Goal: Task Accomplishment & Management: Use online tool/utility

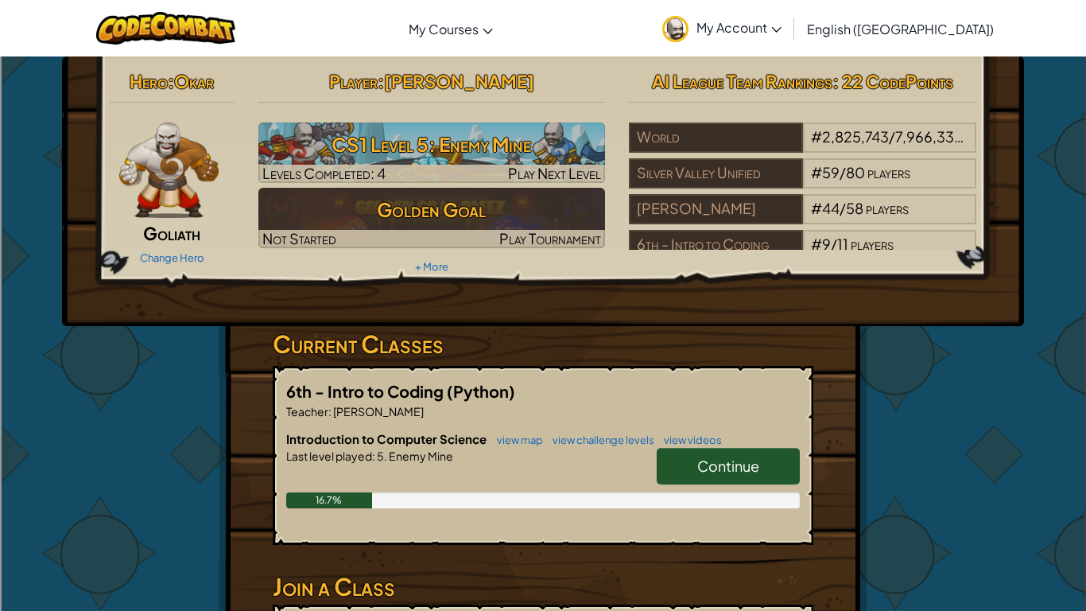
click at [499, 80] on span "[PERSON_NAME]" at bounding box center [459, 81] width 150 height 22
click at [518, 91] on h2 "Player : [PERSON_NAME]" at bounding box center [432, 80] width 348 height 33
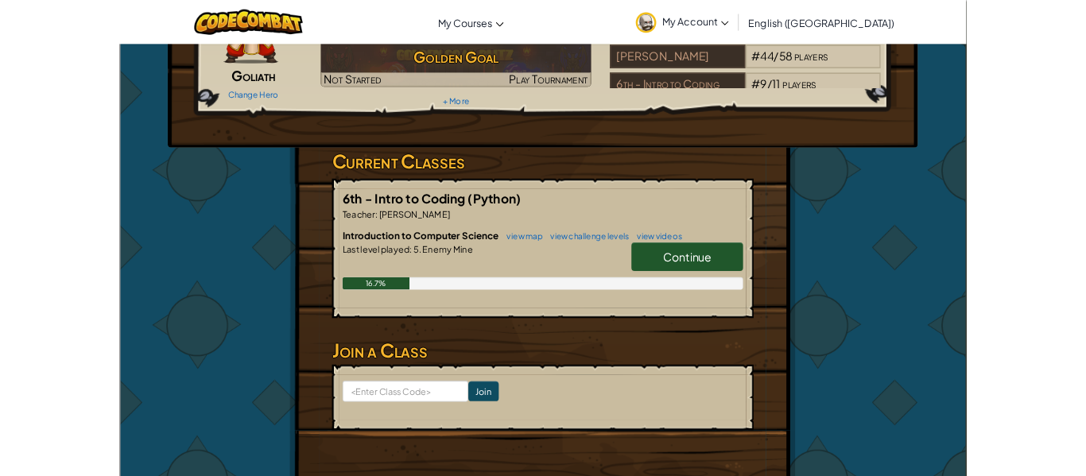
scroll to position [140, 0]
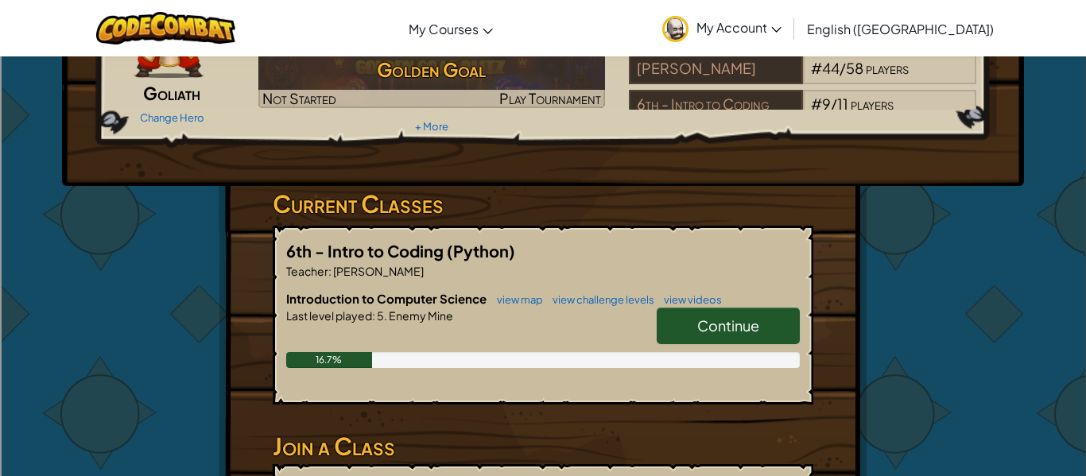
click at [740, 323] on span "Continue" at bounding box center [728, 325] width 62 height 18
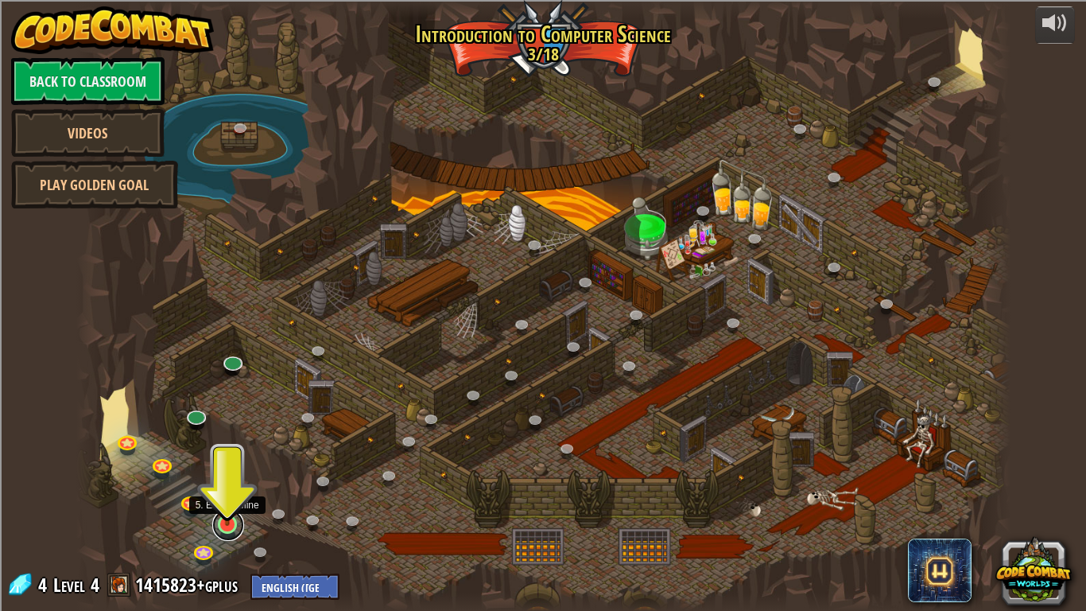
click at [229, 531] on link at bounding box center [228, 525] width 32 height 32
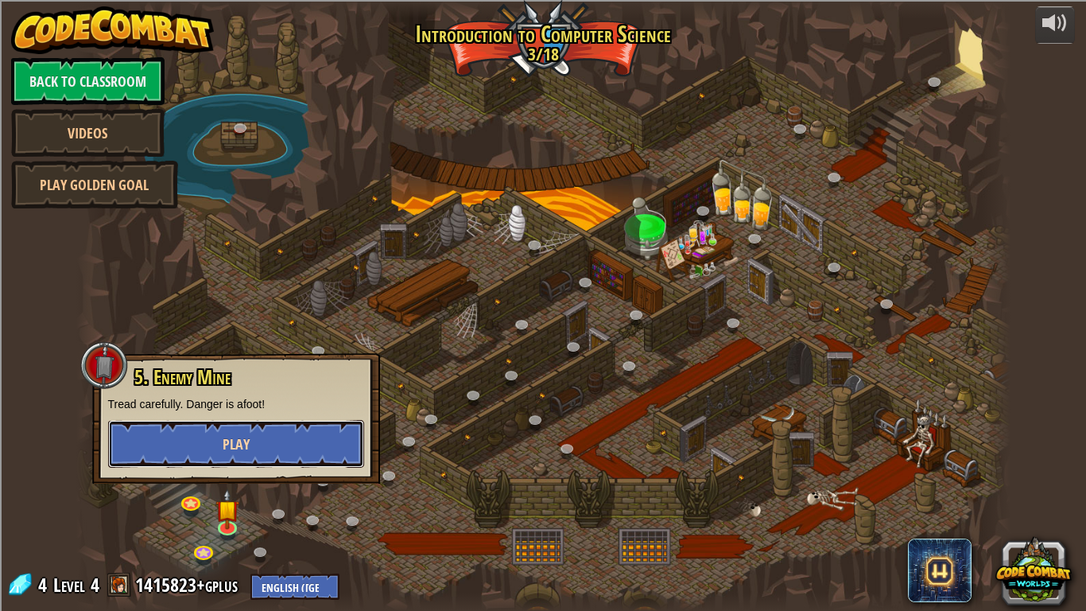
click at [255, 434] on button "Play" at bounding box center [236, 444] width 256 height 48
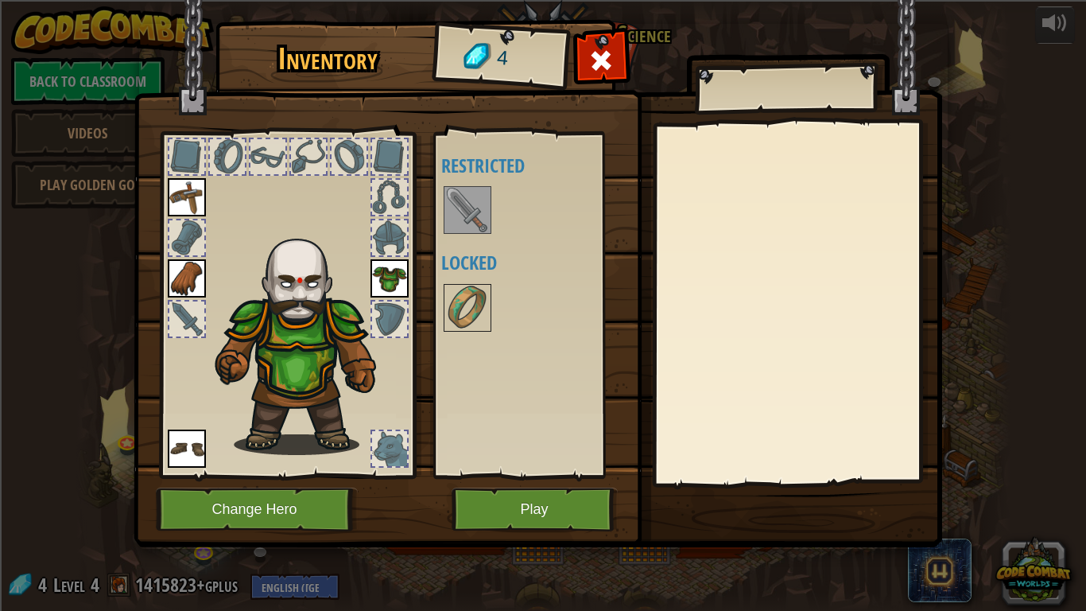
click at [460, 204] on img at bounding box center [467, 210] width 45 height 45
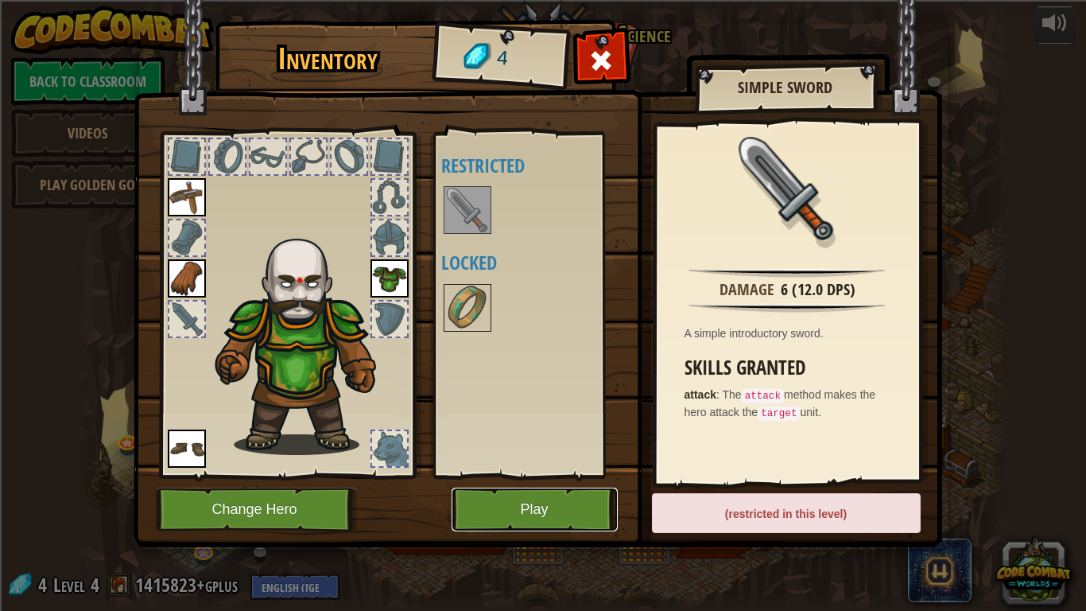
click at [612, 513] on button "Play" at bounding box center [535, 509] width 166 height 44
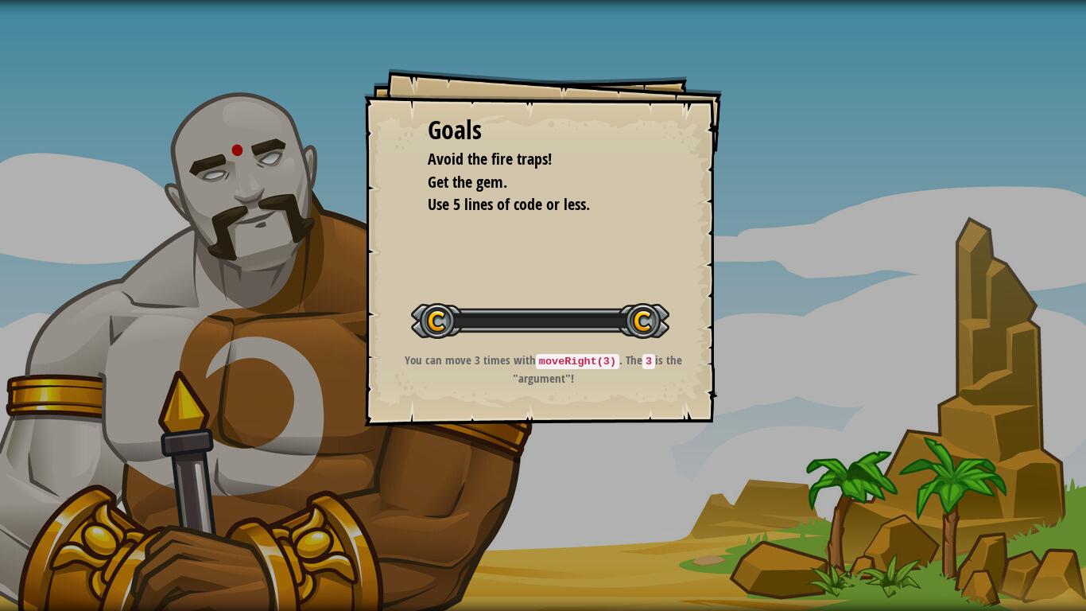
click at [583, 506] on div "Goals Avoid the fire traps! Get the gem. Use 5 lines of code or less. Start Lev…" at bounding box center [543, 305] width 1086 height 611
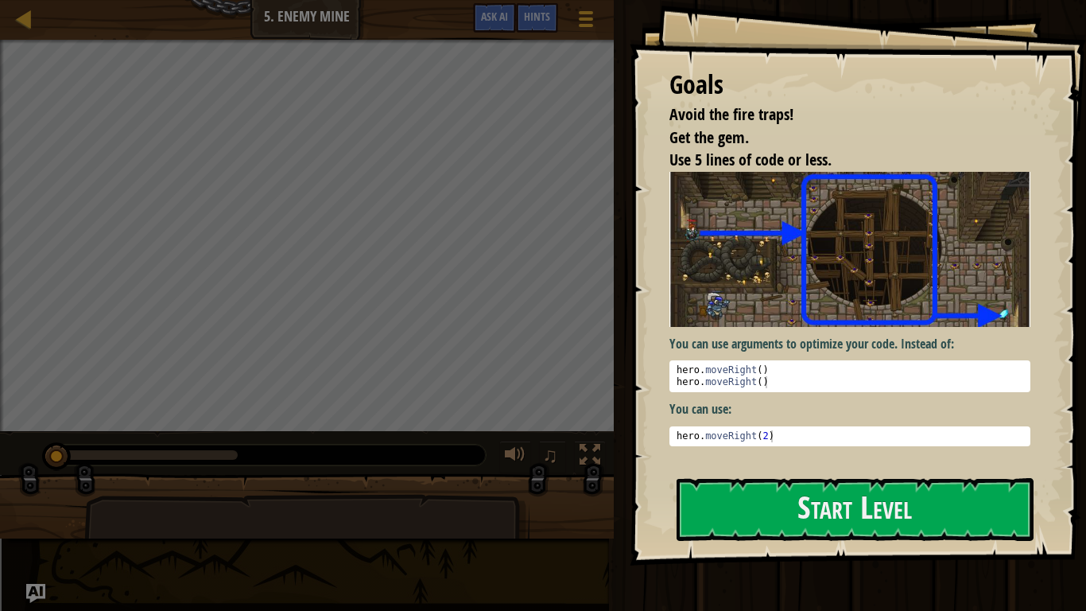
click at [749, 313] on img at bounding box center [850, 249] width 361 height 155
click at [744, 494] on button "Start Level" at bounding box center [855, 509] width 357 height 63
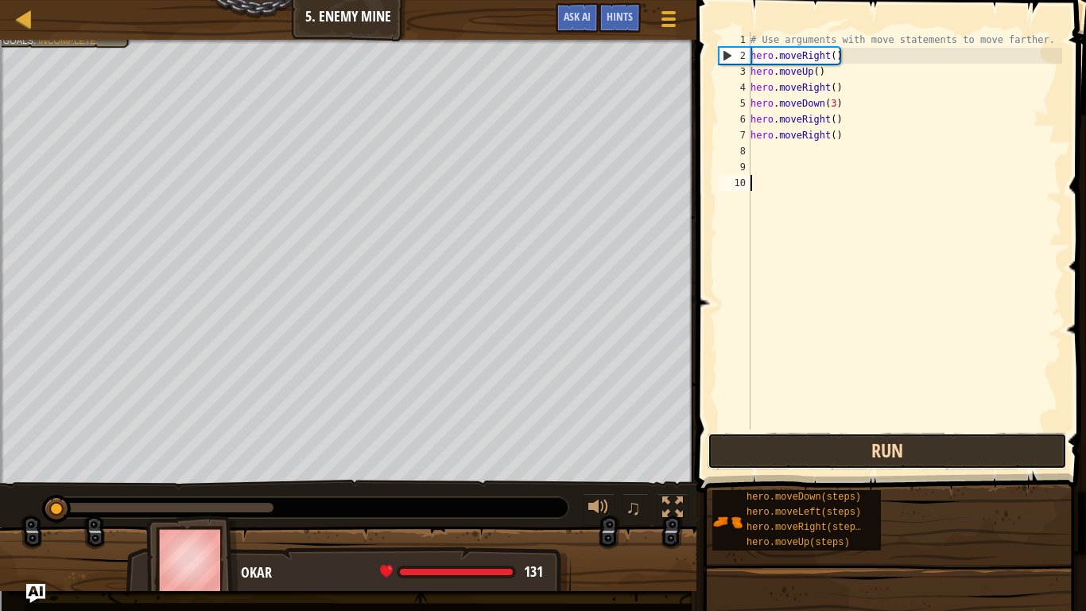
click at [771, 456] on button "Run" at bounding box center [887, 451] width 359 height 37
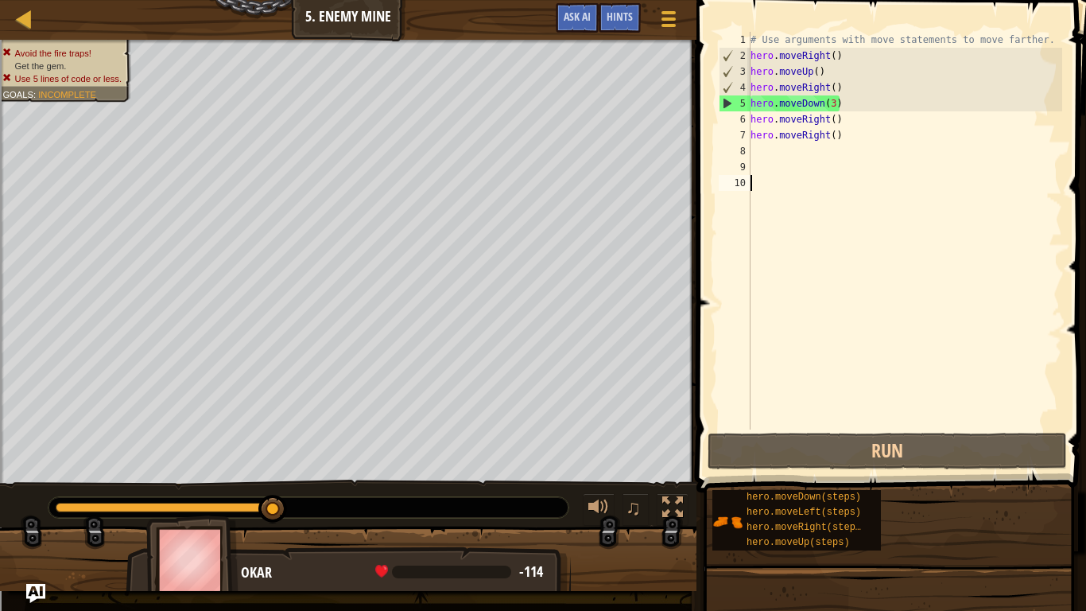
click at [798, 107] on div "# Use arguments with move statements to move farther. hero . moveRight ( ) hero…" at bounding box center [905, 246] width 315 height 429
click at [798, 107] on div "# Use arguments with move statements to move farther. hero . moveRight ( ) hero…" at bounding box center [905, 231] width 315 height 398
click at [798, 107] on div "# Use arguments with move statements to move farther. hero . moveRight ( ) hero…" at bounding box center [905, 246] width 315 height 429
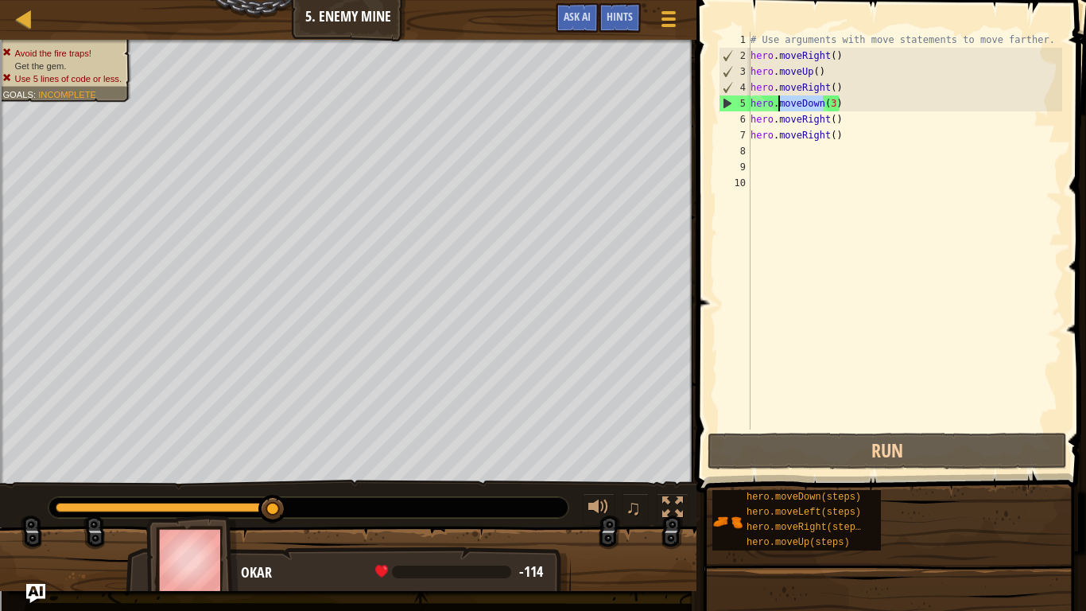
click at [798, 107] on div "# Use arguments with move statements to move farther. hero . moveRight ( ) hero…" at bounding box center [905, 231] width 315 height 398
click at [798, 107] on div "# Use arguments with move statements to move farther. hero . moveRight ( ) hero…" at bounding box center [905, 246] width 315 height 429
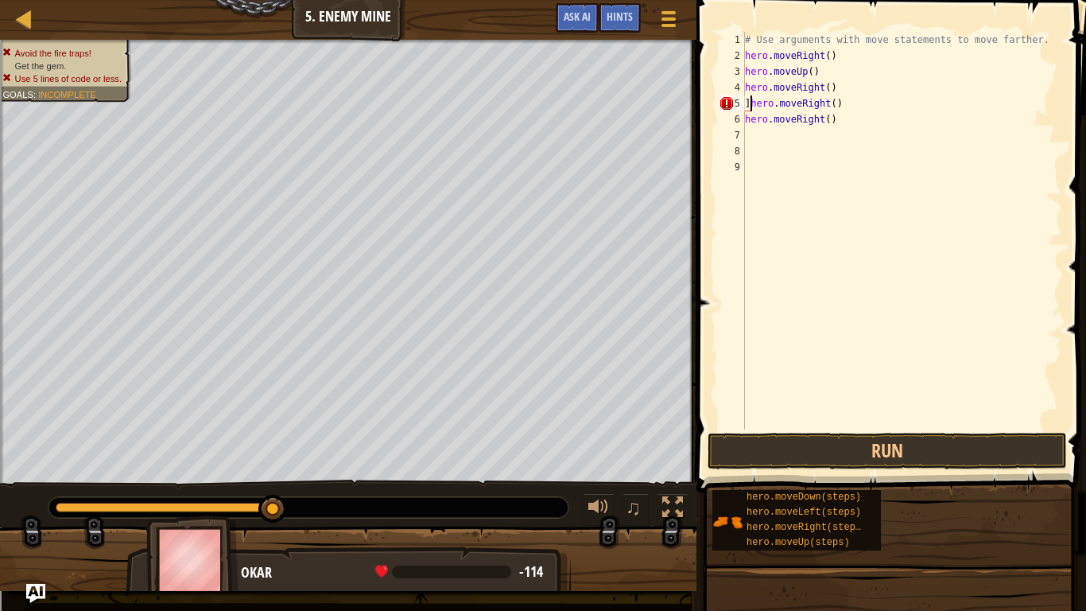
click at [817, 88] on div "# Use arguments with move statements to move farther. hero . moveRight ( ) hero…" at bounding box center [902, 246] width 320 height 429
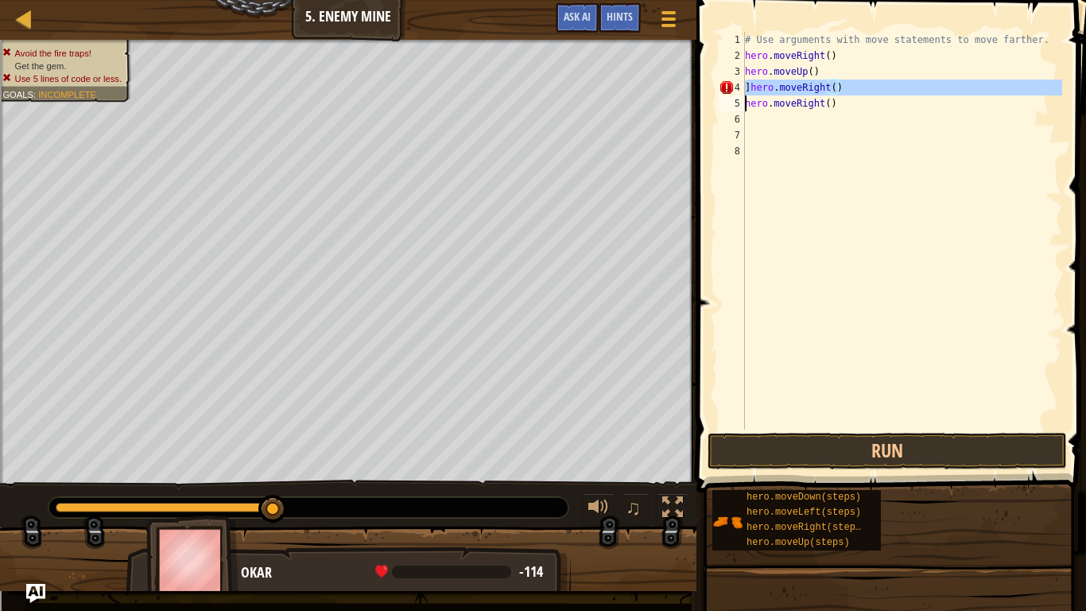
click at [817, 88] on div "# Use arguments with move statements to move farther. hero . moveRight ( ) hero…" at bounding box center [902, 246] width 320 height 429
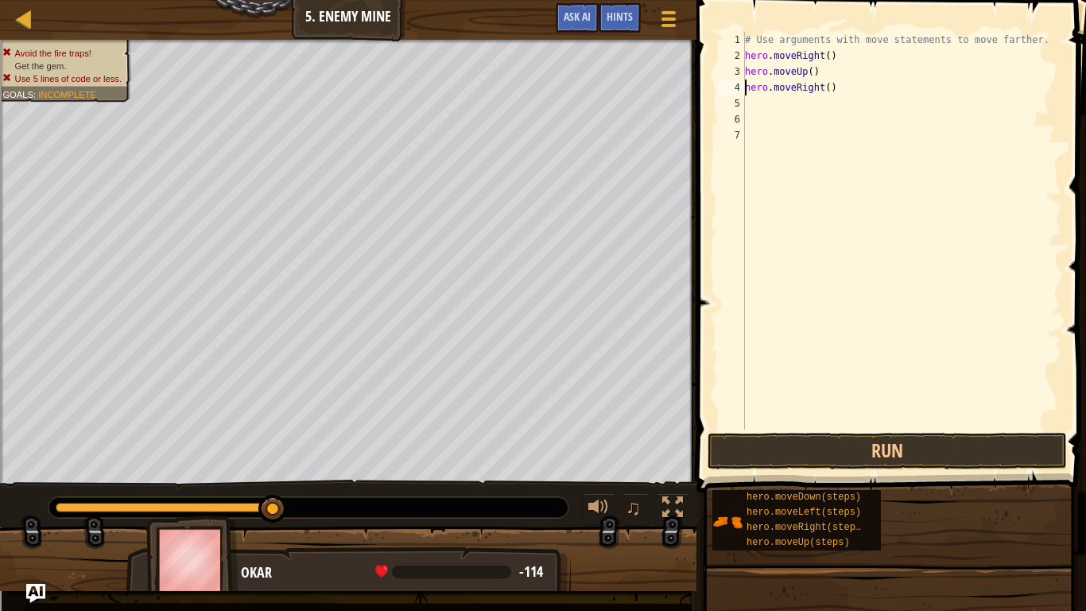
click at [817, 90] on div "# Use arguments with move statements to move farther. hero . moveRight ( ) hero…" at bounding box center [902, 246] width 320 height 429
click at [817, 90] on div "# Use arguments with move statements to move farther. hero . moveRight ( ) hero…" at bounding box center [902, 231] width 320 height 398
click at [817, 90] on div "# Use arguments with move statements to move farther. hero . moveRight ( ) hero…" at bounding box center [902, 246] width 320 height 429
click at [817, 90] on div "# Use arguments with move statements to move farther. hero . moveRight ( ) hero…" at bounding box center [902, 231] width 320 height 398
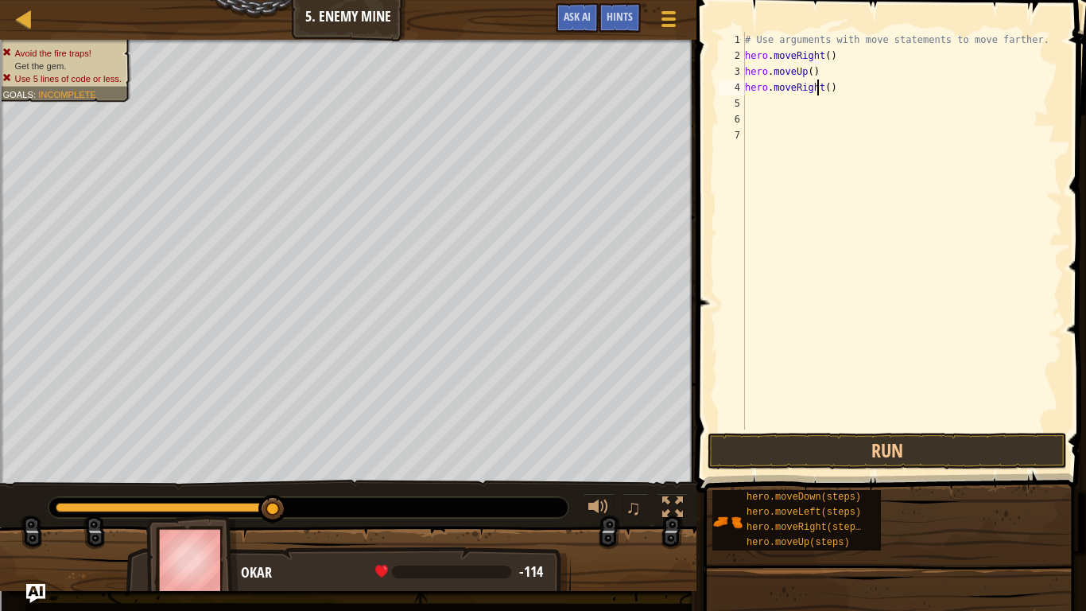
click at [817, 90] on div "# Use arguments with move statements to move farther. hero . moveRight ( ) hero…" at bounding box center [902, 246] width 320 height 429
click at [817, 90] on div "# Use arguments with move statements to move farther. hero . moveRight ( ) hero…" at bounding box center [902, 231] width 320 height 398
click at [817, 90] on div "# Use arguments with move statements to move farther. hero . moveRight ( ) hero…" at bounding box center [902, 246] width 320 height 429
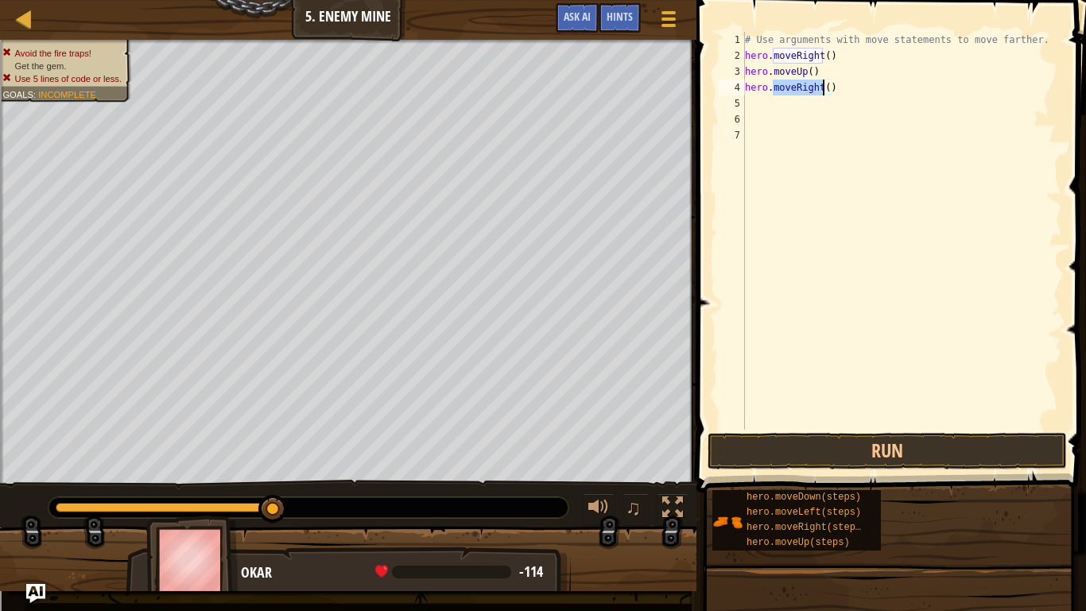
type textarea "hero.moveRight()"
click at [832, 76] on div "# Use arguments with move statements to move farther. hero . moveRight ( ) hero…" at bounding box center [902, 246] width 320 height 429
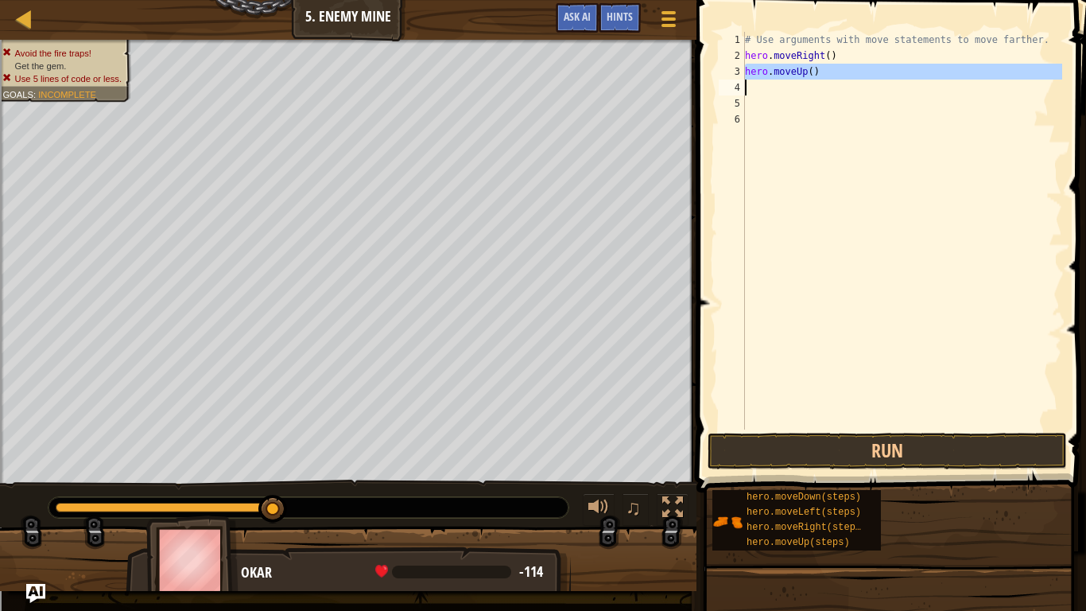
type textarea "]"
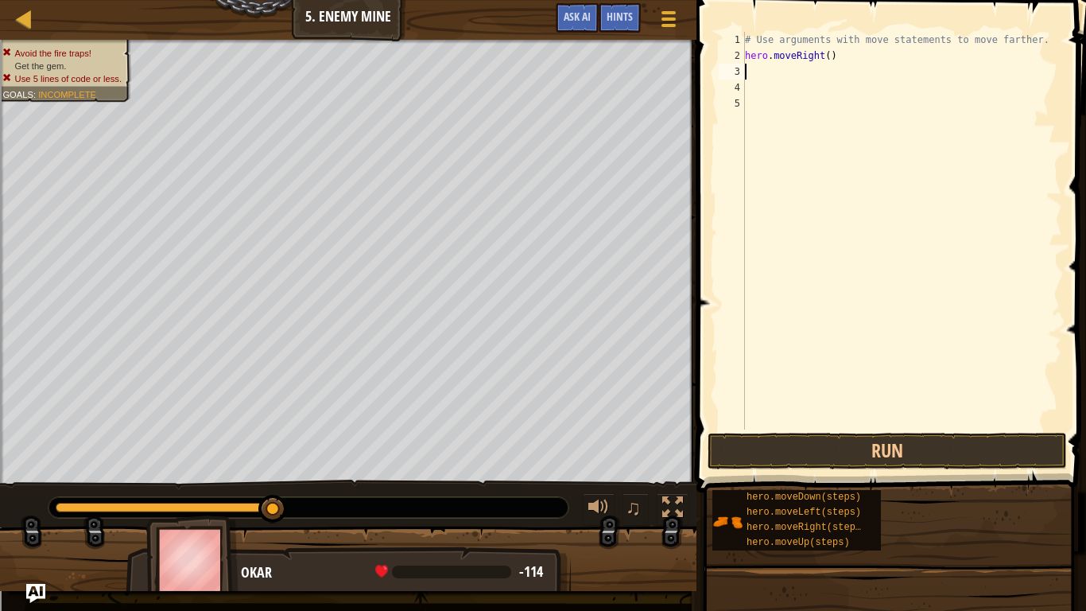
click at [833, 56] on div "# Use arguments with move statements to move farther. hero . moveRight ( )" at bounding box center [902, 246] width 320 height 429
click at [833, 56] on div "# Use arguments with move statements to move farther. hero . moveRight ( )" at bounding box center [902, 231] width 320 height 398
click at [833, 56] on div "# Use arguments with move statements to move farther. hero . moveRight ( )" at bounding box center [902, 246] width 320 height 429
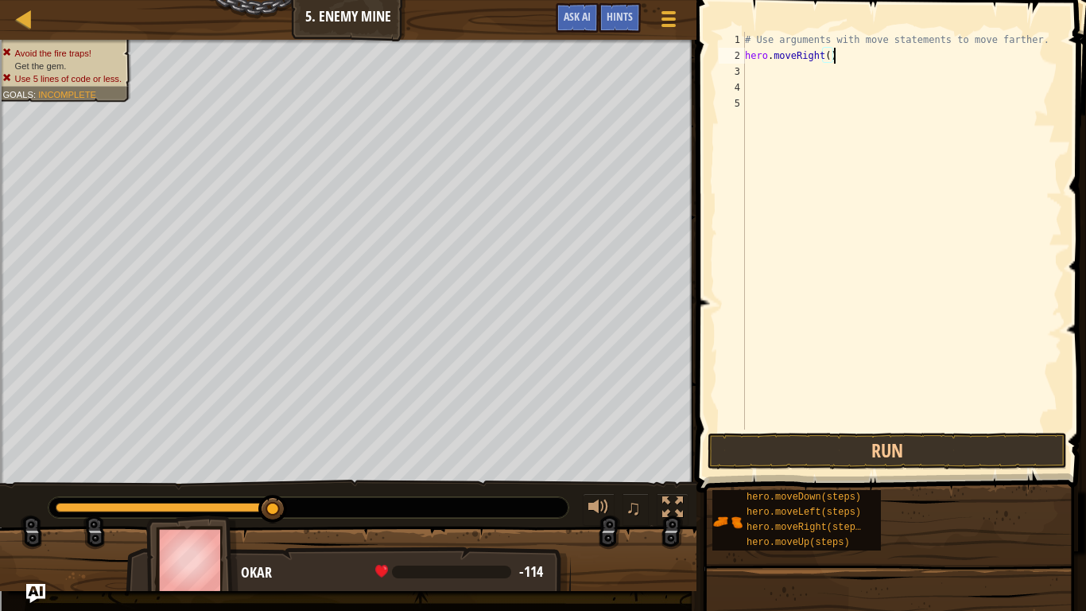
click at [833, 56] on div "# Use arguments with move statements to move farther. hero . moveRight ( )" at bounding box center [902, 246] width 320 height 429
type textarea "hero.moveRight()"
click at [848, 52] on div "# Use arguments with move statements to move farther." at bounding box center [902, 246] width 320 height 429
click at [806, 37] on div "# Use arguments with move statements to move farther." at bounding box center [902, 246] width 320 height 429
click at [759, 45] on div "# Use arguments with move statements to move farther." at bounding box center [902, 246] width 320 height 429
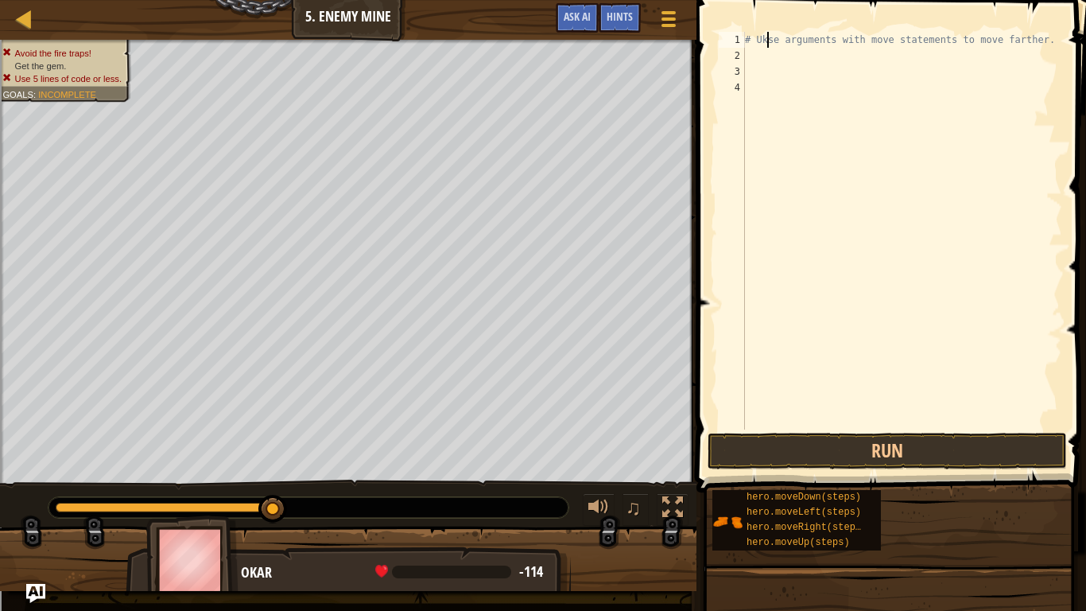
scroll to position [7, 5]
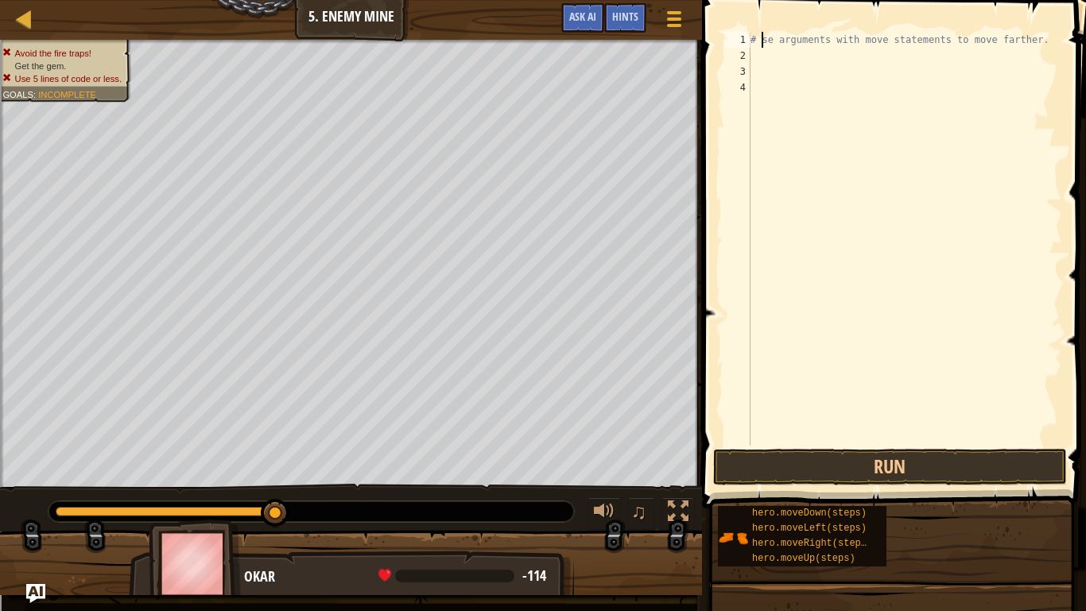
click at [800, 45] on div "# se arguments with move statements to move farther." at bounding box center [905, 254] width 315 height 445
type textarea "# se arguments with move statements to move farther."
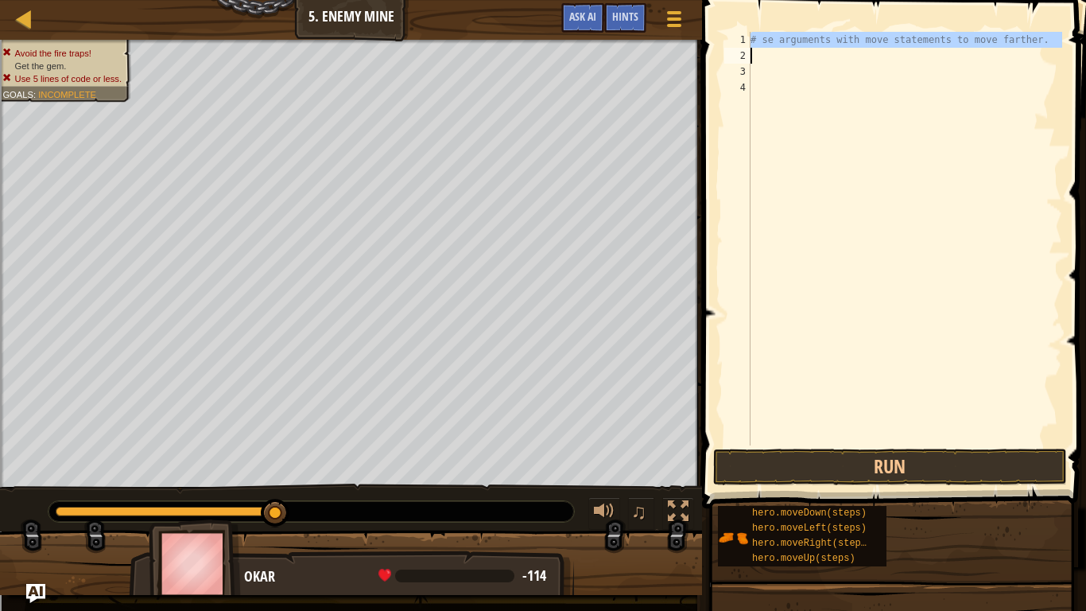
scroll to position [7, 0]
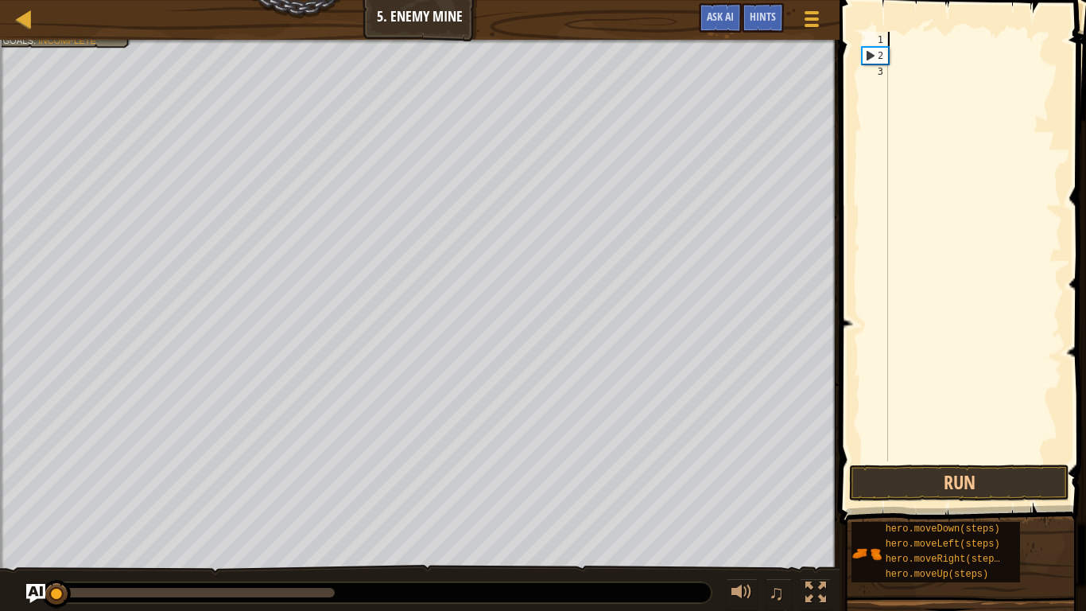
drag, startPoint x: 337, startPoint y: 587, endPoint x: 0, endPoint y: 557, distance: 338.5
click at [0, 557] on div "Avoid the fire traps! Get the gem. Use 5 lines of code or less. Goals : Incompl…" at bounding box center [543, 326] width 1086 height 573
click at [897, 49] on div at bounding box center [973, 262] width 177 height 461
click at [895, 40] on div at bounding box center [973, 262] width 177 height 461
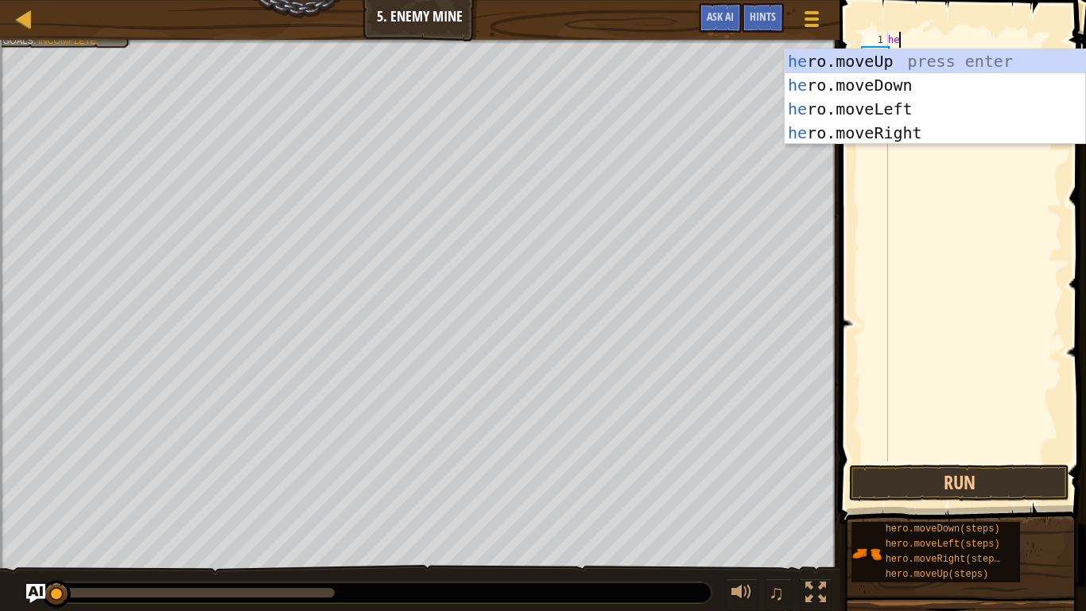
type textarea "her"
click at [880, 142] on div "her o.moveUp press enter her o.moveDown press enter her o.moveLeft press enter …" at bounding box center [935, 120] width 301 height 143
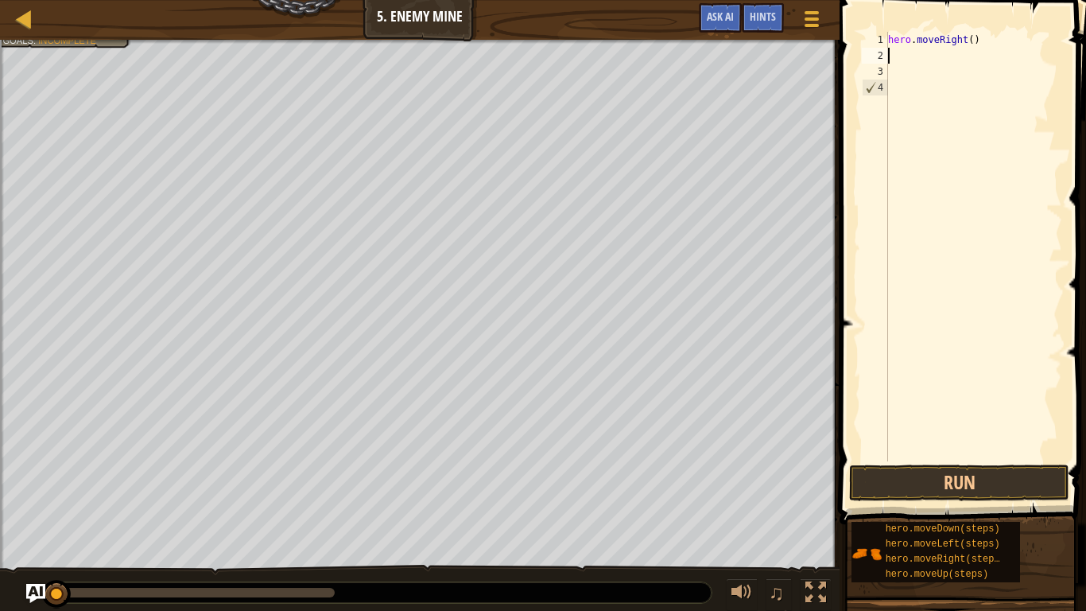
scroll to position [7, 0]
type textarea "h"
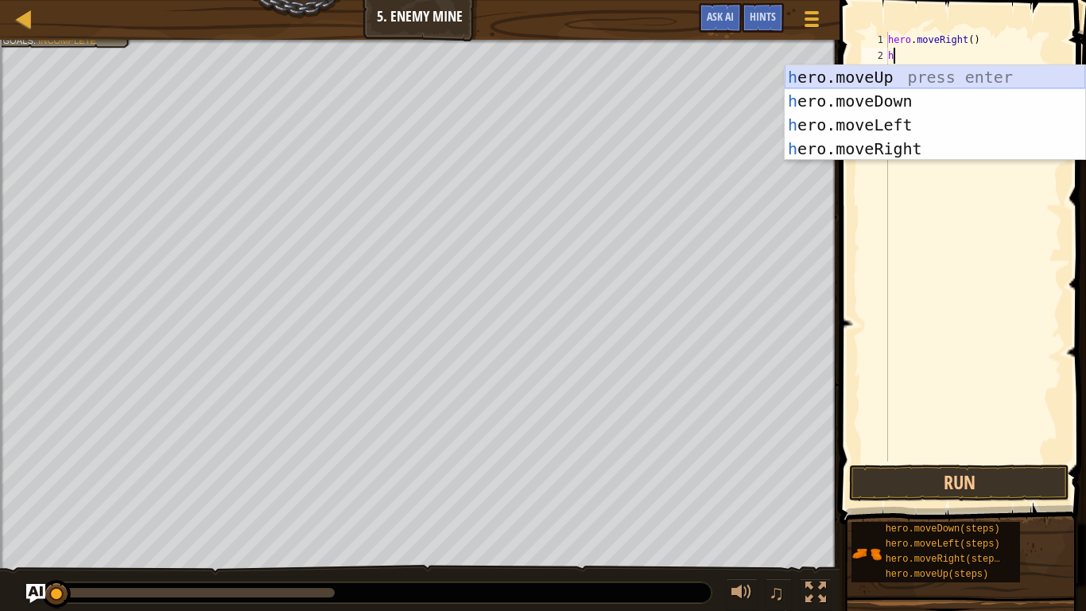
click at [873, 80] on div "h ero.moveUp press enter h ero.moveDown press enter h ero.moveLeft press enter …" at bounding box center [935, 136] width 301 height 143
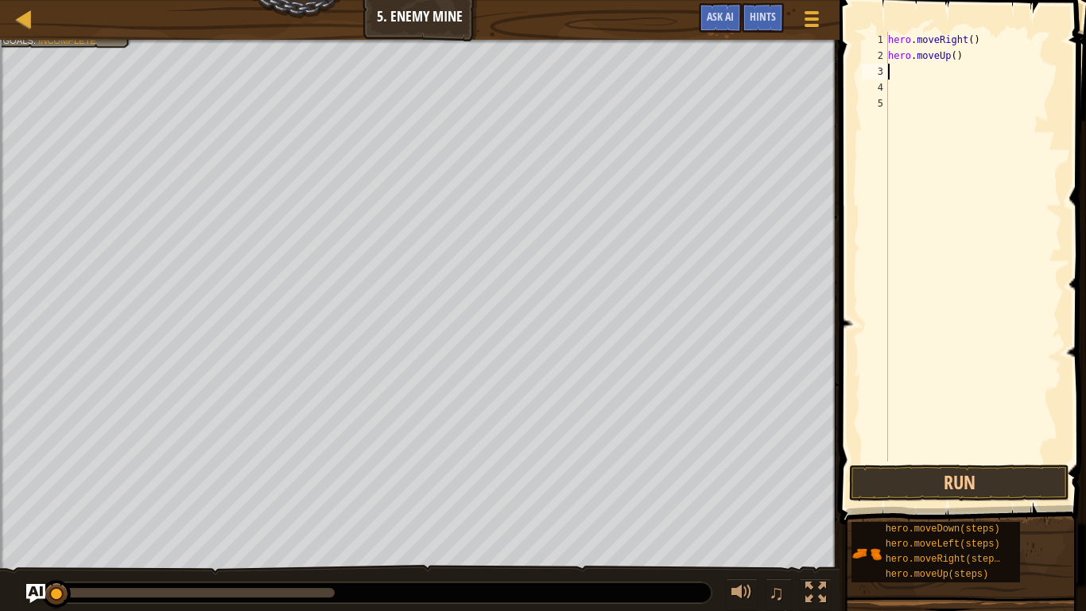
type textarea "h"
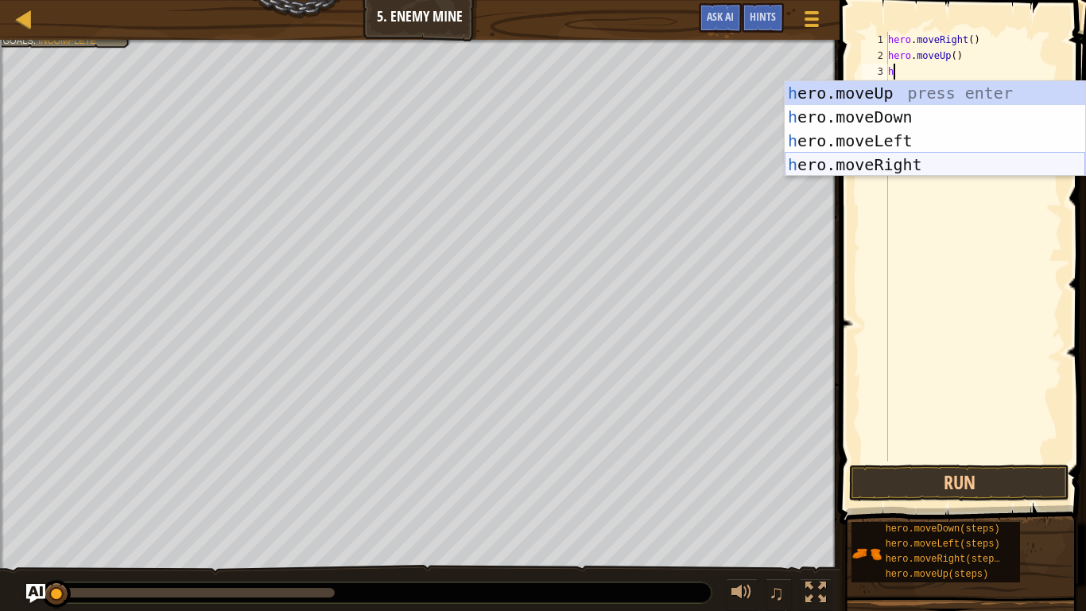
click at [895, 158] on div "h ero.moveUp press enter h ero.moveDown press enter h ero.moveLeft press enter …" at bounding box center [935, 152] width 301 height 143
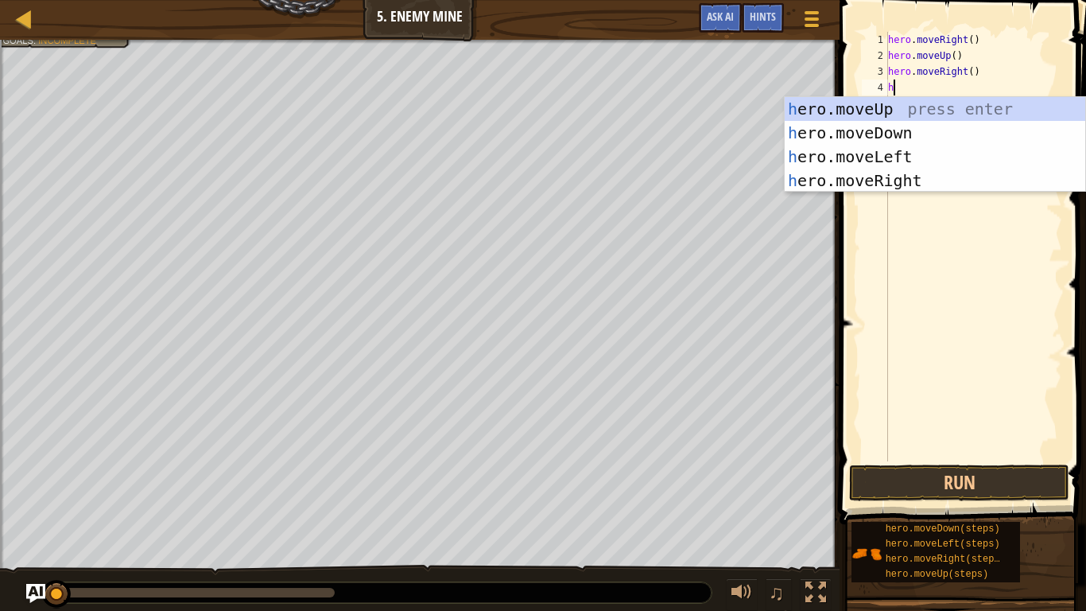
type textarea "he"
click at [936, 128] on div "he ro.moveUp press enter he ro.moveDown press enter he ro.moveLeft press enter …" at bounding box center [935, 168] width 301 height 143
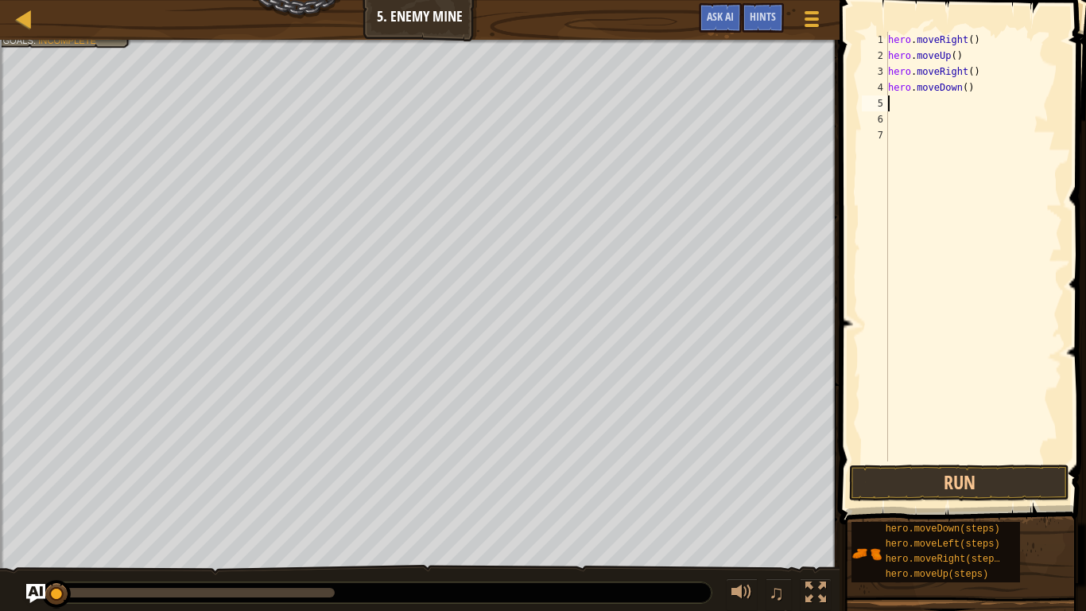
type textarea "h"
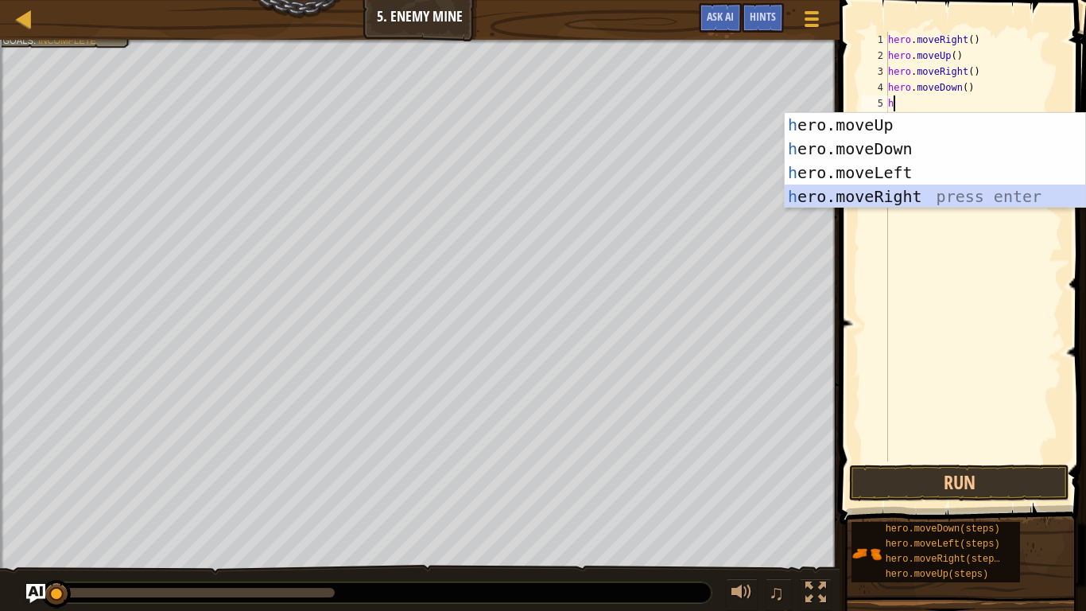
click at [936, 190] on div "h ero.moveUp press enter h ero.moveDown press enter h ero.moveLeft press enter …" at bounding box center [935, 184] width 301 height 143
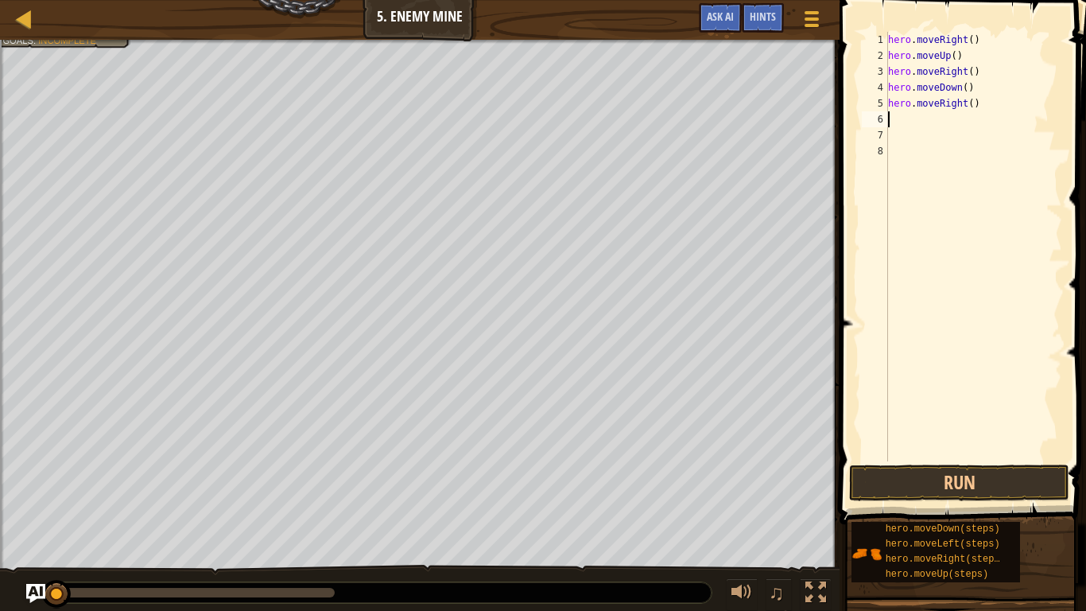
type textarea "h"
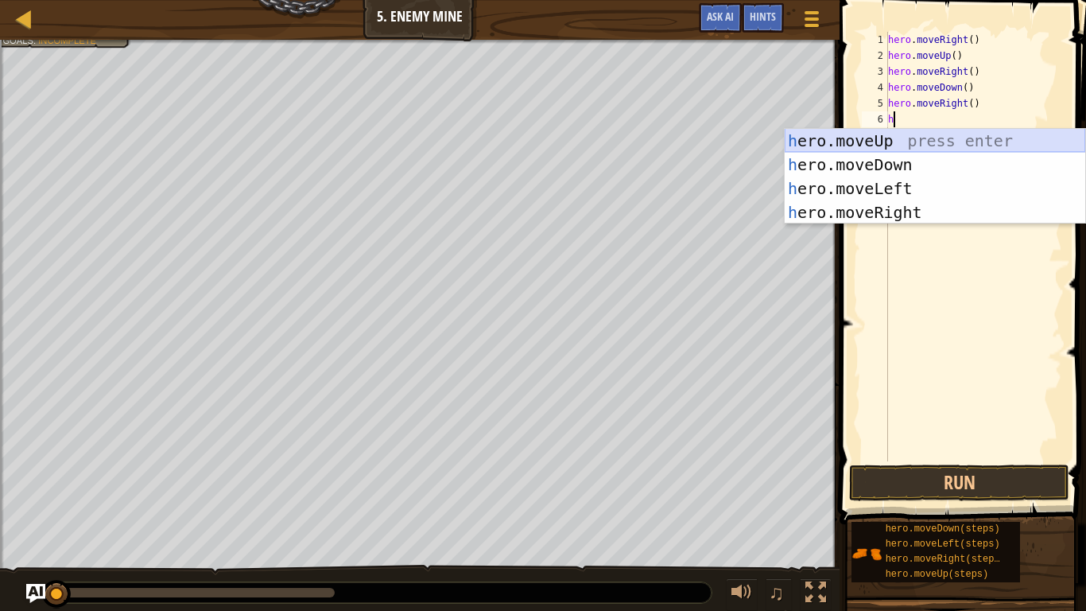
click at [917, 141] on div "h ero.moveUp press enter h ero.moveDown press enter h ero.moveLeft press enter …" at bounding box center [935, 200] width 301 height 143
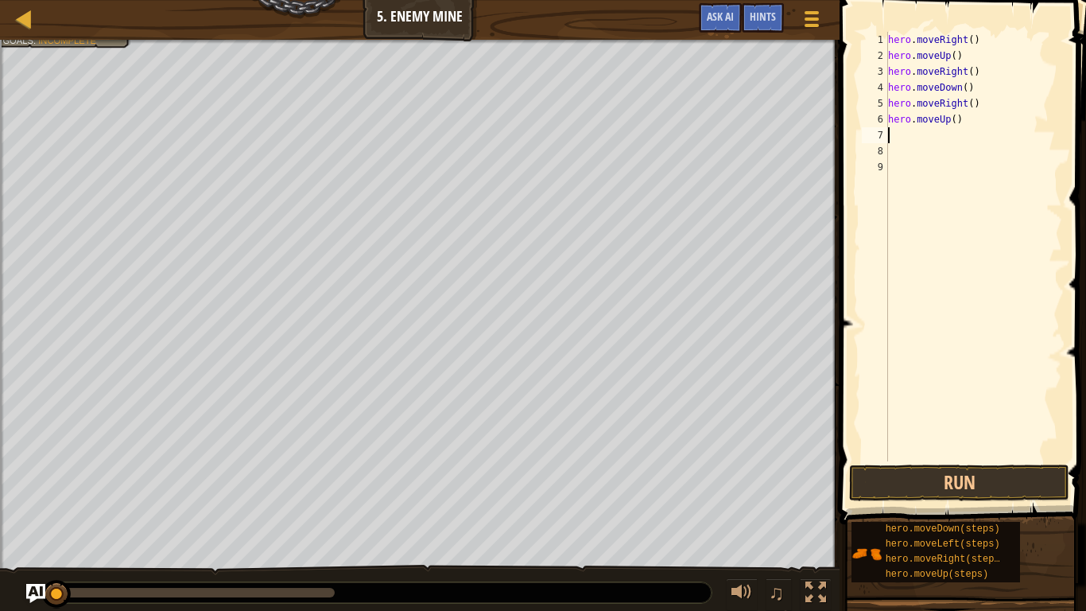
type textarea "h"
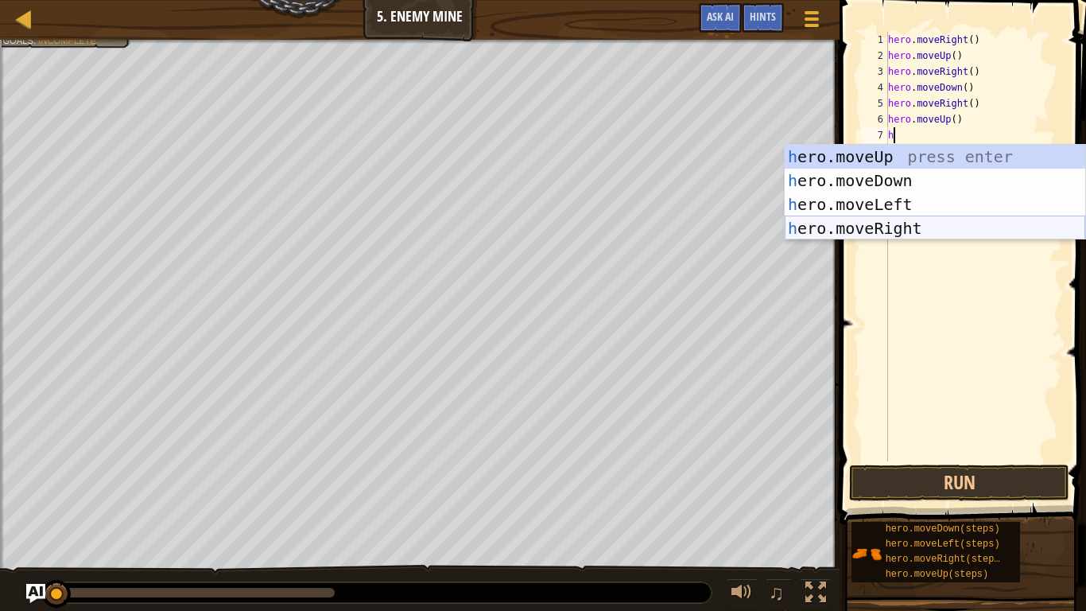
click at [901, 223] on div "h ero.moveUp press enter h ero.moveDown press enter h ero.moveLeft press enter …" at bounding box center [935, 216] width 301 height 143
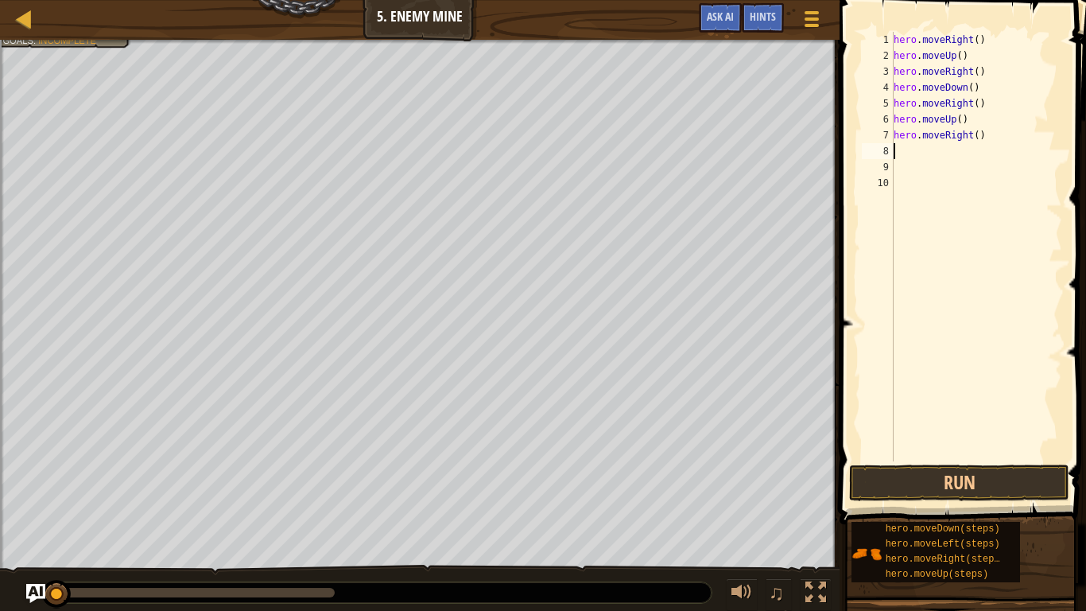
type textarea "h"
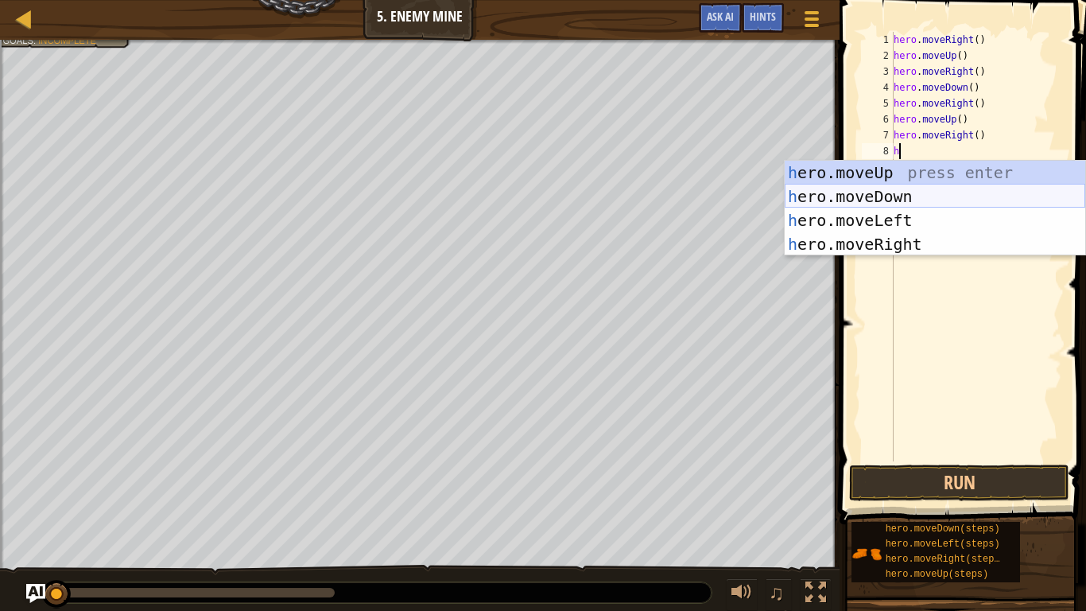
click at [918, 195] on div "h ero.moveUp press enter h ero.moveDown press enter h ero.moveLeft press enter …" at bounding box center [935, 232] width 301 height 143
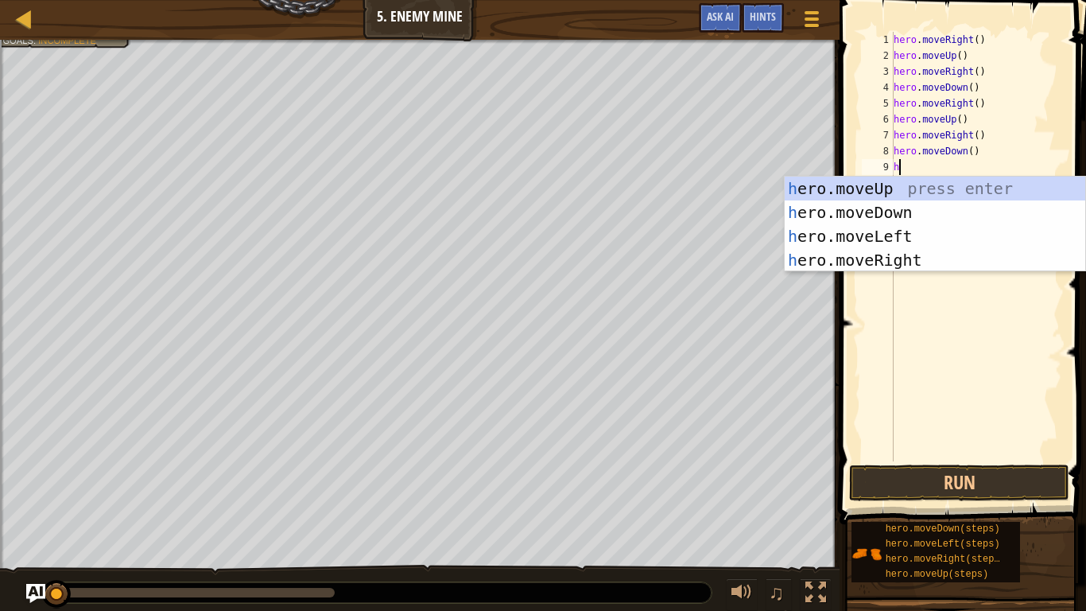
type textarea "he"
click at [922, 218] on div "he ro.moveUp press enter he ro.moveDown press enter he ro.moveLeft press enter …" at bounding box center [935, 248] width 301 height 143
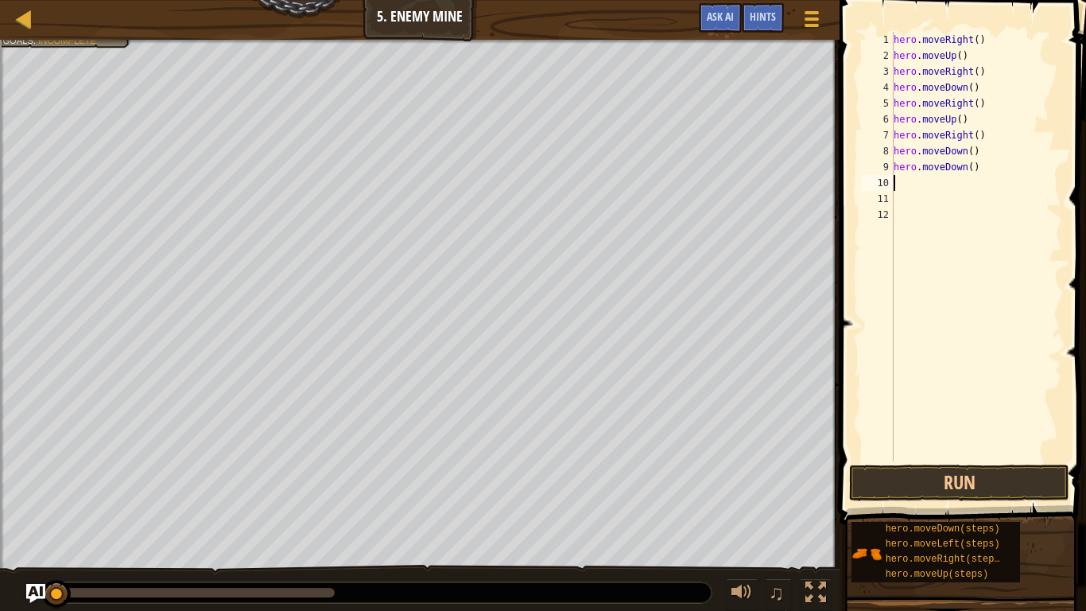
type textarea "h"
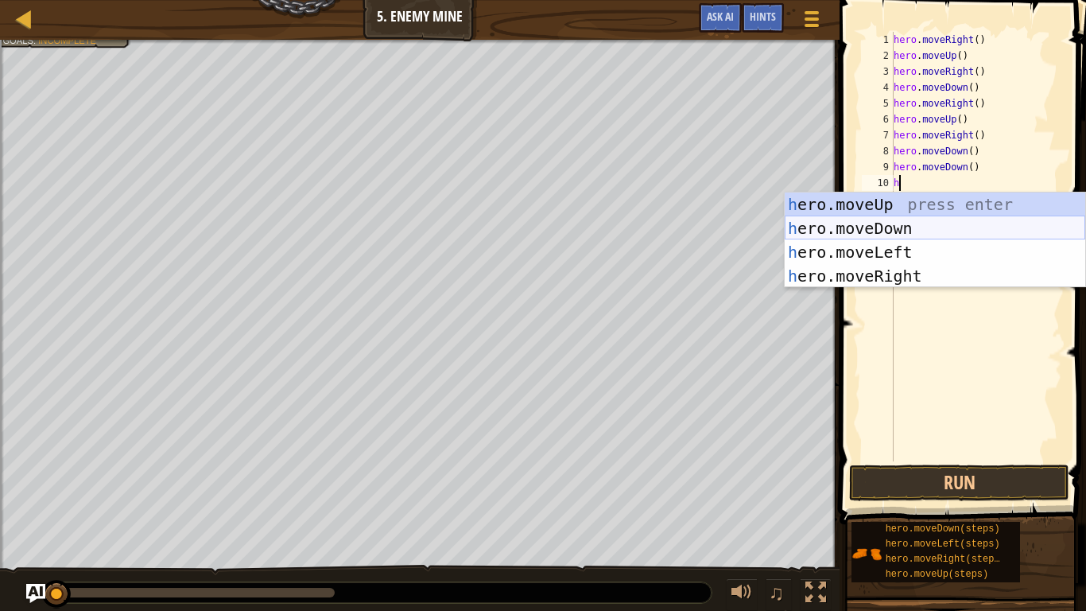
click at [990, 223] on div "h ero.moveUp press enter h ero.moveDown press enter h ero.moveLeft press enter …" at bounding box center [935, 263] width 301 height 143
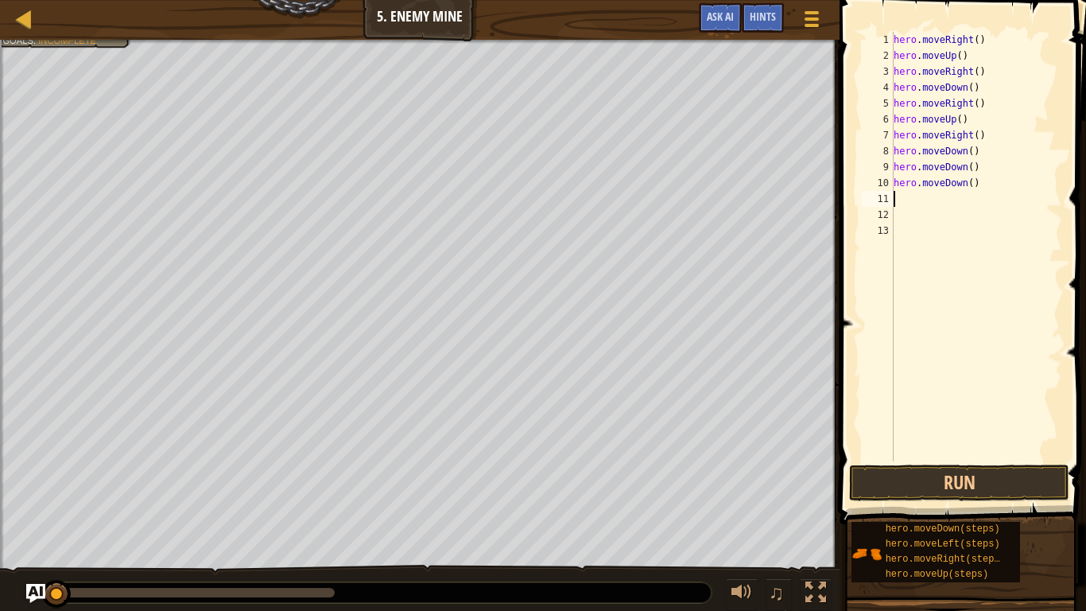
type textarea "h"
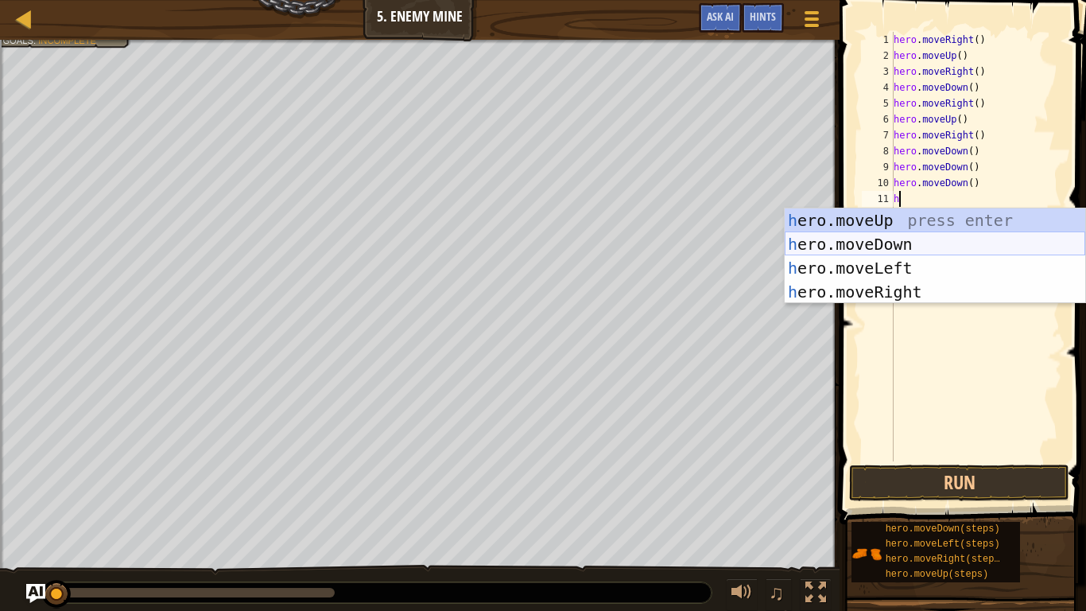
click at [988, 236] on div "h ero.moveUp press enter h ero.moveDown press enter h ero.moveLeft press enter …" at bounding box center [935, 279] width 301 height 143
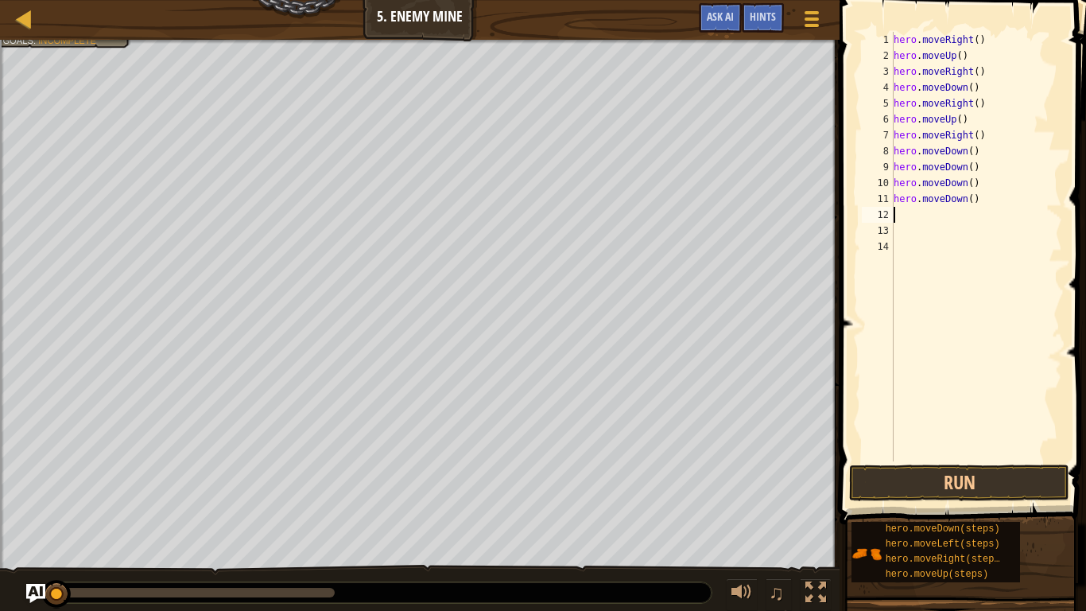
type textarea "h"
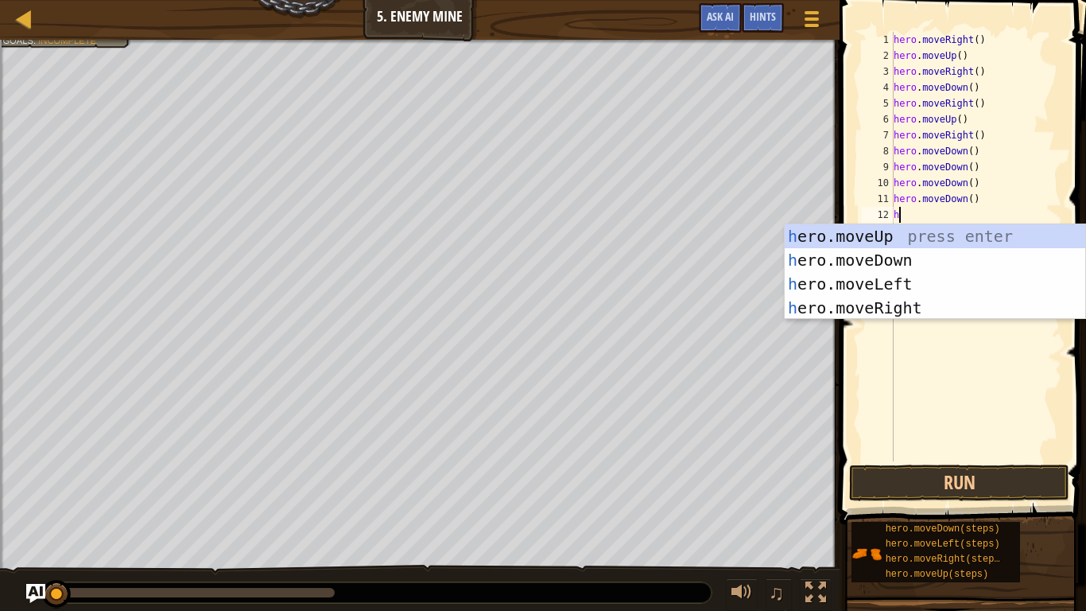
click at [1016, 316] on div "h ero.moveUp press enter h ero.moveDown press enter h ero.moveLeft press enter …" at bounding box center [935, 295] width 301 height 143
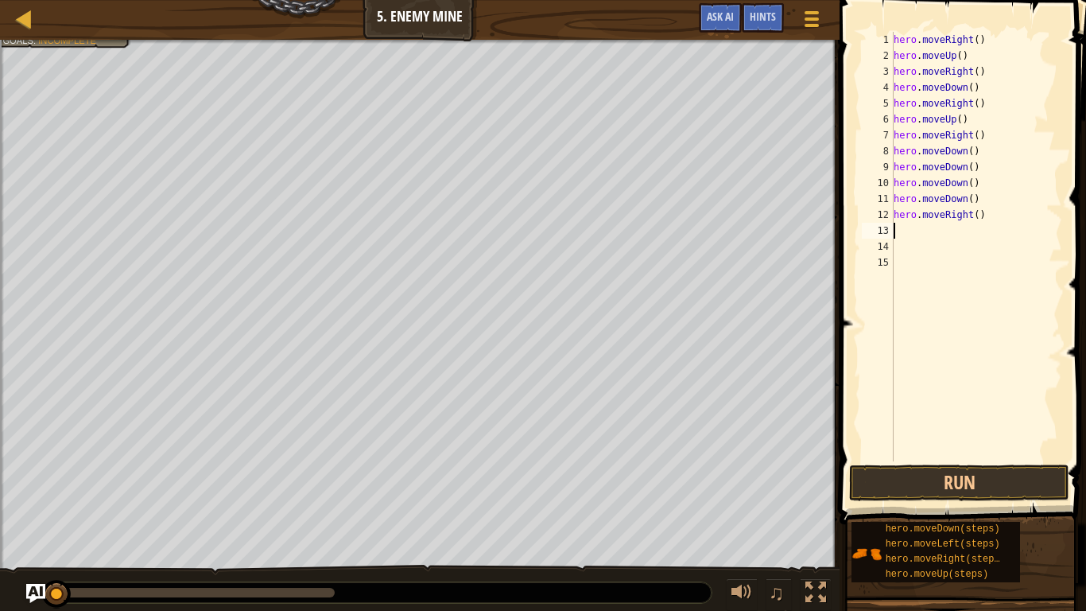
type textarea "h"
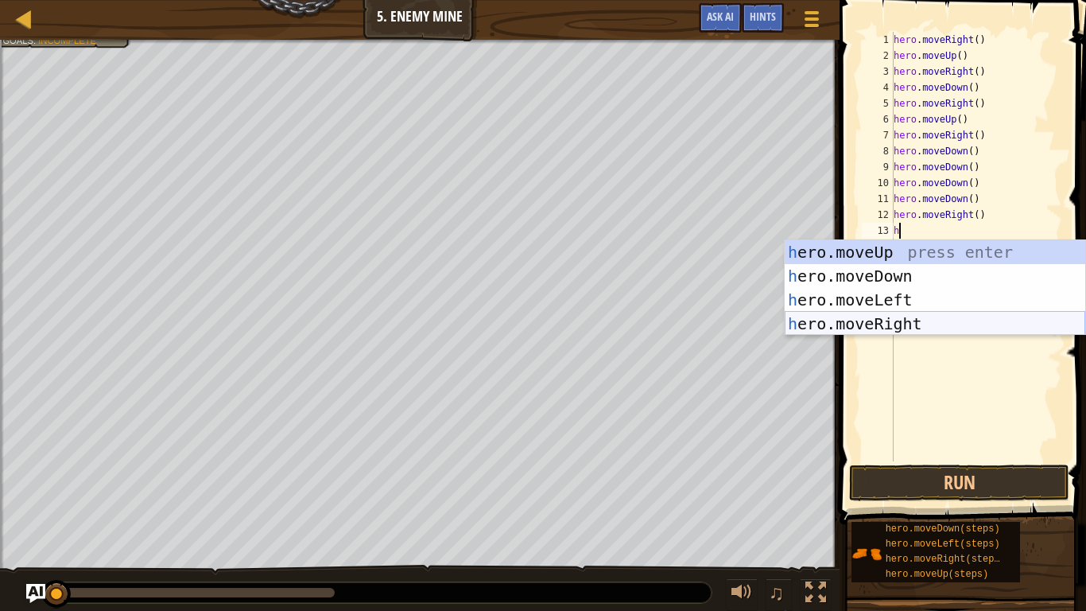
click at [992, 320] on div "h ero.moveUp press enter h ero.moveDown press enter h ero.moveLeft press enter …" at bounding box center [935, 311] width 301 height 143
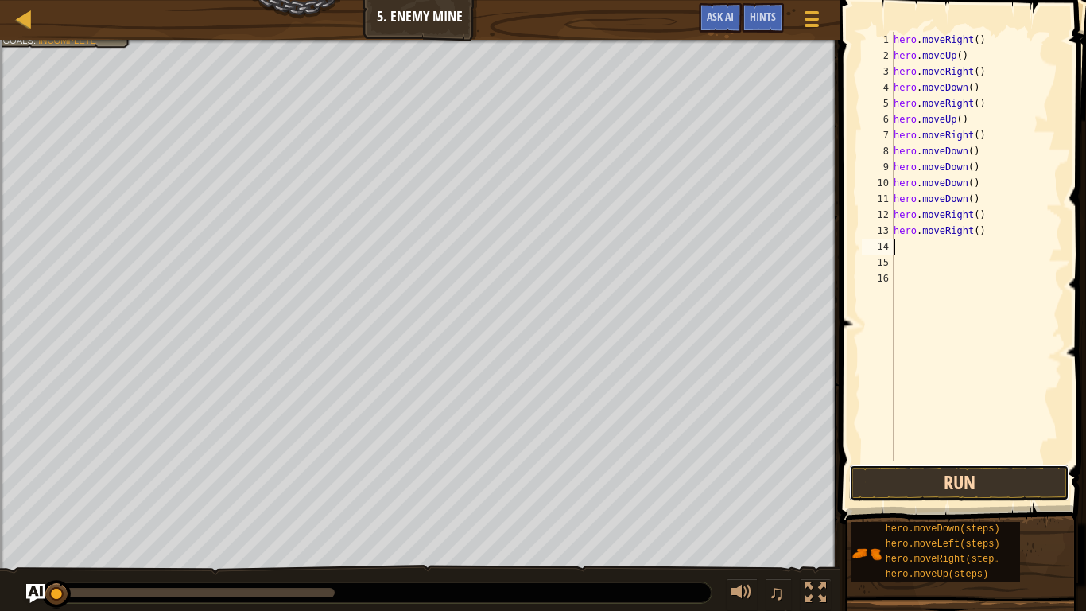
click at [1022, 472] on button "Run" at bounding box center [959, 482] width 220 height 37
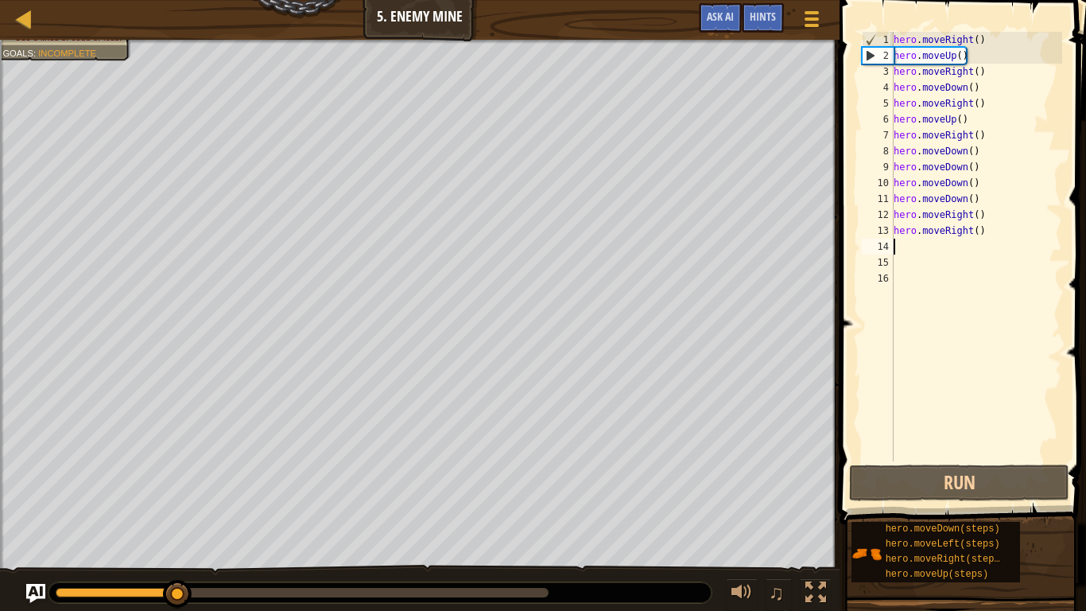
click at [977, 193] on div "hero . moveRight ( ) hero . moveUp ( ) hero . moveRight ( ) hero . moveDown ( )…" at bounding box center [977, 262] width 172 height 461
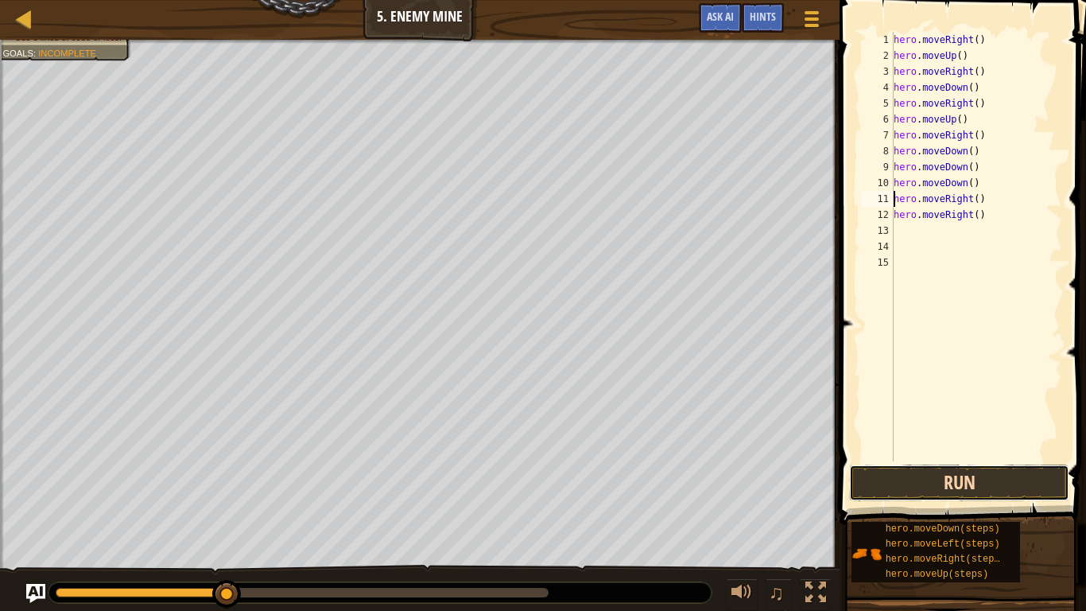
click at [941, 469] on button "Run" at bounding box center [959, 482] width 220 height 37
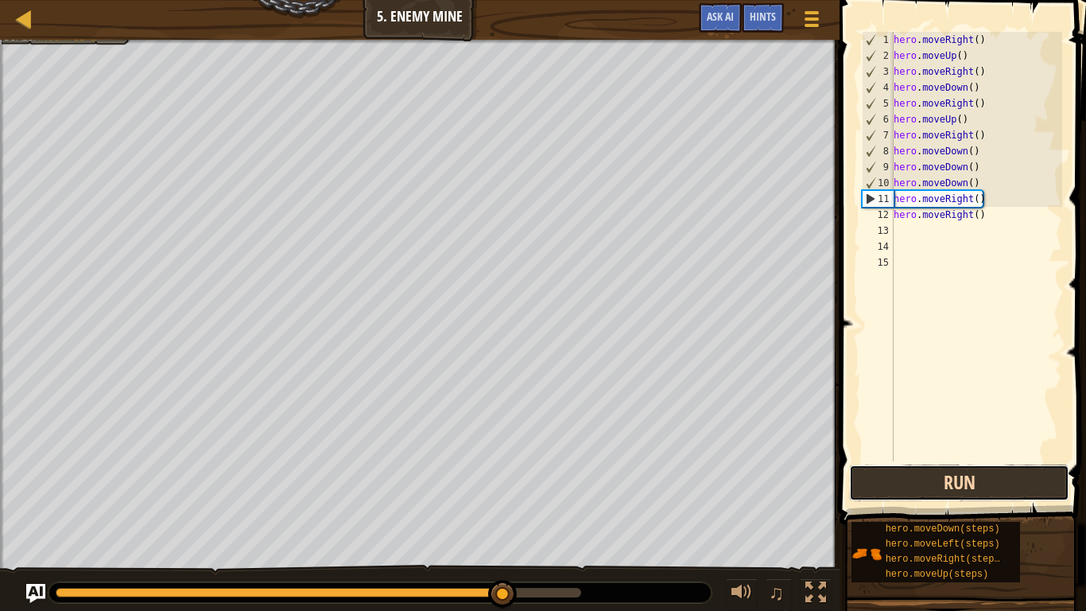
click at [941, 469] on button "Run" at bounding box center [959, 482] width 220 height 37
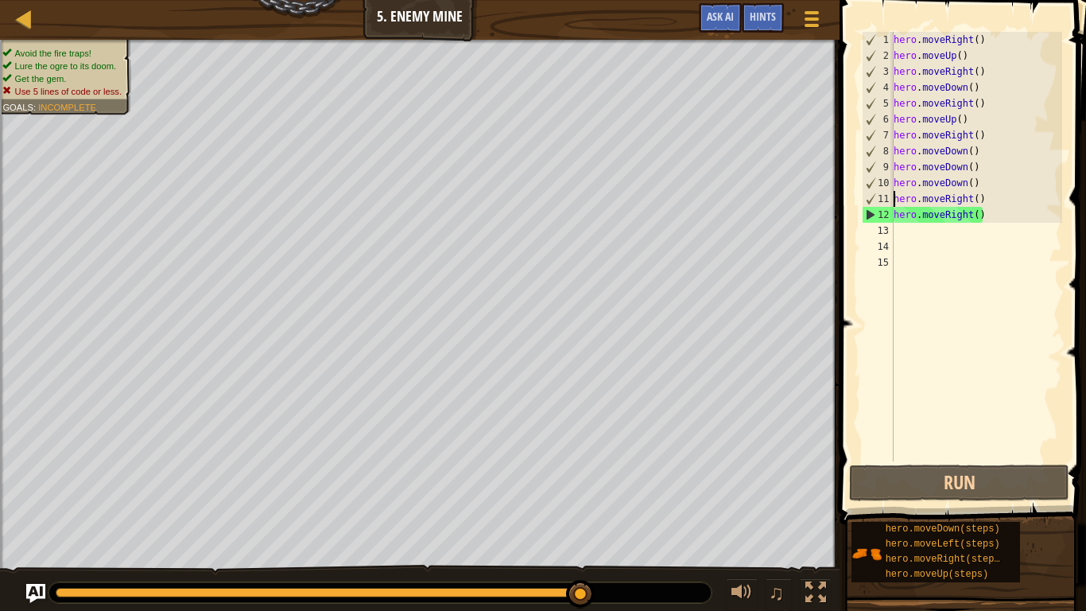
click at [976, 155] on div "hero . moveRight ( ) hero . moveUp ( ) hero . moveRight ( ) hero . moveDown ( )…" at bounding box center [977, 262] width 172 height 461
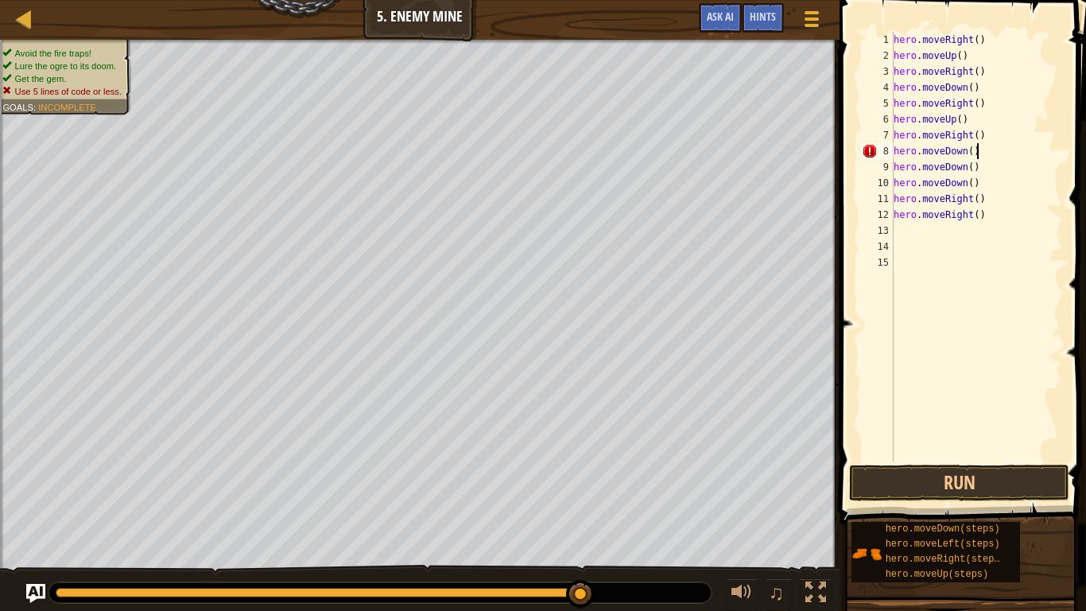
scroll to position [7, 11]
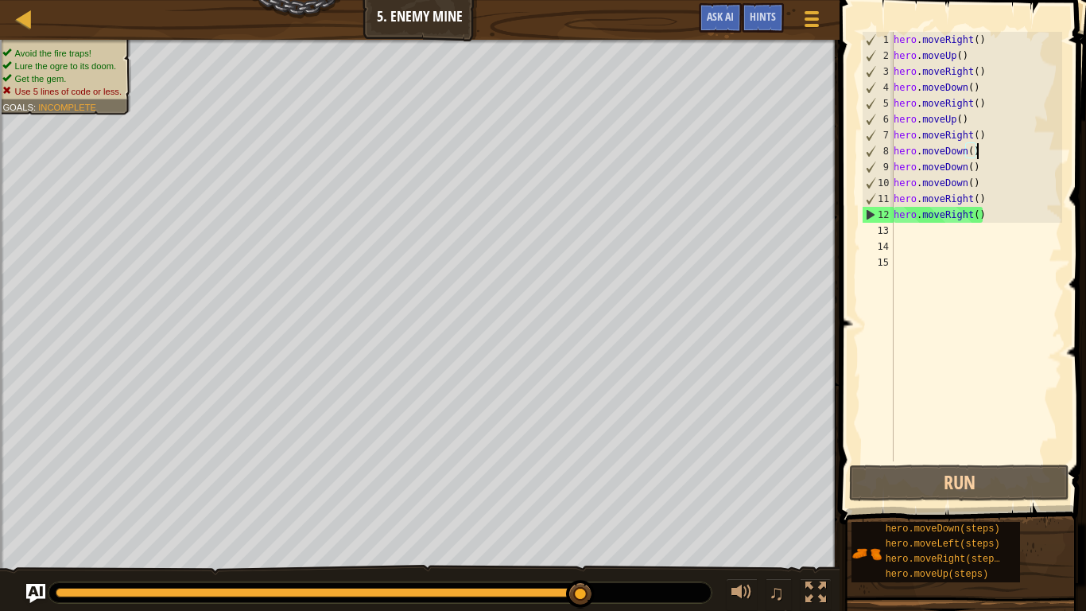
click at [971, 152] on div "hero . moveRight ( ) hero . moveUp ( ) hero . moveRight ( ) hero . moveDown ( )…" at bounding box center [977, 262] width 172 height 461
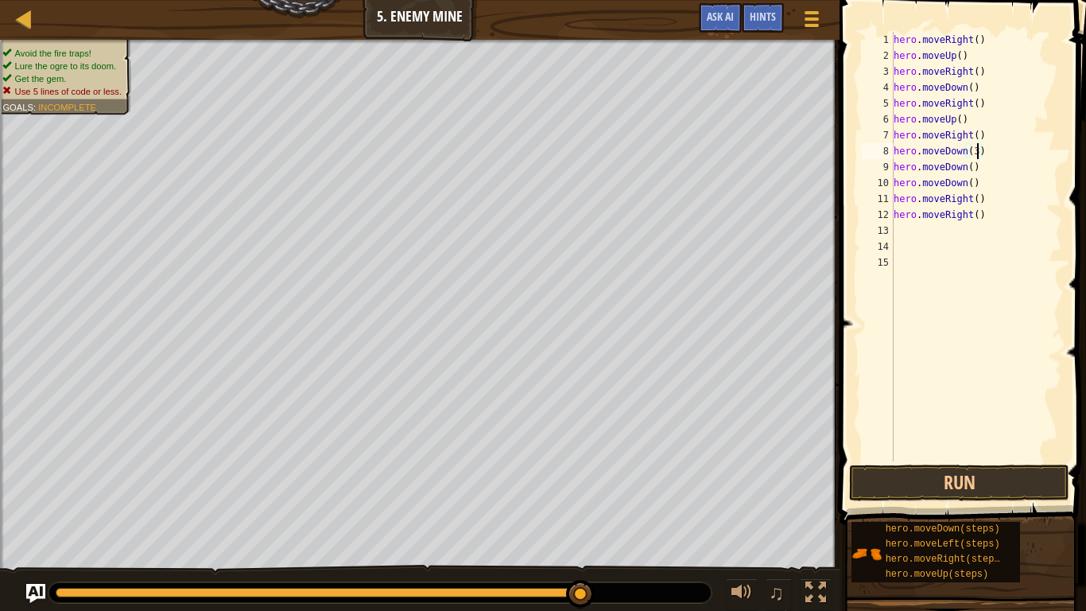
click at [973, 168] on div "hero . moveRight ( ) hero . moveUp ( ) hero . moveRight ( ) hero . moveDown ( )…" at bounding box center [977, 262] width 172 height 461
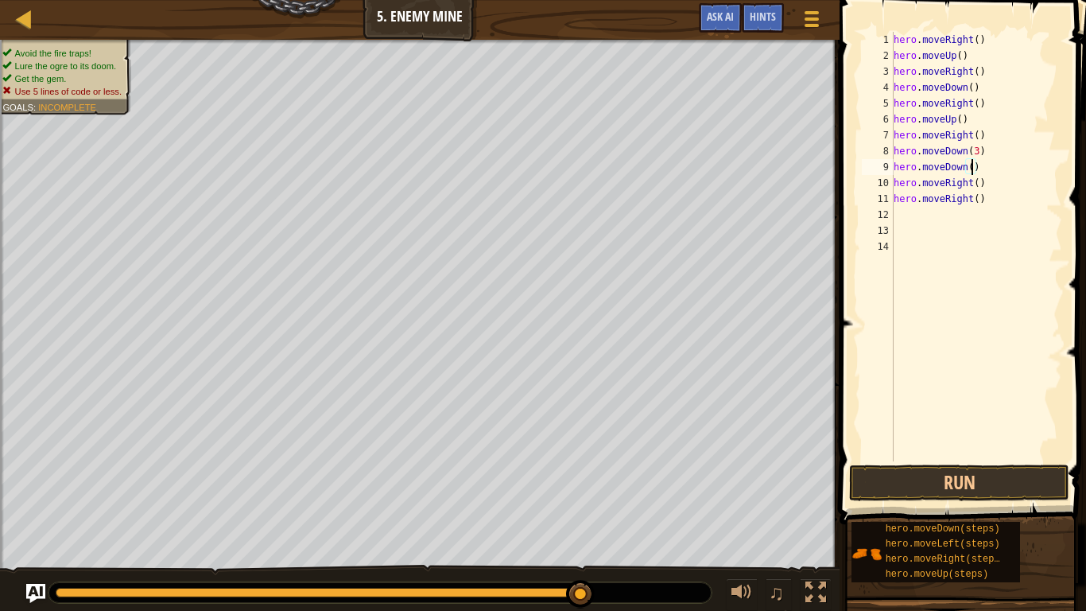
click at [973, 168] on div "hero . moveRight ( ) hero . moveUp ( ) hero . moveRight ( ) hero . moveDown ( )…" at bounding box center [977, 262] width 172 height 461
click at [973, 168] on div "hero . moveRight ( ) hero . moveUp ( ) hero . moveRight ( ) hero . moveDown ( )…" at bounding box center [977, 246] width 172 height 429
click at [973, 168] on div "hero . moveRight ( ) hero . moveUp ( ) hero . moveRight ( ) hero . moveDown ( )…" at bounding box center [977, 262] width 172 height 461
click at [973, 168] on div "hero . moveRight ( ) hero . moveUp ( ) hero . moveRight ( ) hero . moveDown ( )…" at bounding box center [977, 246] width 172 height 429
click at [973, 168] on div "hero . moveRight ( ) hero . moveUp ( ) hero . moveRight ( ) hero . moveDown ( )…" at bounding box center [977, 262] width 172 height 461
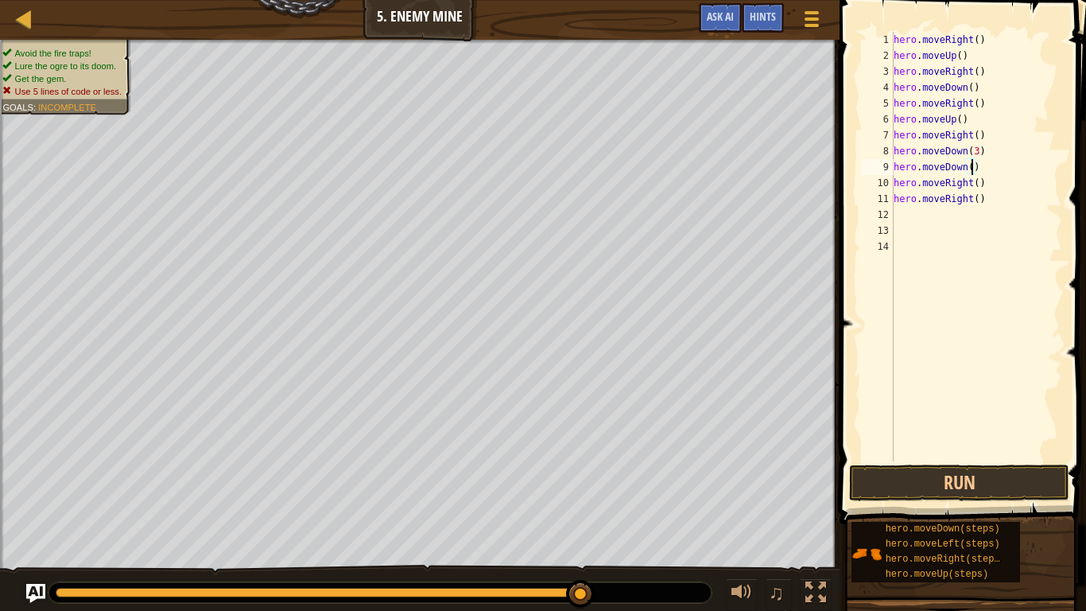
click at [973, 168] on div "hero . moveRight ( ) hero . moveUp ( ) hero . moveRight ( ) hero . moveDown ( )…" at bounding box center [977, 262] width 172 height 461
click at [973, 168] on div "hero . moveRight ( ) hero . moveUp ( ) hero . moveRight ( ) hero . moveDown ( )…" at bounding box center [977, 246] width 172 height 429
click at [973, 168] on div "hero . moveRight ( ) hero . moveUp ( ) hero . moveRight ( ) hero . moveDown ( )…" at bounding box center [977, 262] width 172 height 461
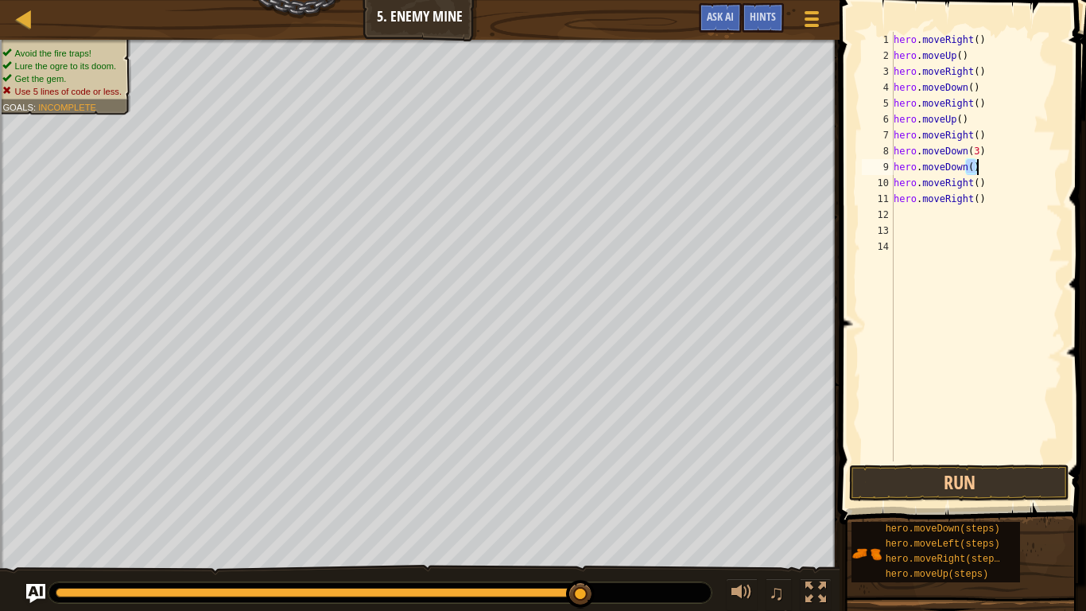
click at [973, 168] on div "hero . moveRight ( ) hero . moveUp ( ) hero . moveRight ( ) hero . moveDown ( )…" at bounding box center [977, 246] width 172 height 429
click at [973, 168] on div "hero . moveRight ( ) hero . moveUp ( ) hero . moveRight ( ) hero . moveDown ( )…" at bounding box center [977, 262] width 172 height 461
click at [973, 168] on div "hero . moveRight ( ) hero . moveUp ( ) hero . moveRight ( ) hero . moveDown ( )…" at bounding box center [977, 246] width 172 height 429
click at [973, 168] on div "hero . moveRight ( ) hero . moveUp ( ) hero . moveRight ( ) hero . moveDown ( )…" at bounding box center [977, 262] width 172 height 461
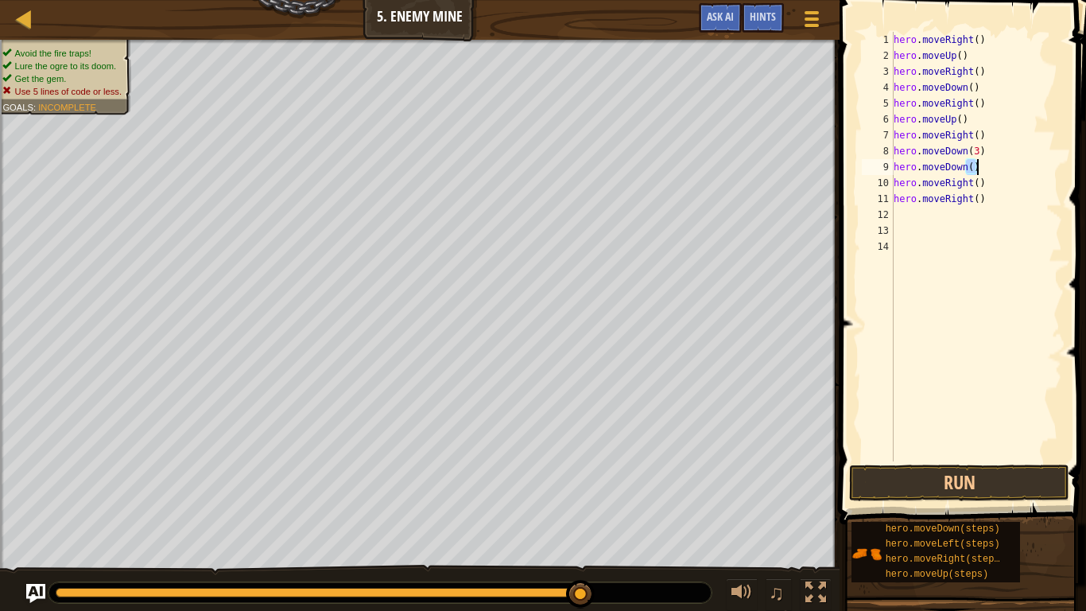
click at [973, 168] on div "hero . moveRight ( ) hero . moveUp ( ) hero . moveRight ( ) hero . moveDown ( )…" at bounding box center [977, 262] width 172 height 461
click at [973, 167] on div "hero . moveRight ( ) hero . moveUp ( ) hero . moveRight ( ) hero . moveDown ( )…" at bounding box center [977, 262] width 172 height 461
click at [973, 167] on div "hero . moveRight ( ) hero . moveUp ( ) hero . moveRight ( ) hero . moveDown ( )…" at bounding box center [977, 246] width 172 height 429
click at [973, 167] on div "hero . moveRight ( ) hero . moveUp ( ) hero . moveRight ( ) hero . moveDown ( )…" at bounding box center [977, 262] width 172 height 461
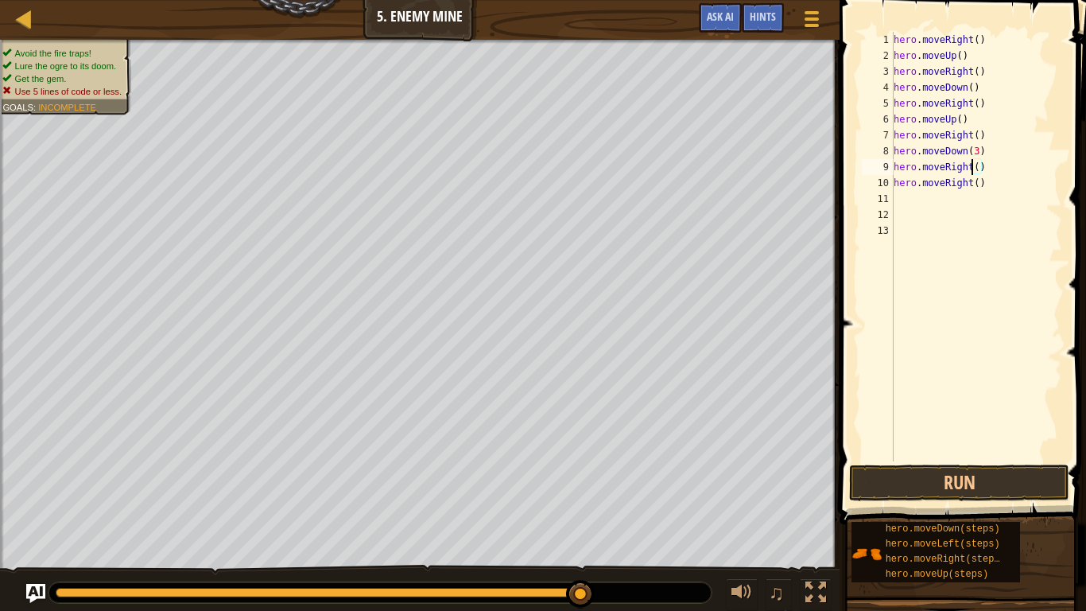
click at [973, 167] on div "hero . moveRight ( ) hero . moveUp ( ) hero . moveRight ( ) hero . moveDown ( )…" at bounding box center [977, 262] width 172 height 461
click at [936, 474] on button "Run" at bounding box center [959, 482] width 220 height 37
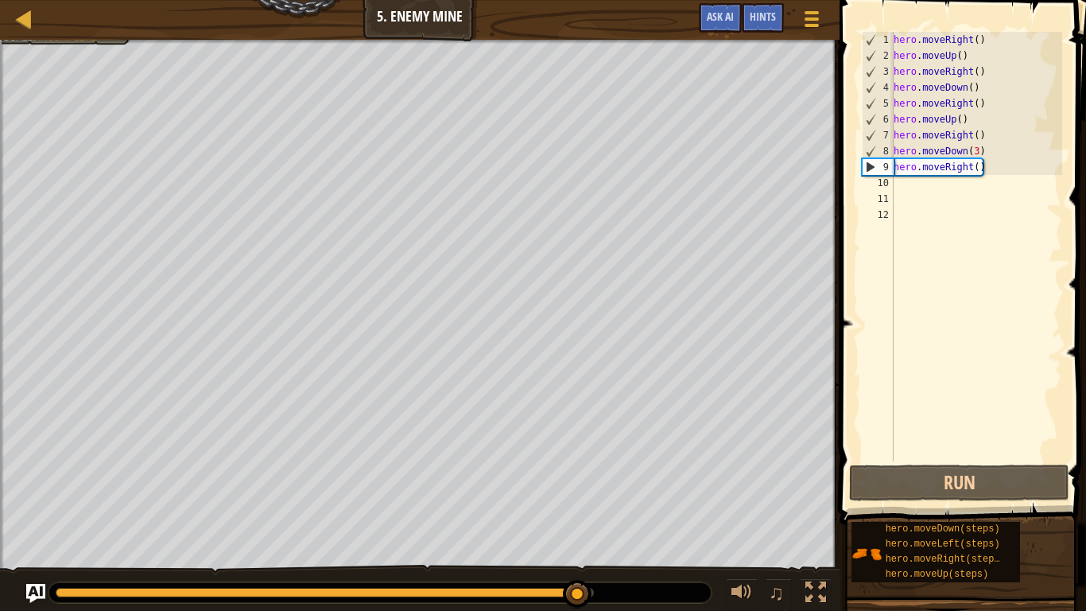
click at [976, 169] on div "hero . moveRight ( ) hero . moveUp ( ) hero . moveRight ( ) hero . moveDown ( )…" at bounding box center [977, 262] width 172 height 461
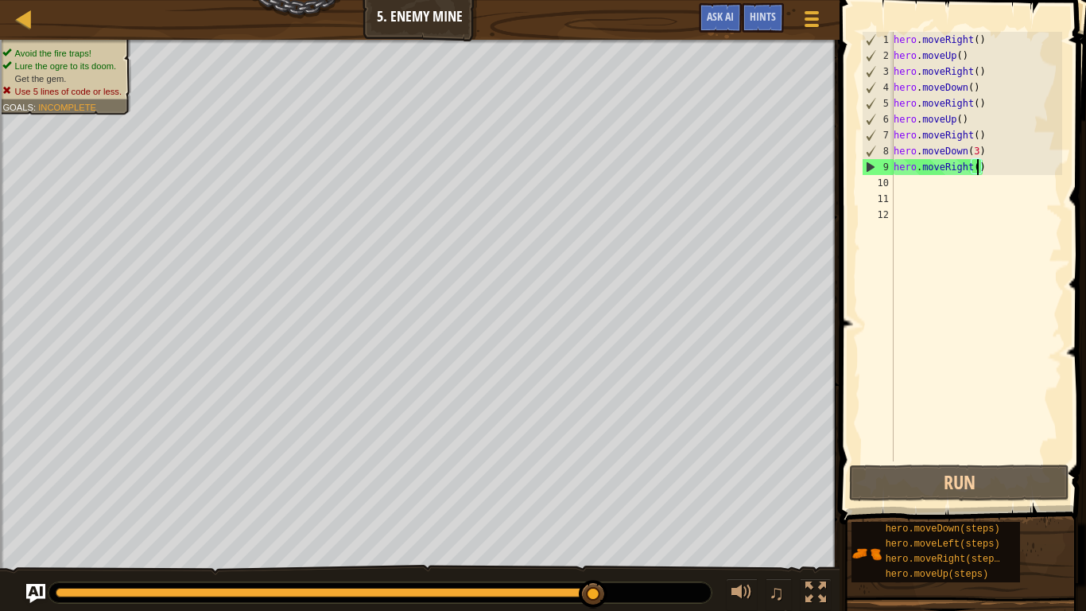
scroll to position [7, 13]
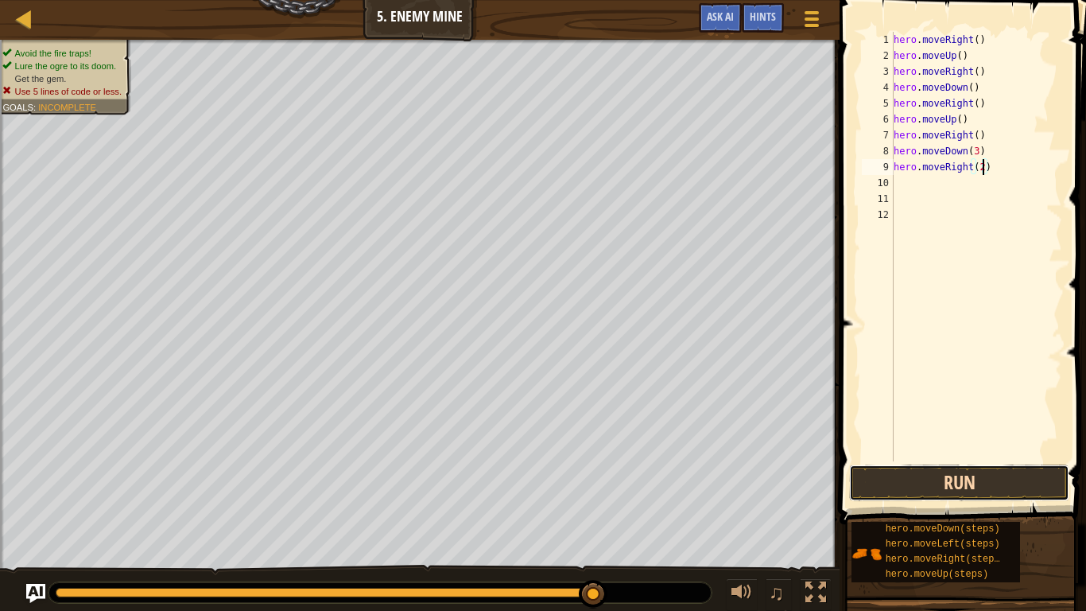
click at [944, 469] on button "Run" at bounding box center [959, 482] width 220 height 37
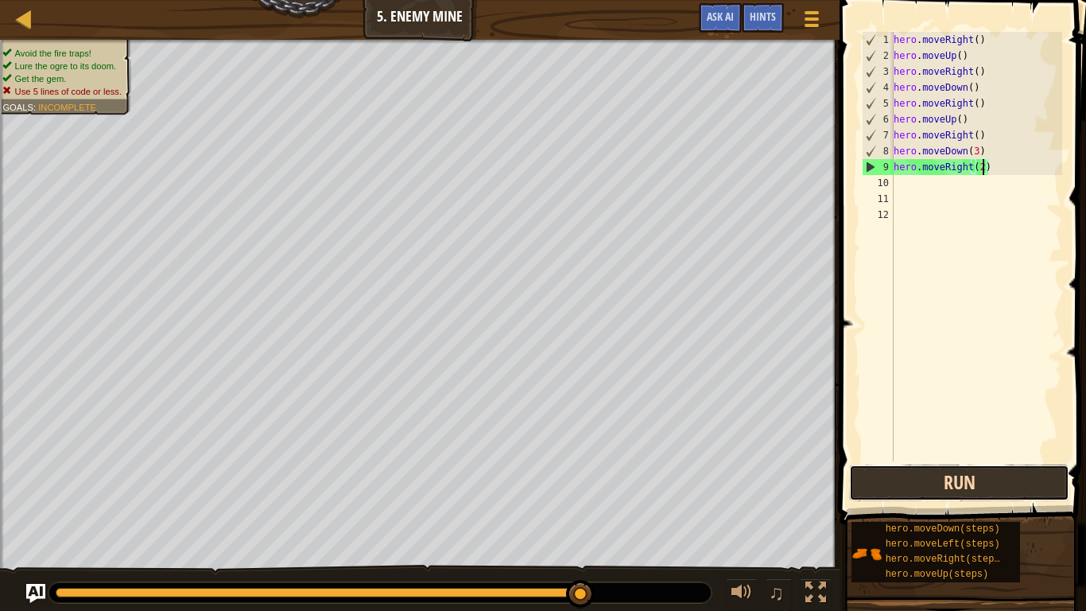
click at [914, 477] on button "Run" at bounding box center [959, 482] width 220 height 37
click at [983, 59] on div "hero . moveRight ( ) hero . moveUp ( ) hero . moveRight ( ) hero . moveDown ( )…" at bounding box center [977, 262] width 172 height 461
type textarea "h"
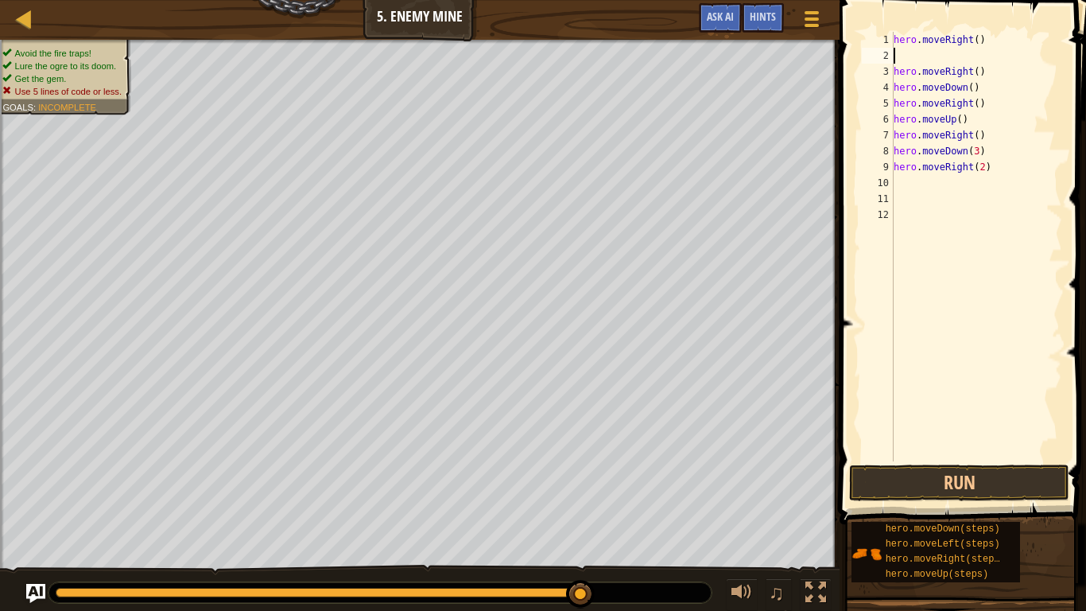
type textarea "j"
type textarea "h"
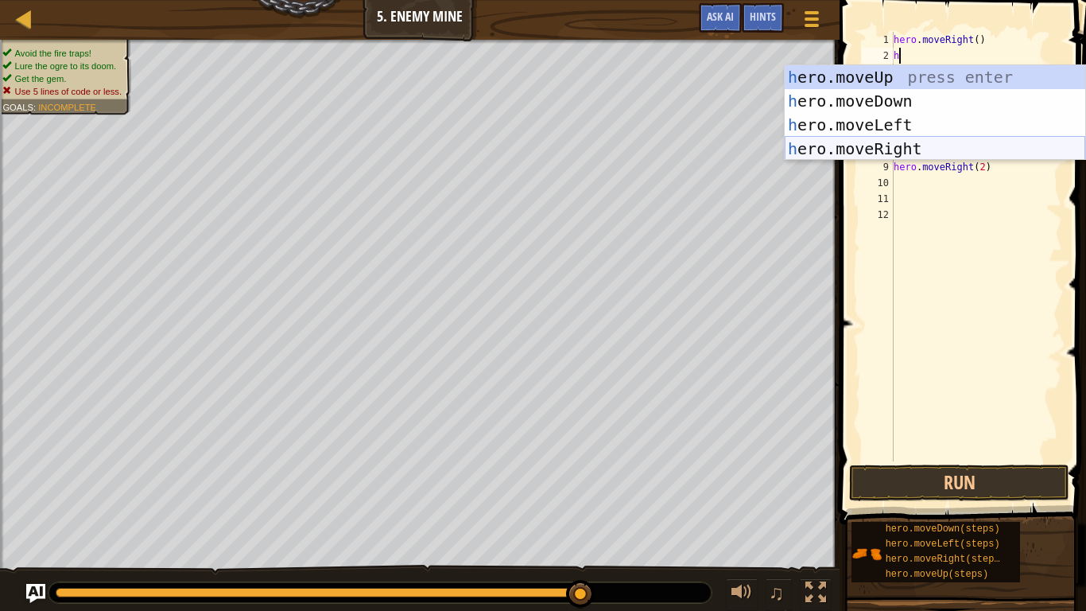
click at [953, 143] on div "h ero.moveUp press enter h ero.moveDown press enter h ero.moveLeft press enter …" at bounding box center [935, 136] width 301 height 143
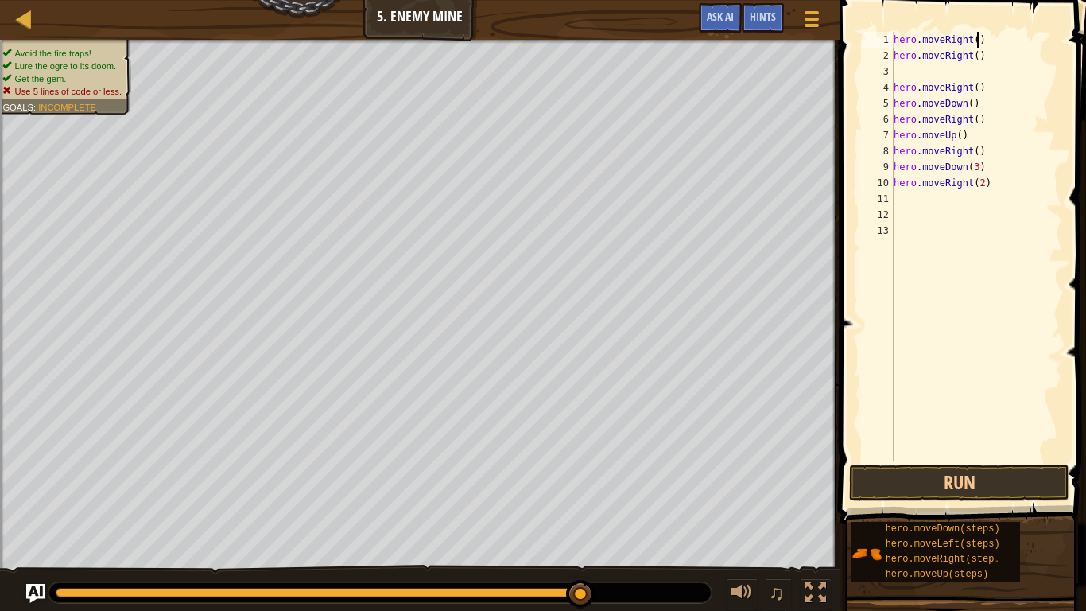
click at [979, 38] on div "hero . moveRight ( ) hero . moveRight ( ) hero . moveRight ( ) hero . moveDown …" at bounding box center [977, 262] width 172 height 461
click at [991, 60] on div "hero . moveRight ( 3 ) hero . moveRight ( ) hero . moveRight ( ) hero . moveDow…" at bounding box center [977, 262] width 172 height 461
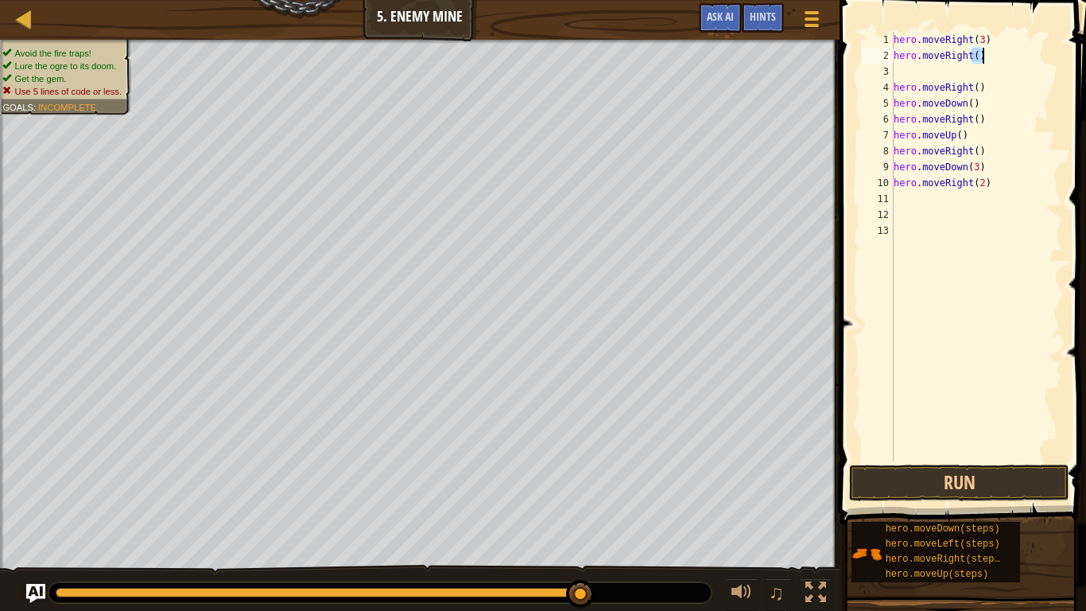
type textarea "hero.moveRight()"
click at [992, 61] on div "hero . moveRight ( 3 ) hero . moveRight ( ) hero . moveDown ( ) hero . moveRigh…" at bounding box center [977, 262] width 172 height 461
click at [997, 68] on div "hero . moveRight ( 3 ) hero . moveRight ( ) hero . moveDown ( ) hero . moveRigh…" at bounding box center [977, 262] width 172 height 461
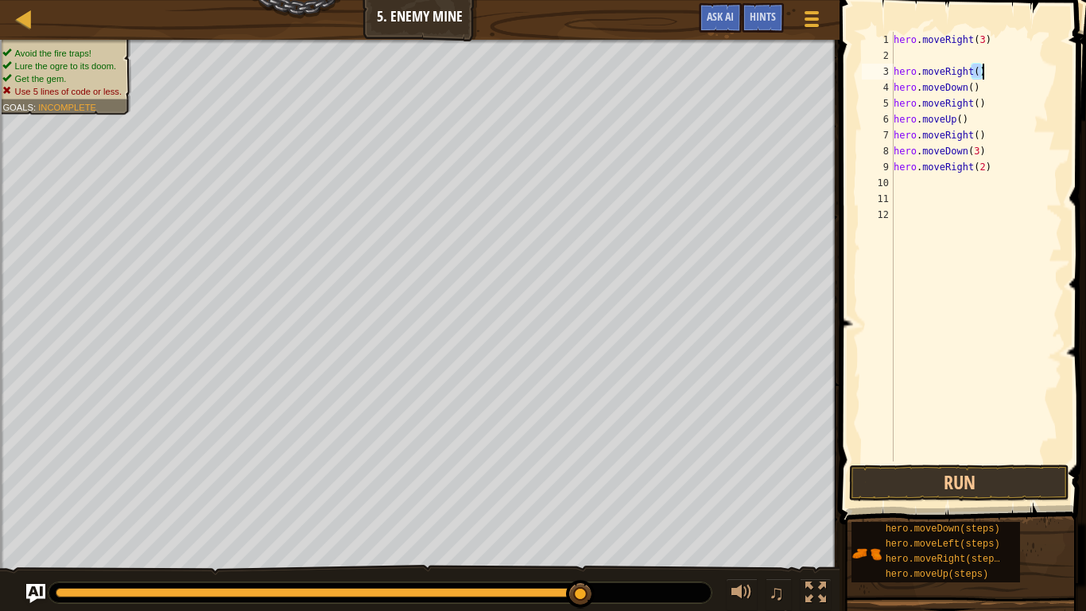
click at [997, 68] on div "hero . moveRight ( 3 ) hero . moveRight ( ) hero . moveDown ( ) hero . moveRigh…" at bounding box center [977, 246] width 172 height 429
click at [997, 68] on div "hero . moveRight ( 3 ) hero . moveRight ( ) hero . moveDown ( ) hero . moveRigh…" at bounding box center [977, 262] width 172 height 461
click at [997, 68] on div "hero . moveRight ( 3 ) hero . moveRight ( ) hero . moveDown ( ) hero . moveRigh…" at bounding box center [977, 246] width 172 height 429
click at [997, 68] on div "hero . moveRight ( 3 ) hero . moveRight ( ) hero . moveDown ( ) hero . moveRigh…" at bounding box center [977, 262] width 172 height 461
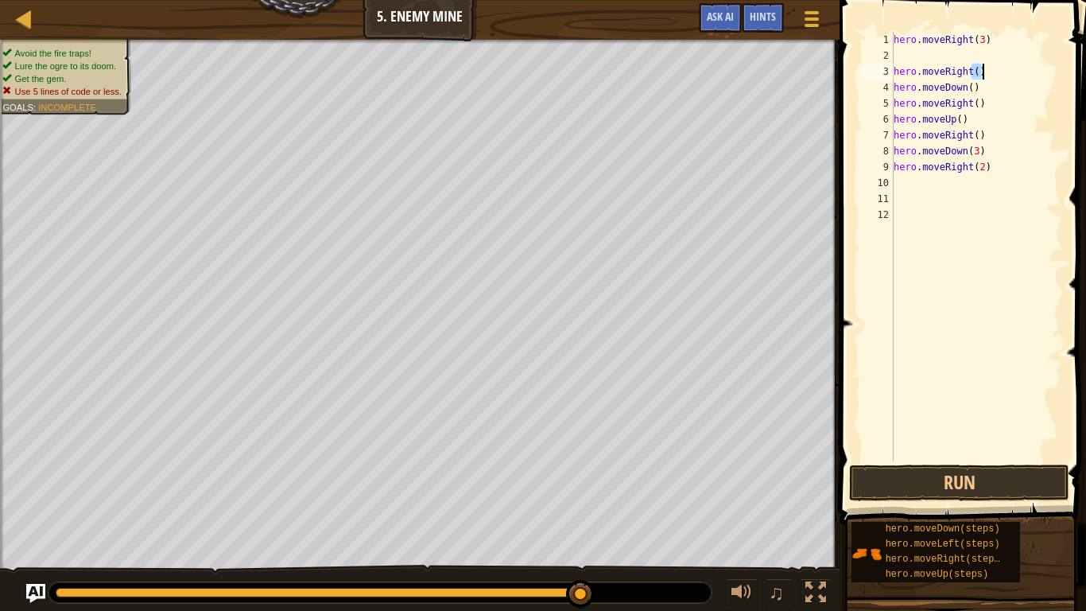
click at [997, 68] on div "hero . moveRight ( 3 ) hero . moveRight ( ) hero . moveDown ( ) hero . moveRigh…" at bounding box center [977, 262] width 172 height 461
type textarea "hero.moveDown()"
click at [981, 55] on div "hero . moveRight ( 3 ) hero . moveDown ( ) hero . moveRight ( ) hero . moveUp (…" at bounding box center [977, 262] width 172 height 461
click at [981, 57] on div "hero . moveRight ( 3 ) hero . moveDown ( ) hero . moveRight ( ) hero . moveUp (…" at bounding box center [977, 262] width 172 height 461
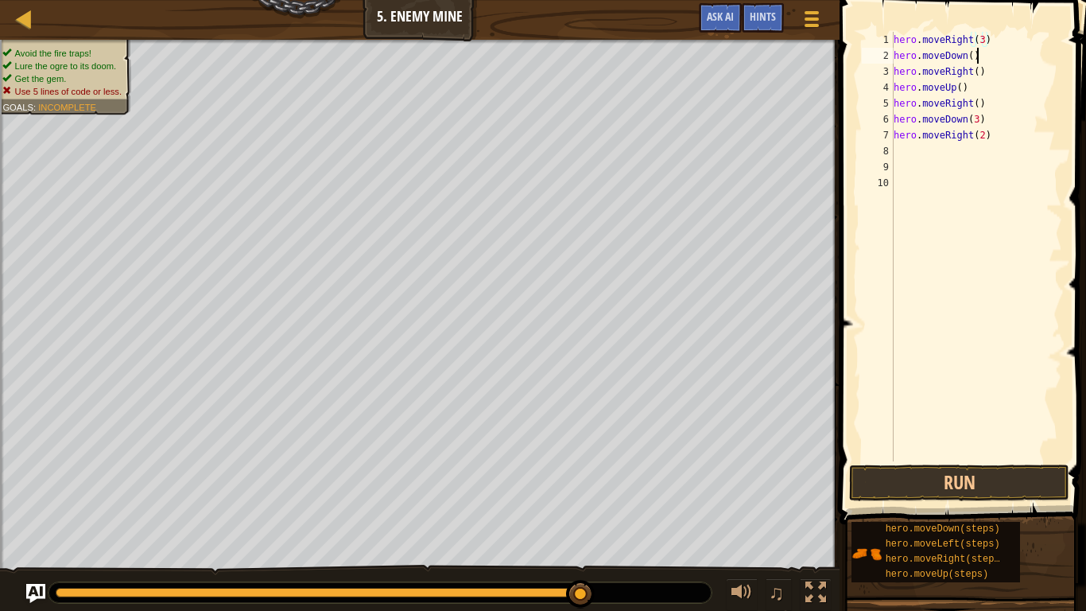
click at [981, 57] on div "hero . moveRight ( 3 ) hero . moveDown ( ) hero . moveRight ( ) hero . moveUp (…" at bounding box center [977, 262] width 172 height 461
click at [981, 57] on div "hero . moveRight ( 3 ) hero . moveDown ( ) hero . moveRight ( ) hero . moveUp (…" at bounding box center [977, 246] width 172 height 429
click at [981, 57] on div "hero . moveRight ( 3 ) hero . moveDown ( ) hero . moveRight ( ) hero . moveUp (…" at bounding box center [977, 262] width 172 height 461
click at [981, 57] on div "hero . moveRight ( 3 ) hero . moveDown ( ) hero . moveRight ( ) hero . moveUp (…" at bounding box center [977, 246] width 172 height 429
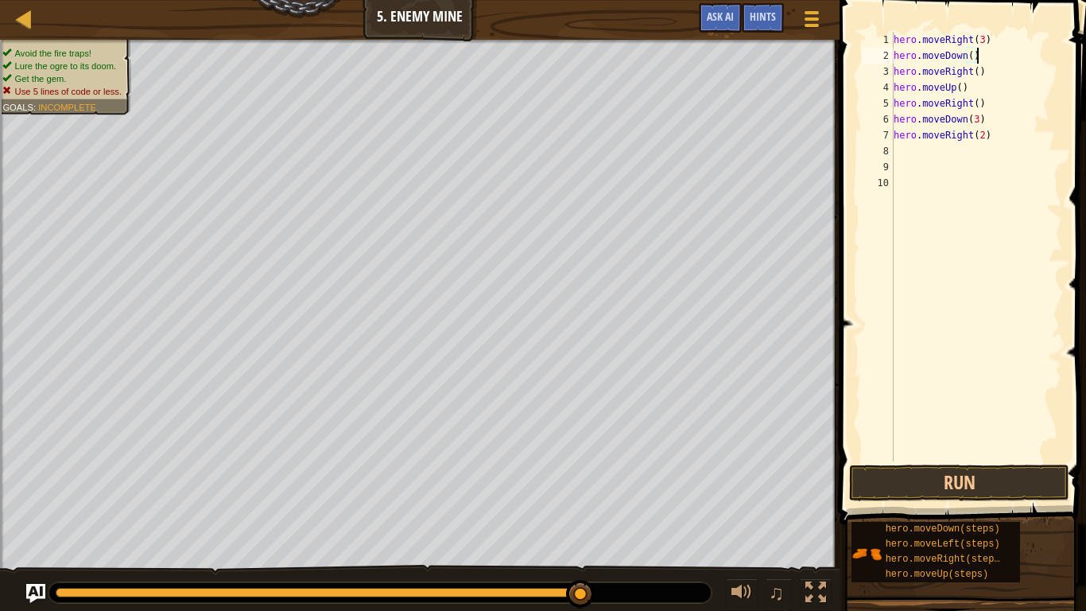
click at [979, 56] on div "hero . moveRight ( 3 ) hero . moveDown ( ) hero . moveRight ( ) hero . moveUp (…" at bounding box center [977, 262] width 172 height 461
click at [979, 56] on div "hero . moveRight ( 3 ) hero . moveDown ( ) hero . moveRight ( ) hero . moveUp (…" at bounding box center [977, 246] width 172 height 429
click at [979, 56] on div "hero . moveRight ( 3 ) hero . moveDown ( ) hero . moveRight ( ) hero . moveUp (…" at bounding box center [977, 262] width 172 height 461
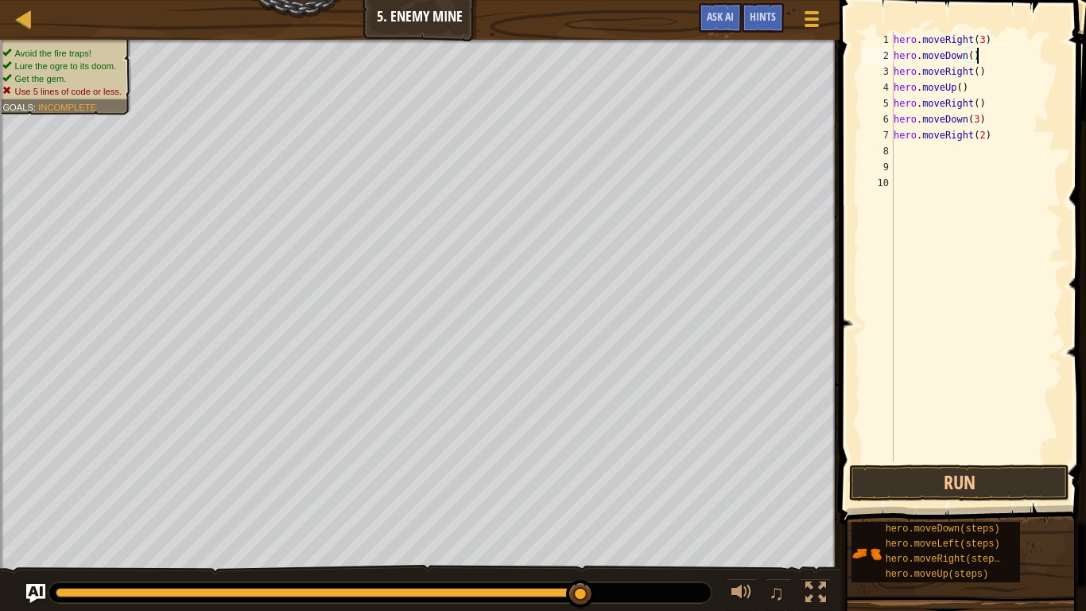
click at [979, 56] on div "hero . moveRight ( 3 ) hero . moveDown ( ) hero . moveRight ( ) hero . moveUp (…" at bounding box center [977, 262] width 172 height 461
click at [981, 64] on div "hero . moveRight ( 3 ) hero . moveRight ( ) hero . moveUp ( ) hero . moveRight …" at bounding box center [973, 262] width 177 height 461
click at [981, 63] on div "hero . moveRight ( 3 ) hero . moveRight ( ) hero . moveUp ( ) hero . moveRight …" at bounding box center [973, 262] width 177 height 461
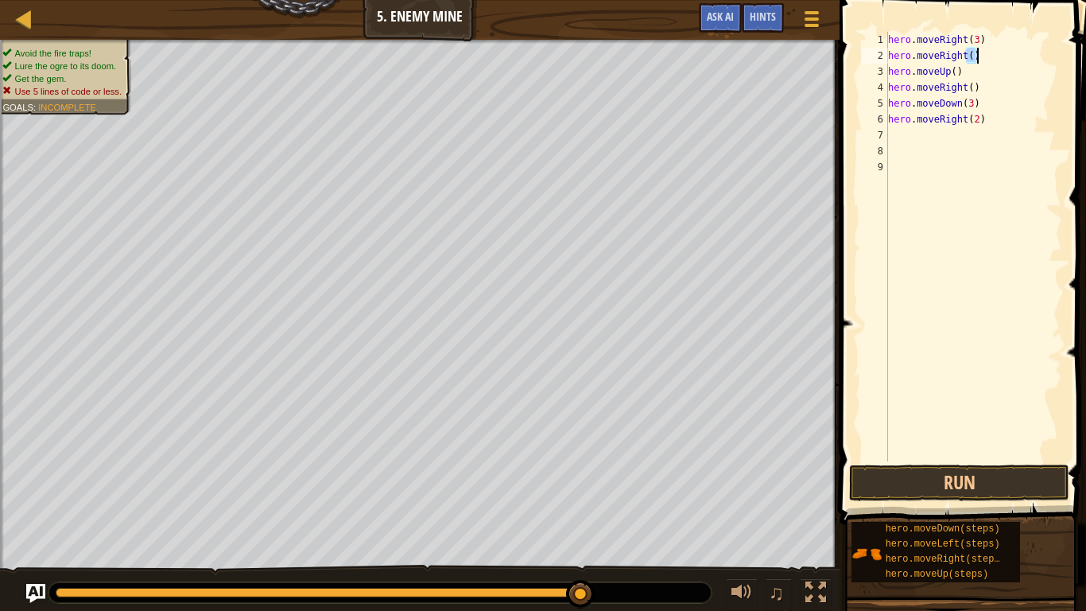
click at [981, 63] on div "hero . moveRight ( 3 ) hero . moveRight ( ) hero . moveUp ( ) hero . moveRight …" at bounding box center [973, 246] width 177 height 429
click at [981, 63] on div "hero . moveRight ( 3 ) hero . moveRight ( ) hero . moveUp ( ) hero . moveRight …" at bounding box center [973, 262] width 177 height 461
click at [981, 63] on div "hero . moveRight ( 3 ) hero . moveRight ( ) hero . moveUp ( ) hero . moveRight …" at bounding box center [973, 246] width 177 height 429
click at [981, 63] on div "hero . moveRight ( 3 ) hero . moveRight ( ) hero . moveUp ( ) hero . moveRight …" at bounding box center [973, 262] width 177 height 461
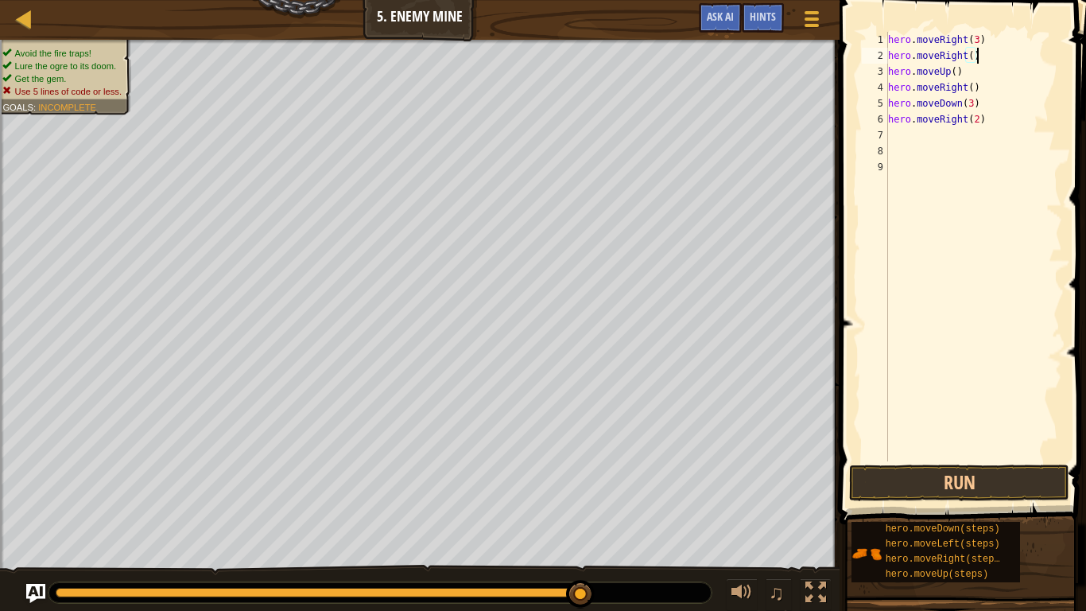
click at [981, 63] on div "hero . moveRight ( 3 ) hero . moveRight ( ) hero . moveUp ( ) hero . moveRight …" at bounding box center [973, 262] width 177 height 461
click at [982, 62] on div "hero . moveRight ( 3 ) hero . moveRight ( ) hero . moveUp ( ) hero . moveRight …" at bounding box center [973, 246] width 177 height 429
click at [1000, 122] on div "hero . moveRight ( 3 ) hero . moveRight ( ) hero . moveUp ( ) hero . moveRight …" at bounding box center [973, 262] width 177 height 461
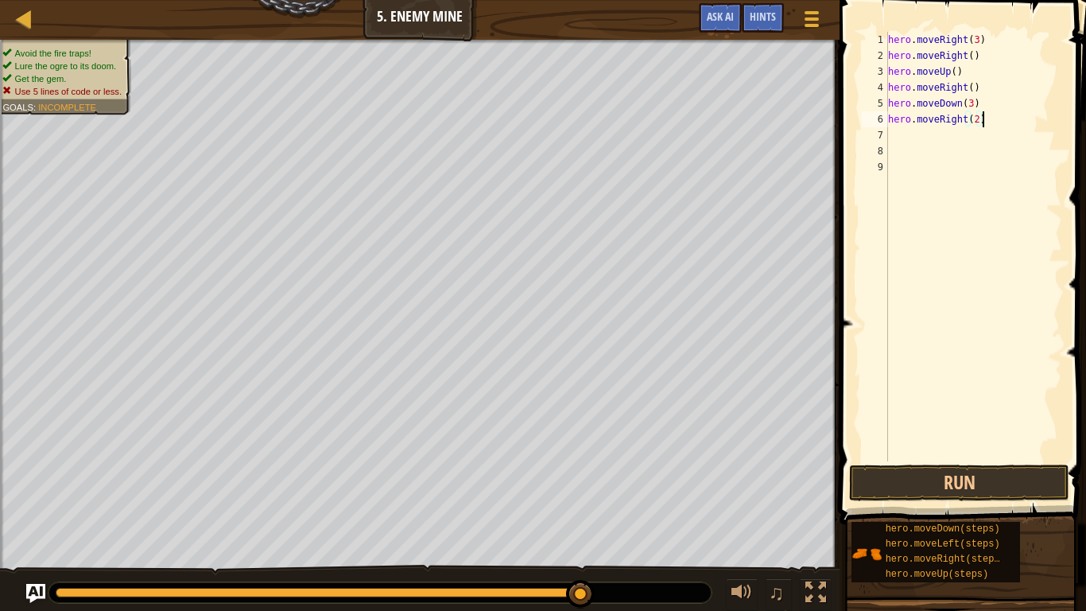
click at [1000, 122] on div "hero . moveRight ( 3 ) hero . moveRight ( ) hero . moveUp ( ) hero . moveRight …" at bounding box center [973, 262] width 177 height 461
click at [1000, 122] on div "hero . moveRight ( 3 ) hero . moveRight ( ) hero . moveUp ( ) hero . moveRight …" at bounding box center [973, 246] width 177 height 429
click at [1000, 122] on div "hero . moveRight ( 3 ) hero . moveRight ( ) hero . moveUp ( ) hero . moveRight …" at bounding box center [973, 262] width 177 height 461
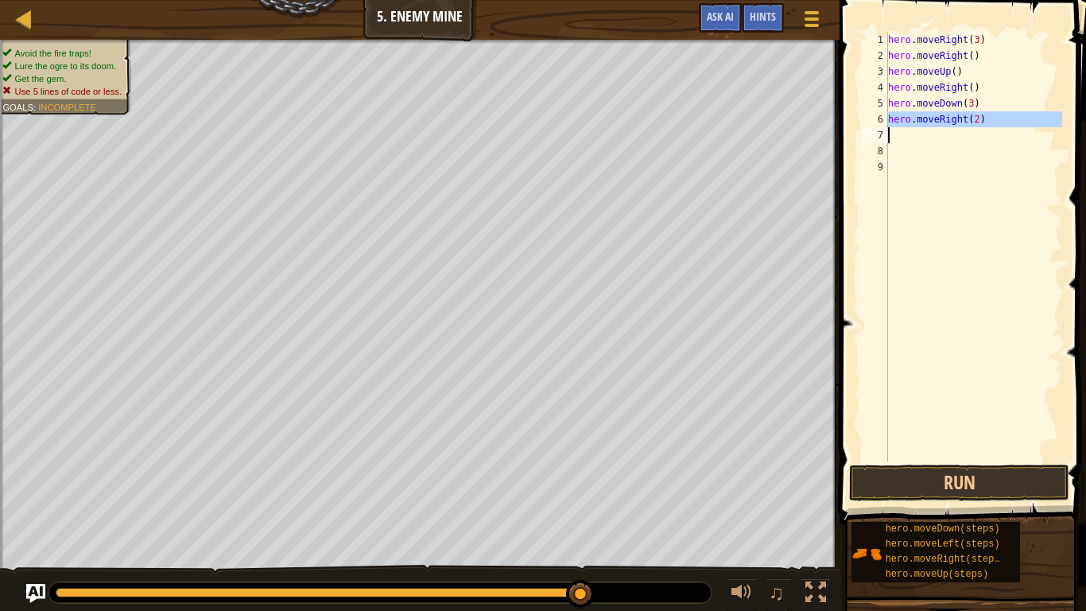
type textarea "hero.moveRight(2)"
click at [992, 109] on div "hero . moveRight ( 3 ) hero . moveRight ( ) hero . moveUp ( ) hero . moveRight …" at bounding box center [973, 262] width 177 height 461
type textarea "hero.moveDown(3)"
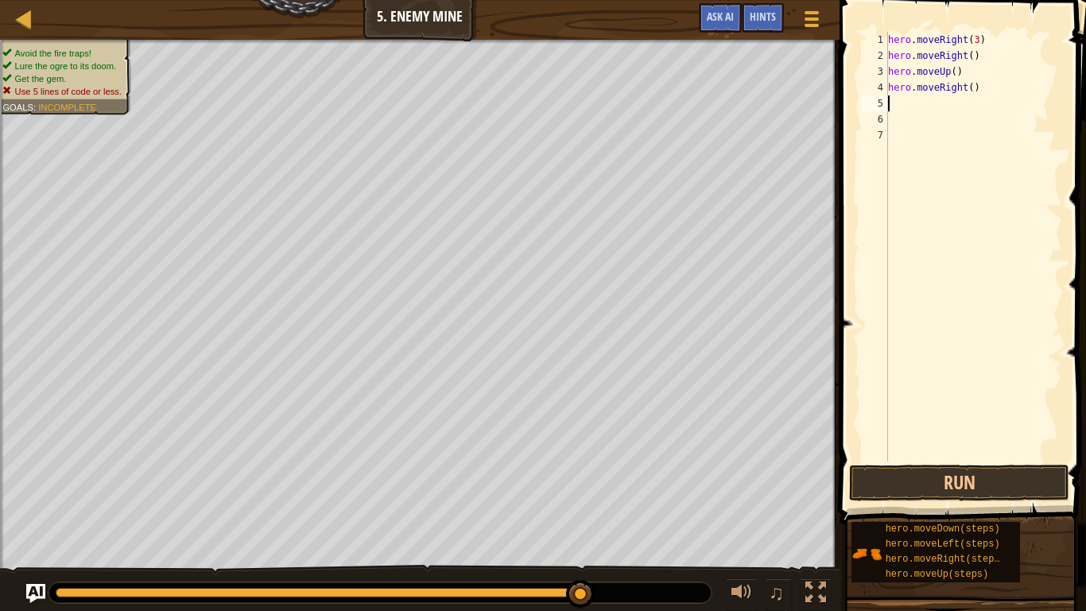
click at [985, 95] on div "hero . moveRight ( 3 ) hero . moveRight ( ) hero . moveUp ( ) hero . moveRight …" at bounding box center [973, 262] width 177 height 461
click at [982, 91] on div "hero . moveRight ( 3 ) hero . moveRight ( ) hero . moveUp ( ) hero . moveRight …" at bounding box center [973, 262] width 177 height 461
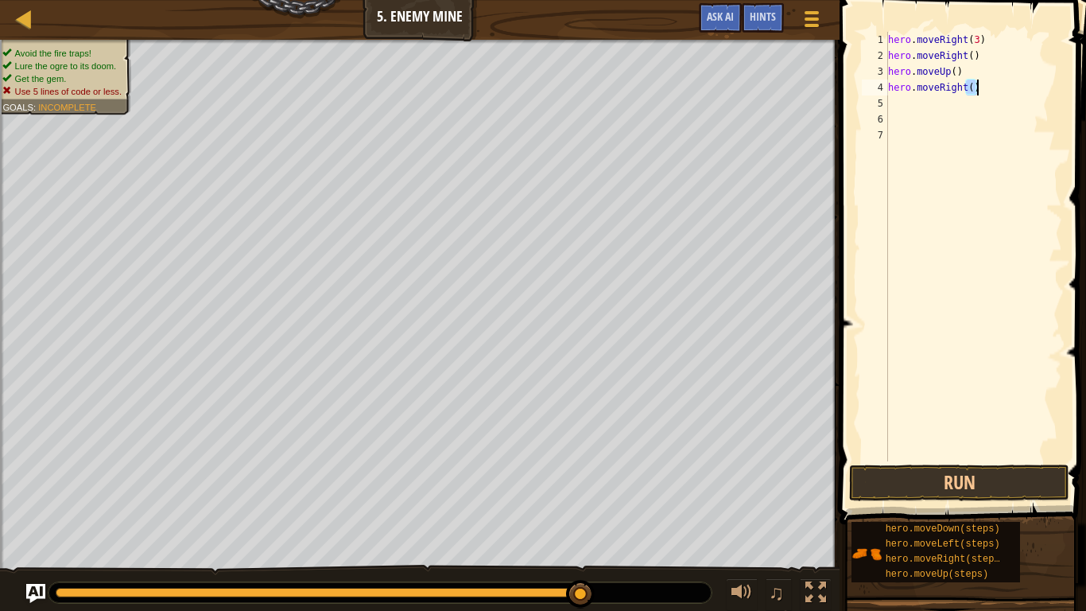
click at [982, 91] on div "hero . moveRight ( 3 ) hero . moveRight ( ) hero . moveUp ( ) hero . moveRight …" at bounding box center [973, 262] width 177 height 461
type textarea "hero.moveRight()"
click at [969, 76] on div "hero . moveRight ( 3 ) hero . moveRight ( ) hero . moveUp ( )" at bounding box center [973, 262] width 177 height 461
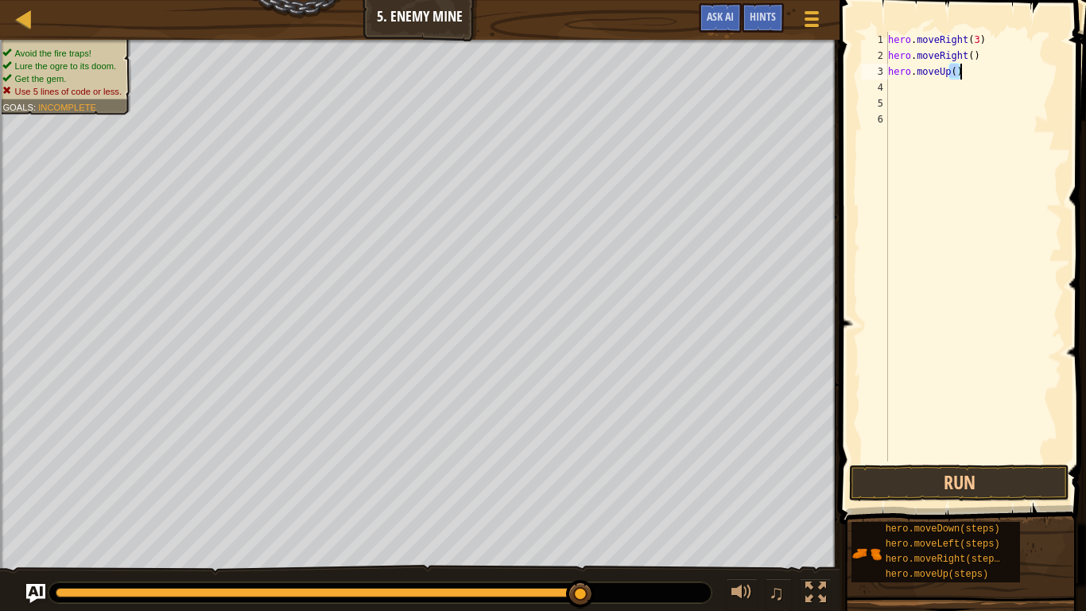
type textarea "hero.moveUp()"
click at [981, 56] on div "hero . moveRight ( 3 ) hero . moveRight ( )" at bounding box center [973, 262] width 177 height 461
click at [981, 56] on div "hero . moveRight ( 3 ) hero . moveRight ( )" at bounding box center [973, 246] width 177 height 429
click at [981, 56] on div "hero . moveRight ( 3 ) hero . moveRight ( )" at bounding box center [973, 262] width 177 height 461
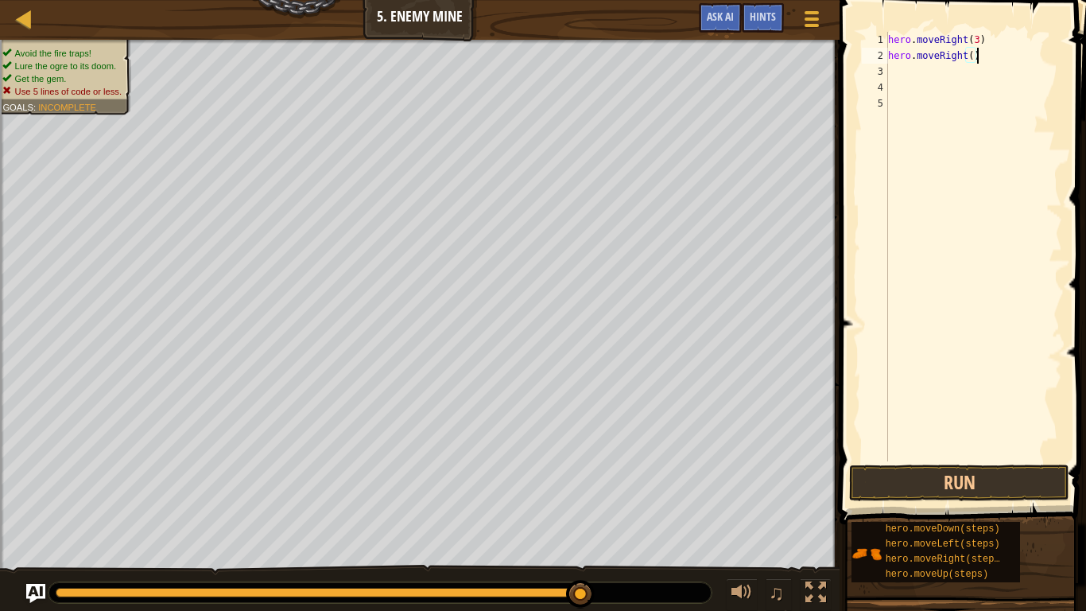
click at [981, 56] on div "hero . moveRight ( 3 ) hero . moveRight ( )" at bounding box center [973, 262] width 177 height 461
click at [981, 56] on div "hero . moveRight ( 3 ) hero . moveRight ( )" at bounding box center [973, 246] width 177 height 429
click at [981, 56] on div "hero . moveRight ( 3 ) hero . moveRight ( )" at bounding box center [973, 262] width 177 height 461
type textarea "hero.moveRight()"
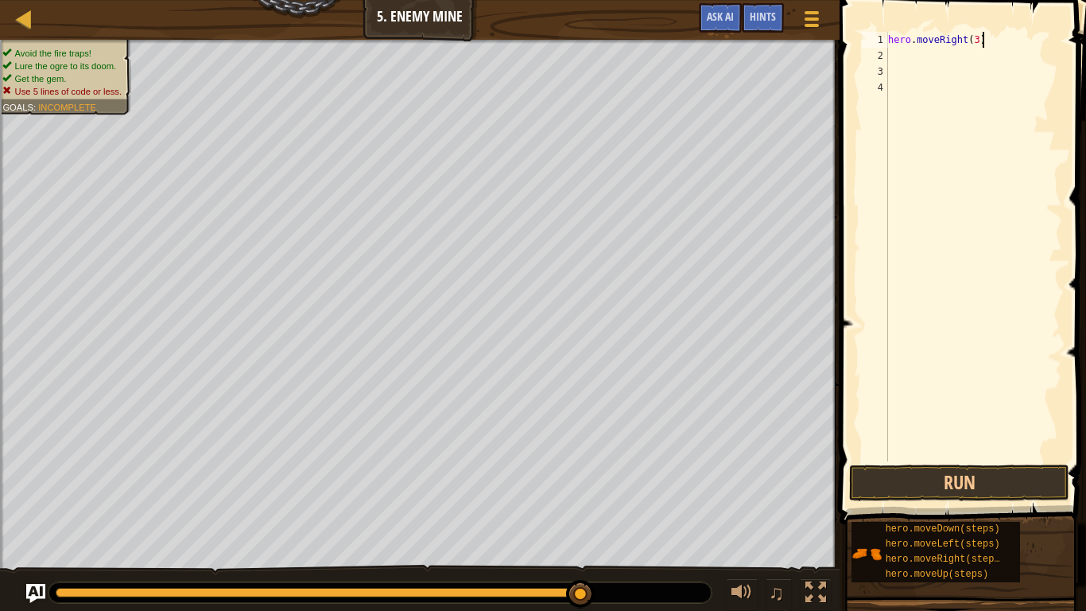
click at [1003, 37] on div "hero . moveRight ( 3 )" at bounding box center [973, 262] width 177 height 461
type textarea "hero.moveRight(3)"
type textarea "h"
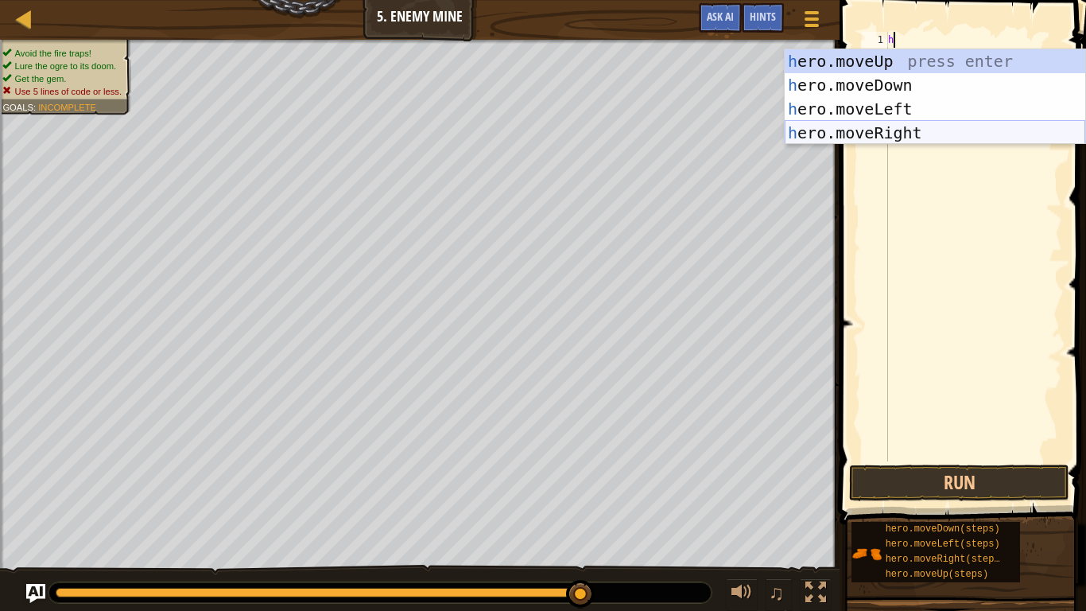
click at [922, 127] on div "h ero.moveUp press enter h ero.moveDown press enter h ero.moveLeft press enter …" at bounding box center [935, 120] width 301 height 143
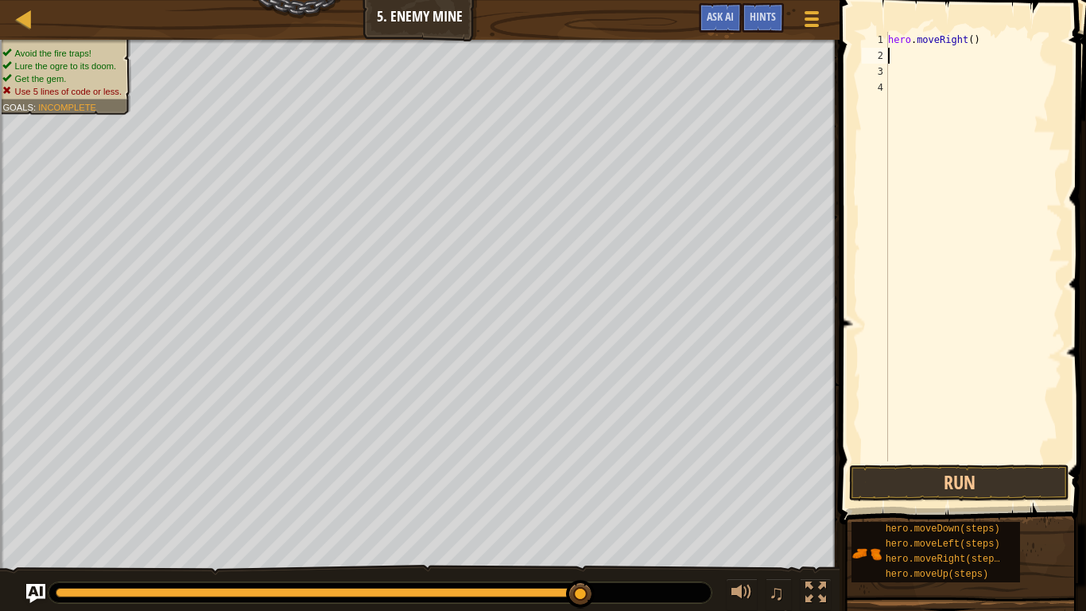
click at [971, 36] on div "hero . moveRight ( )" at bounding box center [973, 262] width 177 height 461
type textarea "hero.moveRight(3)"
click at [931, 63] on div "hero . moveRight ( 3 )" at bounding box center [973, 262] width 177 height 461
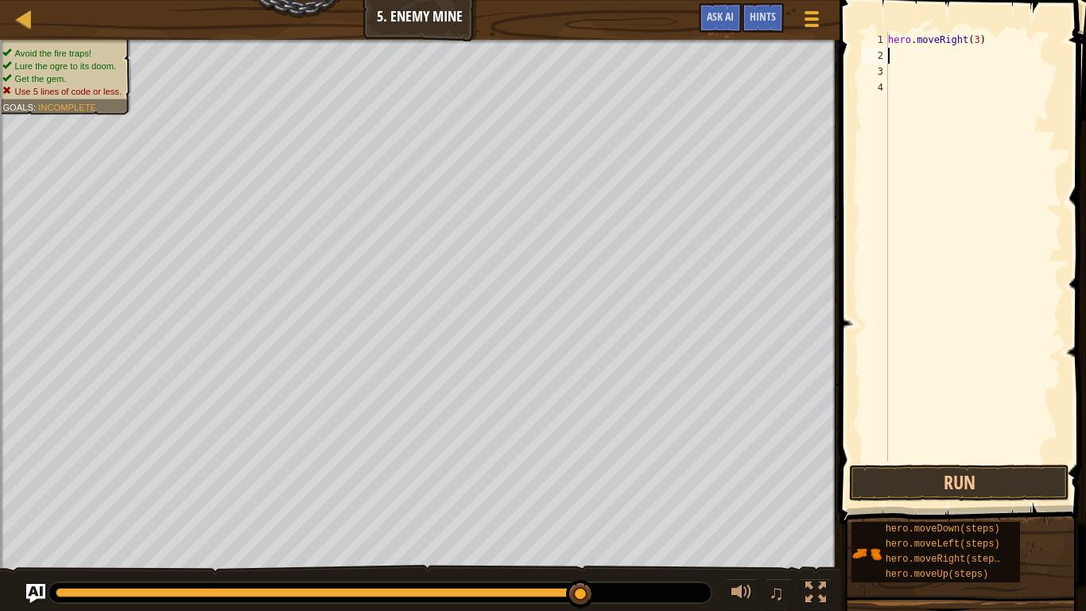
type textarea "h"
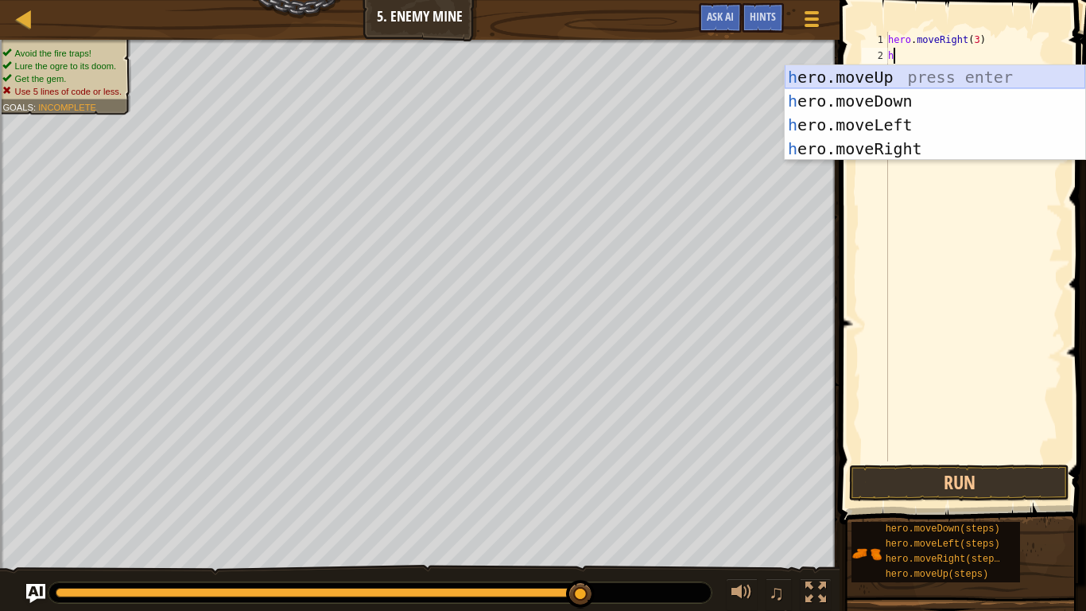
click at [923, 80] on div "h ero.moveUp press enter h ero.moveDown press enter h ero.moveLeft press enter …" at bounding box center [935, 136] width 301 height 143
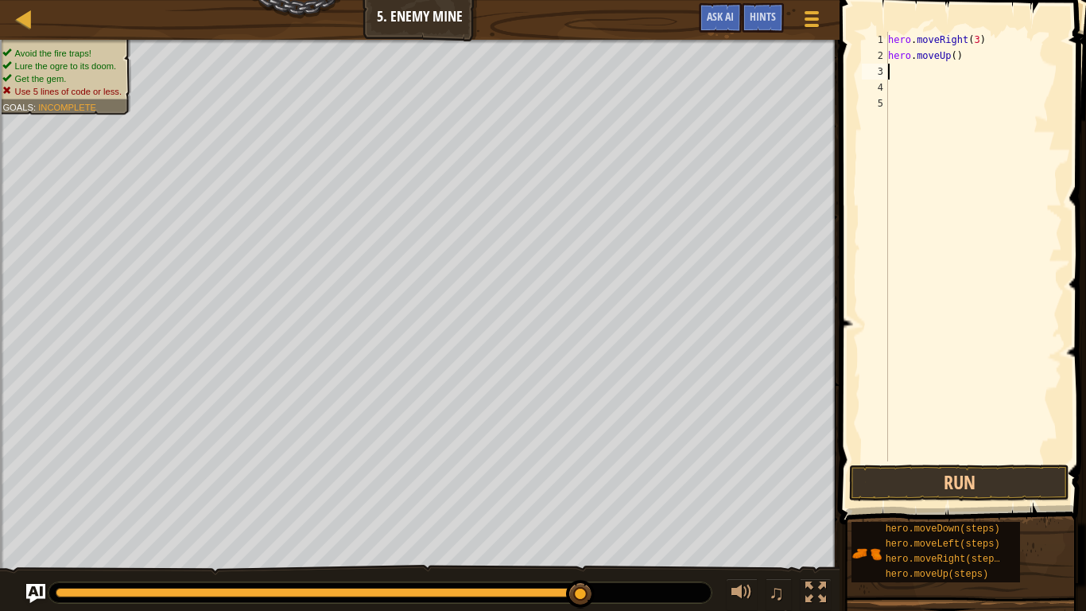
type textarea "h"
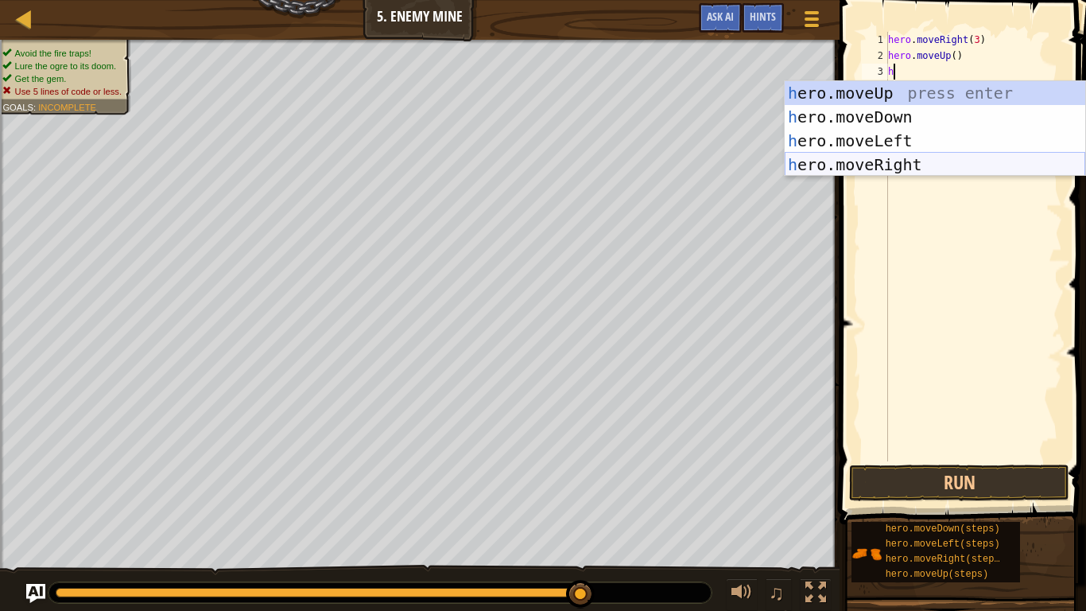
click at [957, 159] on div "h ero.moveUp press enter h ero.moveDown press enter h ero.moveLeft press enter …" at bounding box center [935, 152] width 301 height 143
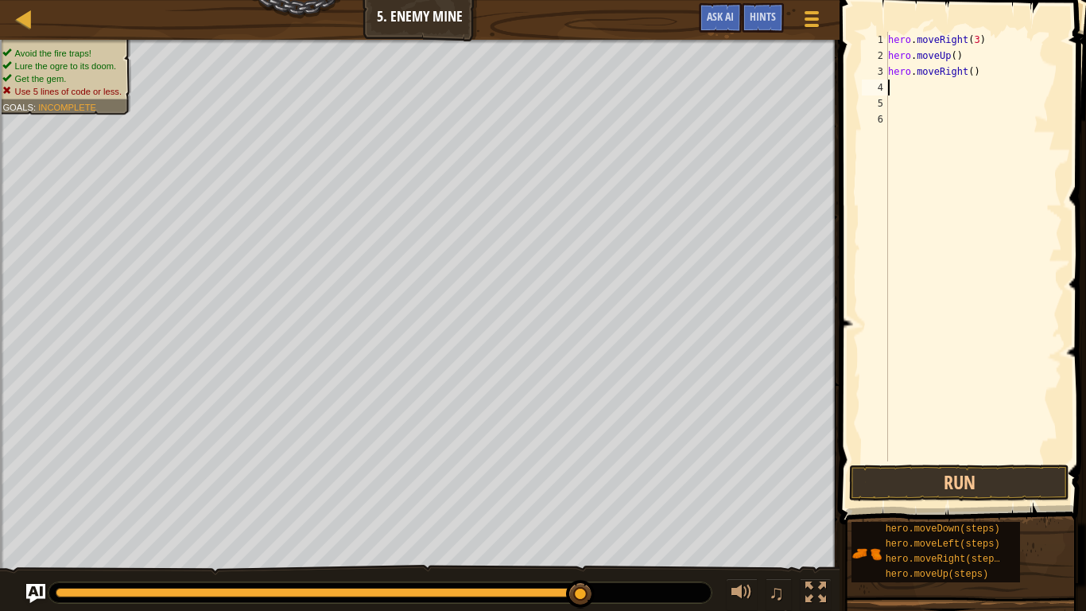
type textarea "h"
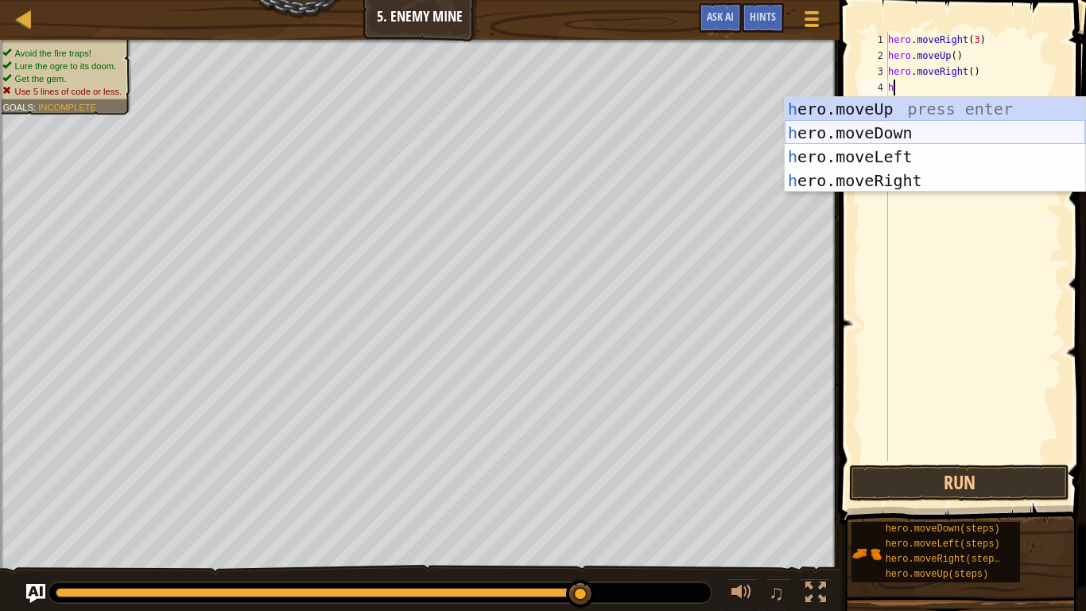
click at [942, 139] on div "h ero.moveUp press enter h ero.moveDown press enter h ero.moveLeft press enter …" at bounding box center [935, 168] width 301 height 143
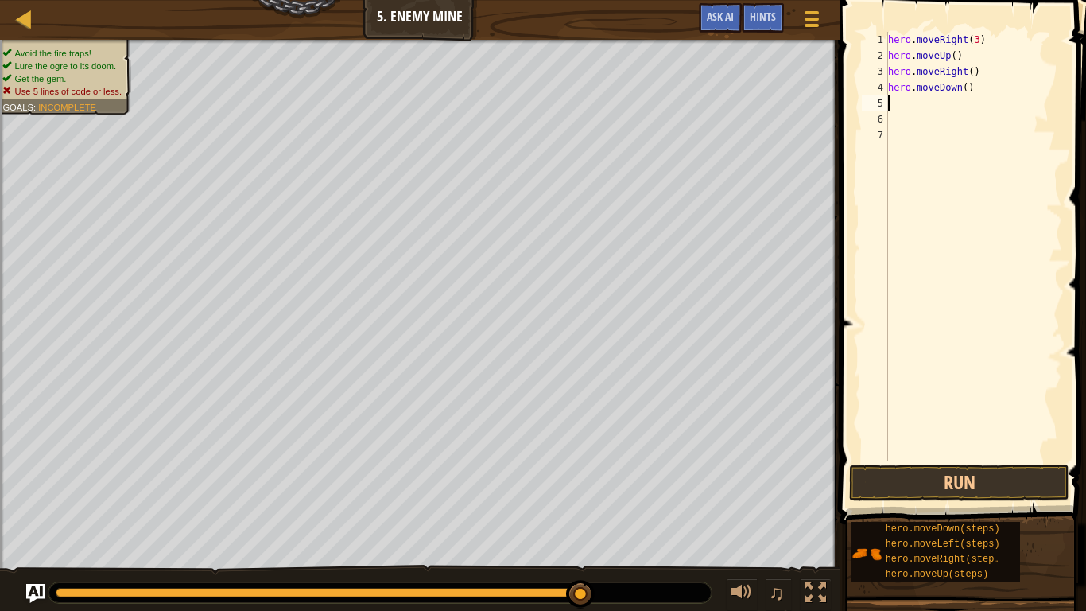
click at [966, 89] on div "hero . moveRight ( 3 ) hero . moveUp ( ) hero . moveRight ( ) hero . moveDown (…" at bounding box center [973, 262] width 177 height 461
type textarea "hero.moveDown(3)"
click at [907, 99] on div "hero . moveRight ( 3 ) hero . moveUp ( ) hero . moveRight ( ) hero . moveDown (…" at bounding box center [973, 262] width 177 height 461
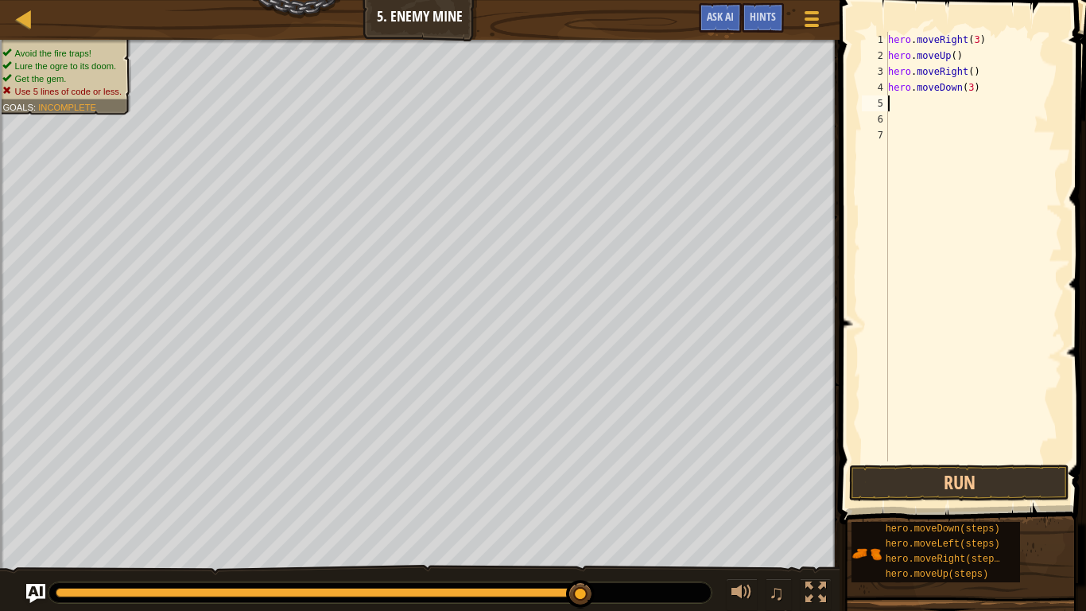
type textarea "j"
type textarea "h"
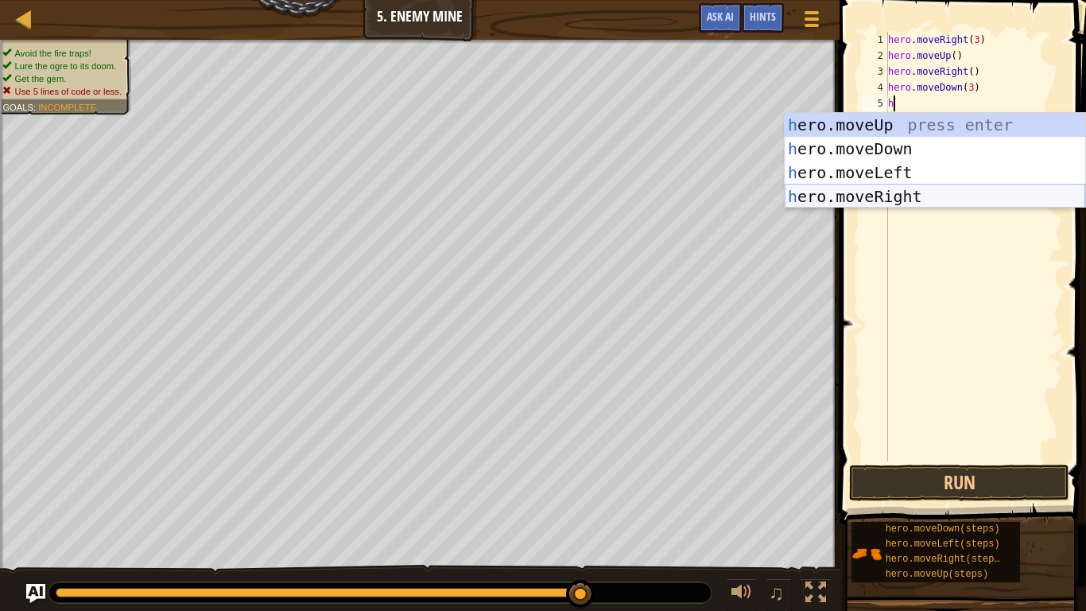
click at [928, 192] on div "h ero.moveUp press enter h ero.moveDown press enter h ero.moveLeft press enter …" at bounding box center [935, 184] width 301 height 143
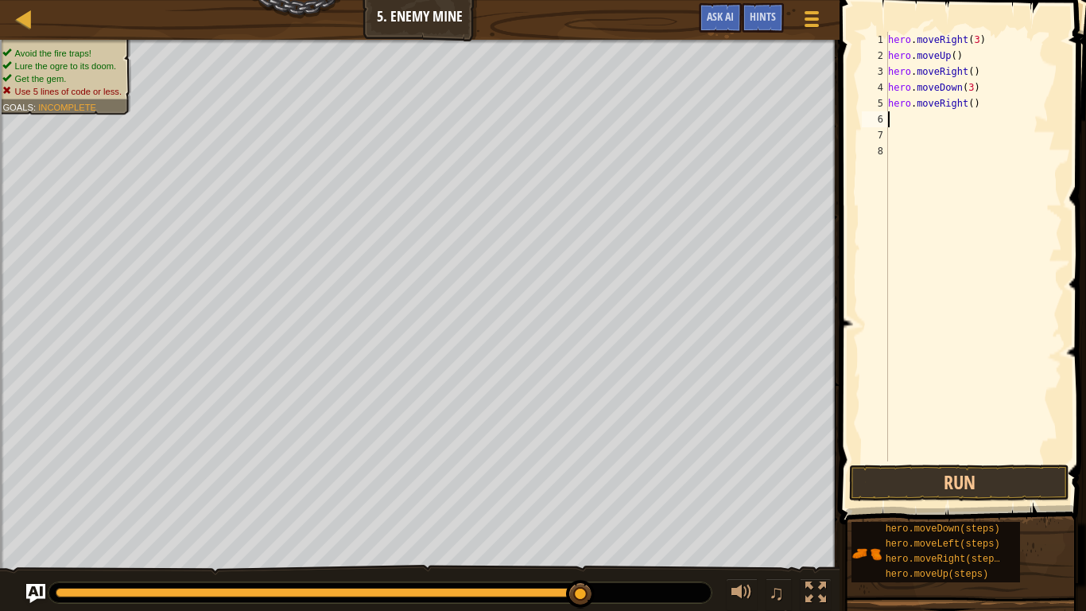
click at [967, 116] on div "hero . moveRight ( 3 ) hero . moveUp ( ) hero . moveRight ( ) hero . moveDown (…" at bounding box center [973, 262] width 177 height 461
click at [978, 96] on div "hero . moveRight ( 3 ) hero . moveUp ( ) hero . moveRight ( ) hero . moveDown (…" at bounding box center [973, 262] width 177 height 461
click at [969, 102] on div "hero . moveRight ( 3 ) hero . moveUp ( ) hero . moveRight ( ) hero . moveDown (…" at bounding box center [973, 262] width 177 height 461
type textarea "hero.moveRight(2)"
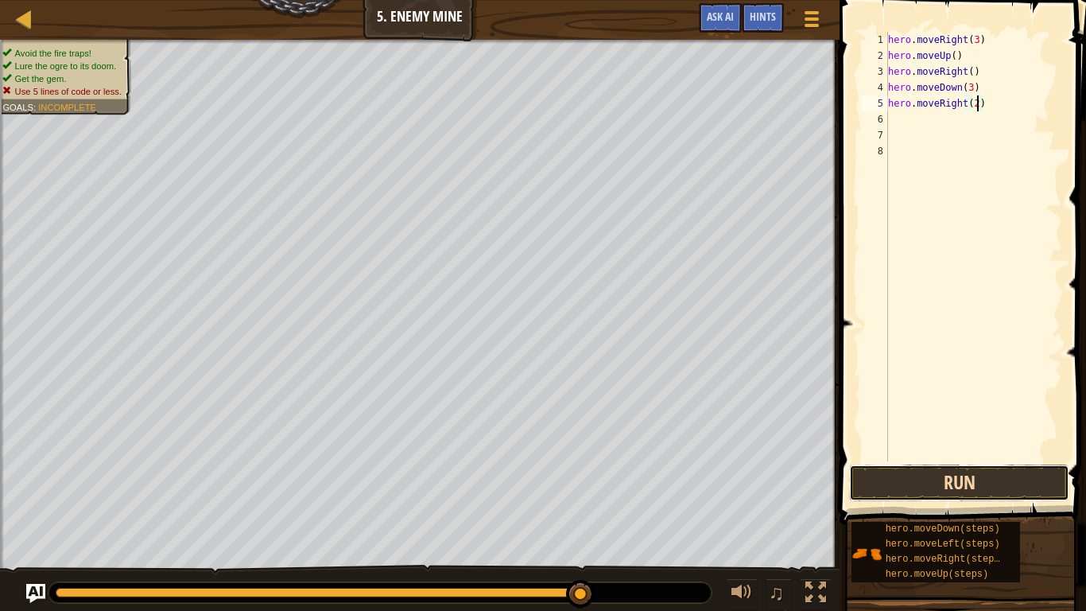
click at [944, 486] on button "Run" at bounding box center [959, 482] width 220 height 37
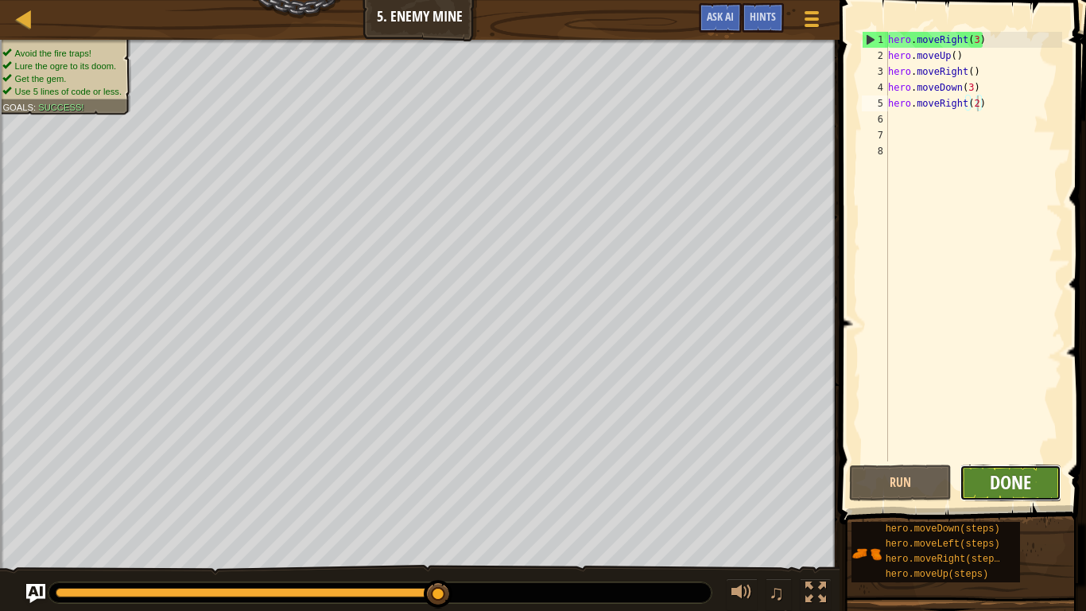
click at [1002, 491] on span "Done" at bounding box center [1010, 481] width 41 height 25
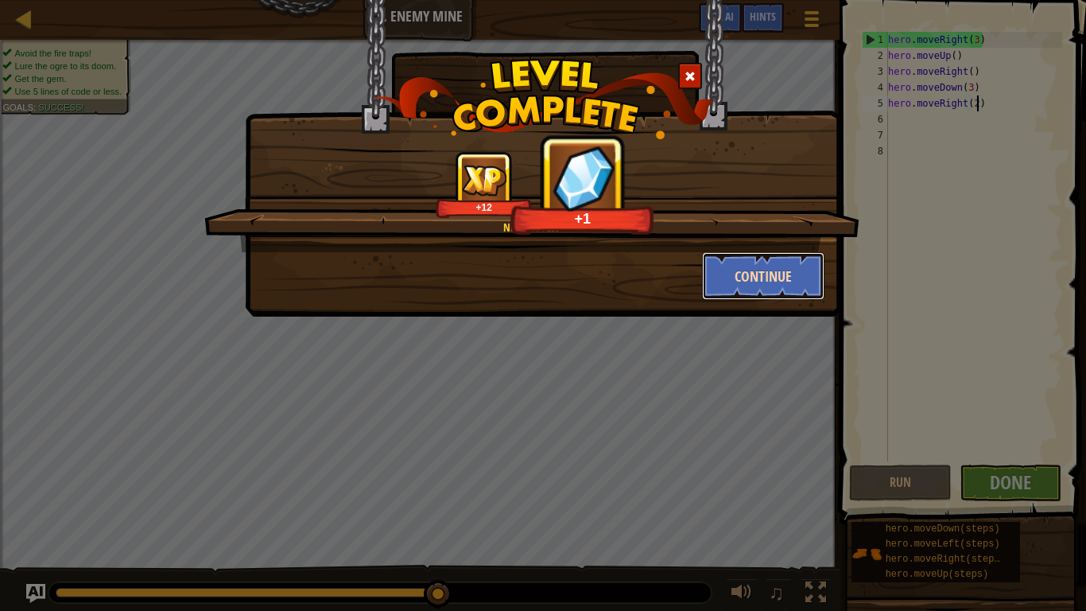
click at [731, 263] on button "Continue" at bounding box center [763, 276] width 123 height 48
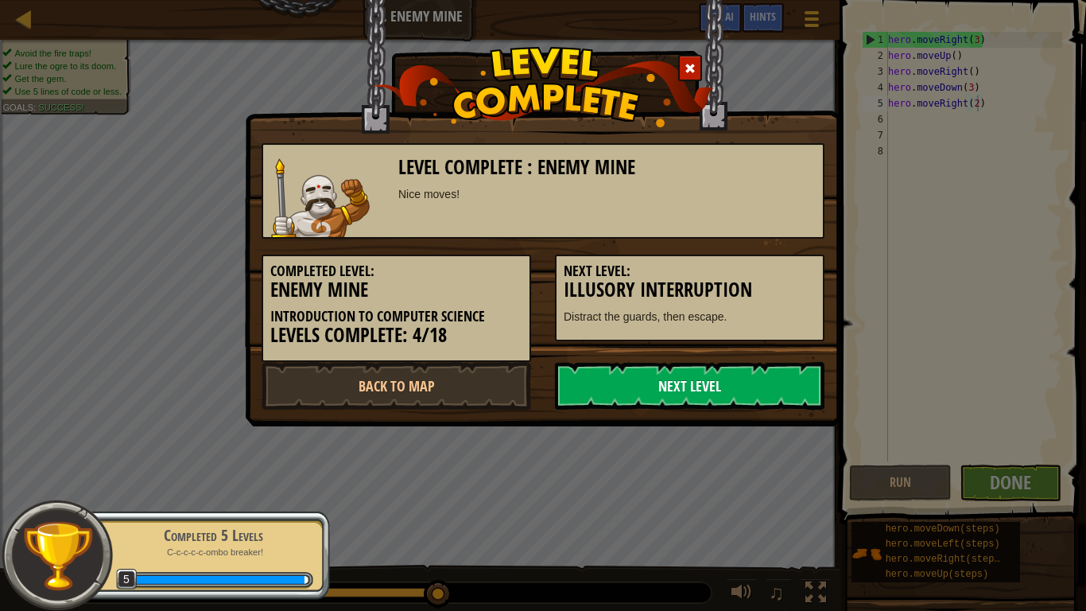
click at [598, 386] on link "Next Level" at bounding box center [690, 386] width 270 height 48
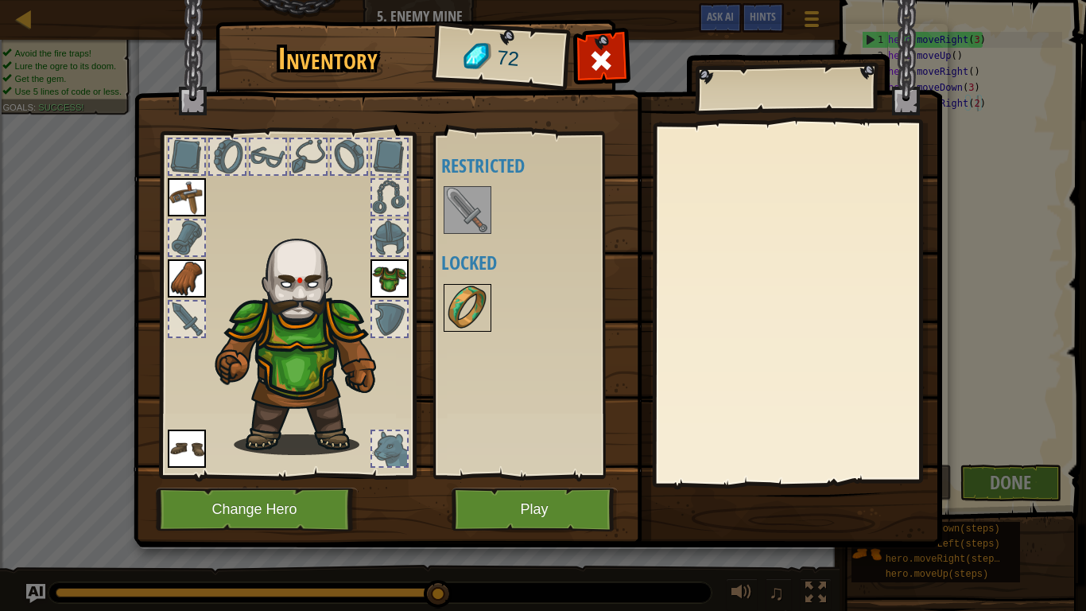
click at [484, 311] on img at bounding box center [467, 307] width 45 height 45
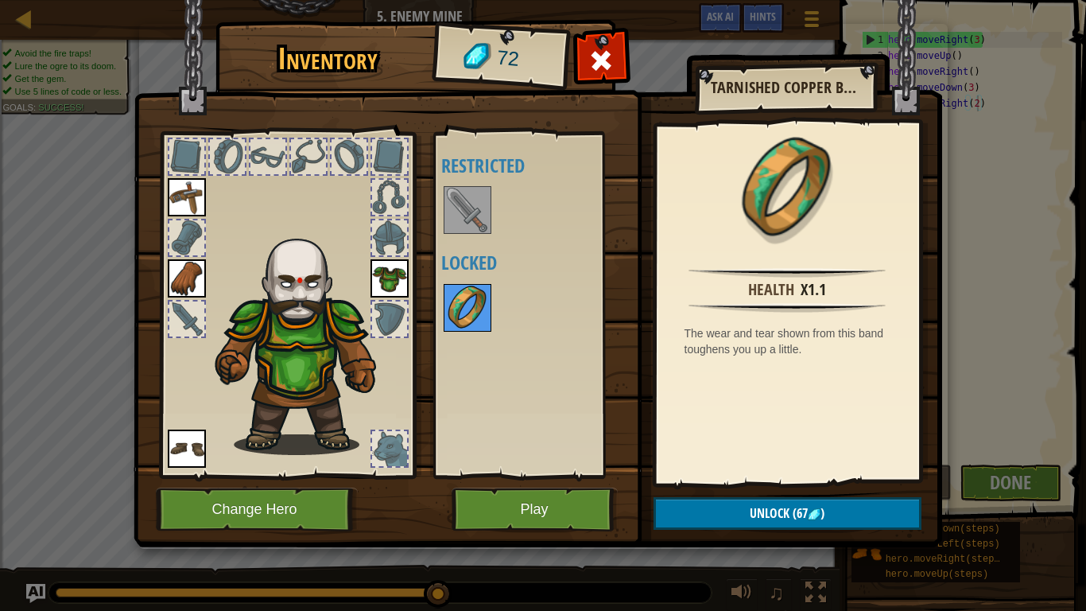
click at [484, 311] on img at bounding box center [467, 307] width 45 height 45
click at [797, 507] on span "(67" at bounding box center [799, 512] width 18 height 17
click at [797, 507] on button "Confirm" at bounding box center [788, 513] width 268 height 33
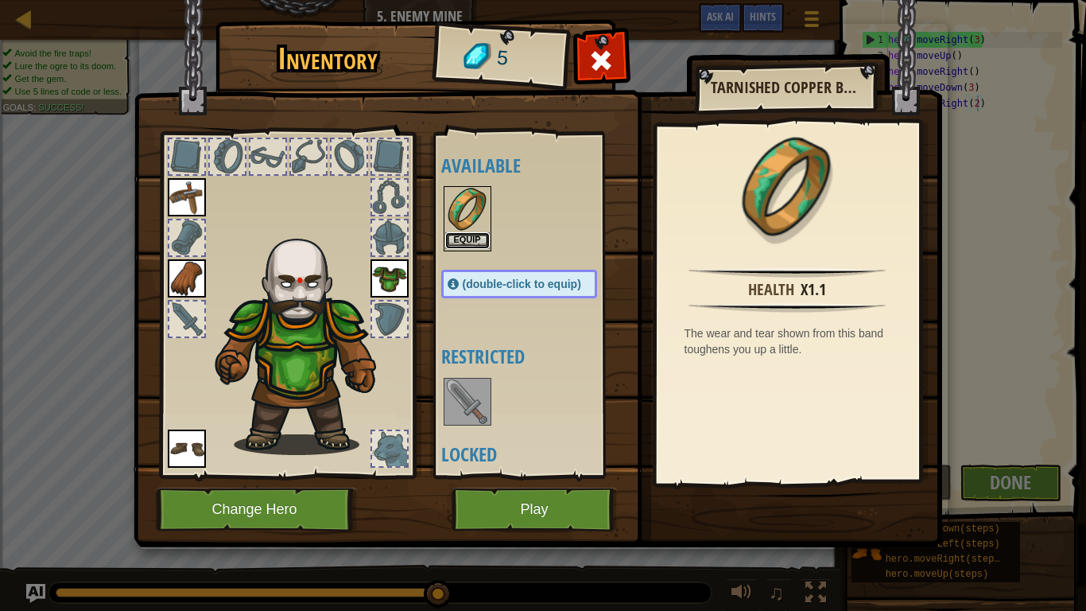
click at [472, 233] on button "Equip" at bounding box center [467, 240] width 45 height 17
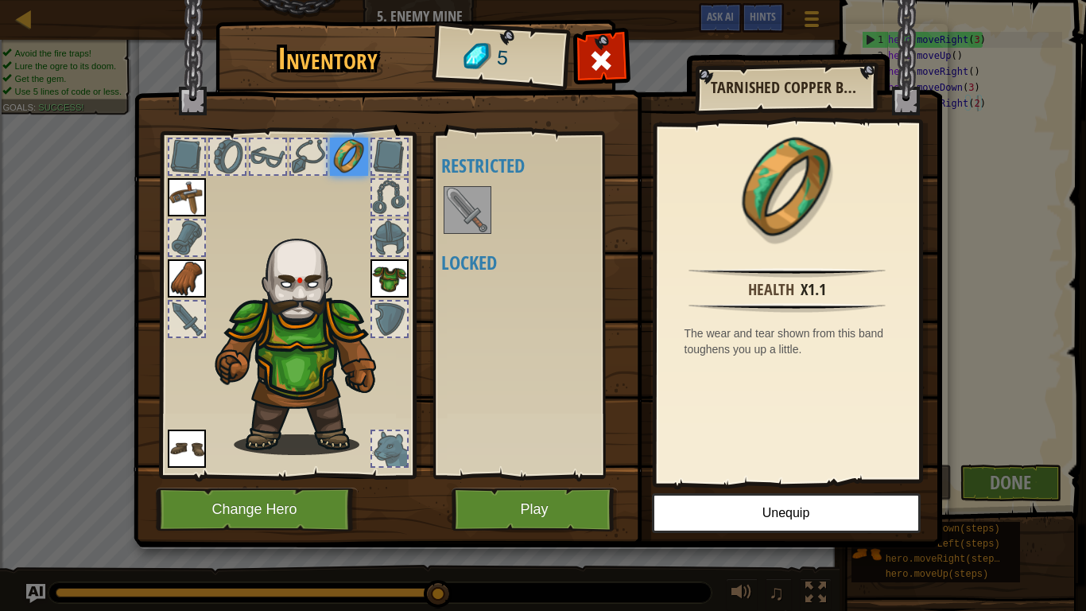
click at [455, 235] on div at bounding box center [535, 210] width 188 height 52
click at [455, 225] on img at bounding box center [467, 210] width 45 height 45
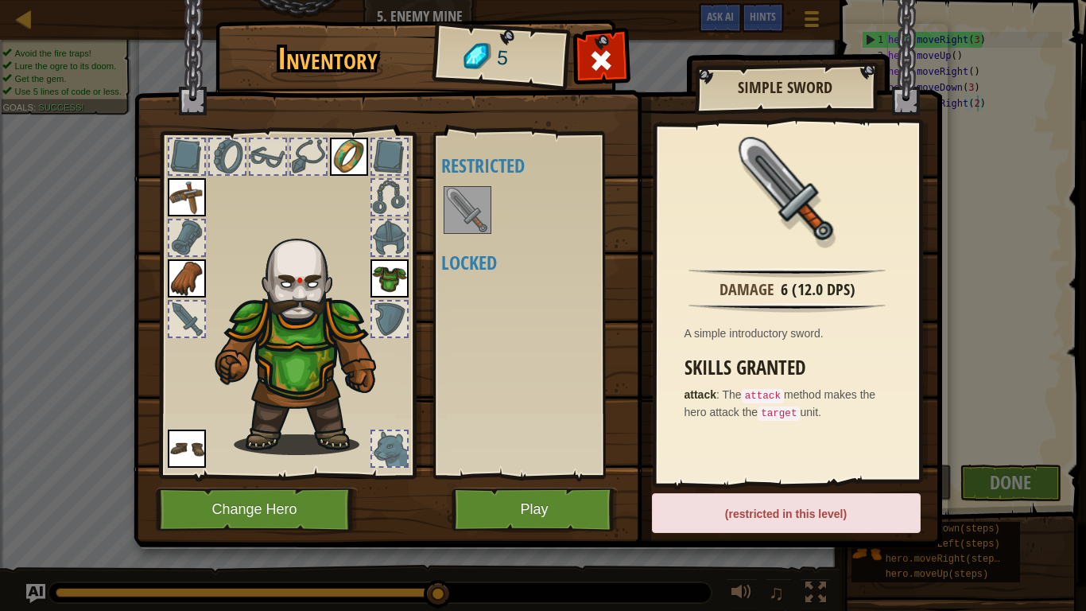
click at [464, 219] on img at bounding box center [467, 210] width 45 height 45
click at [538, 494] on button "Play" at bounding box center [535, 509] width 166 height 44
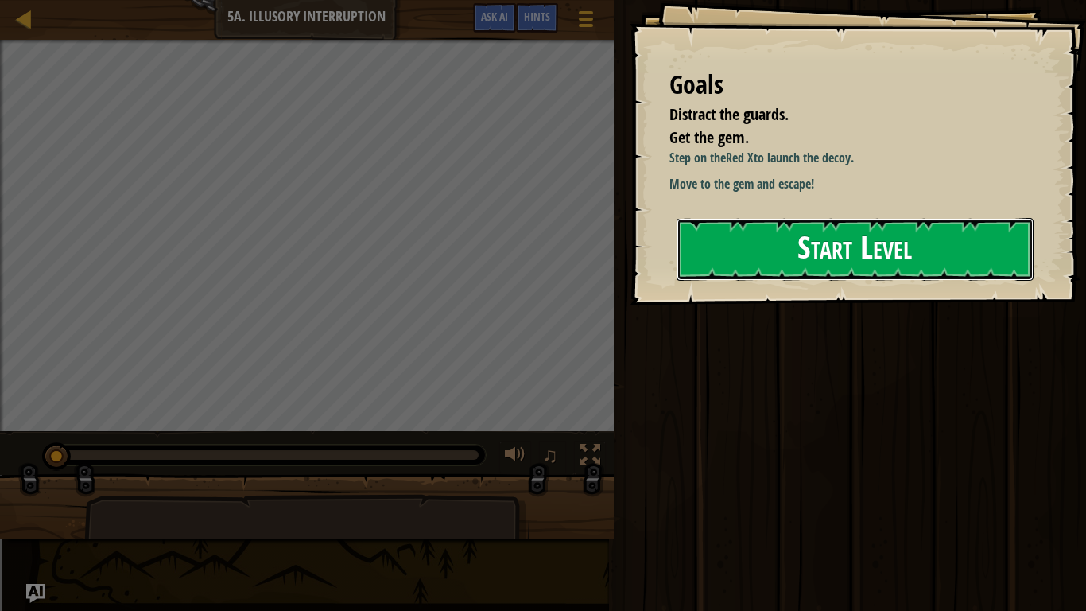
click at [699, 281] on button "Start Level" at bounding box center [855, 249] width 357 height 63
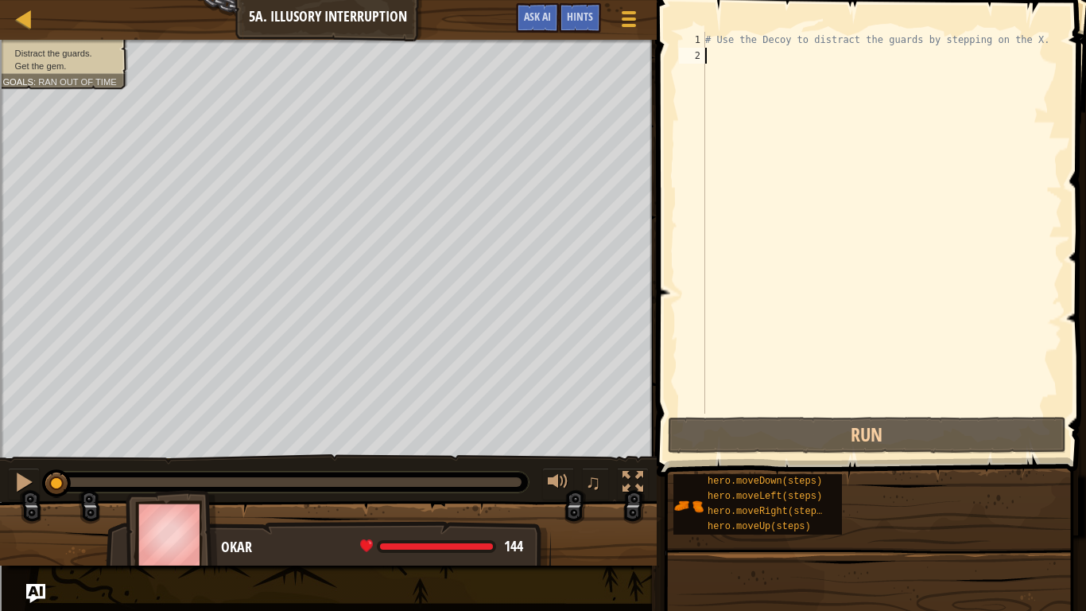
type textarea "h"
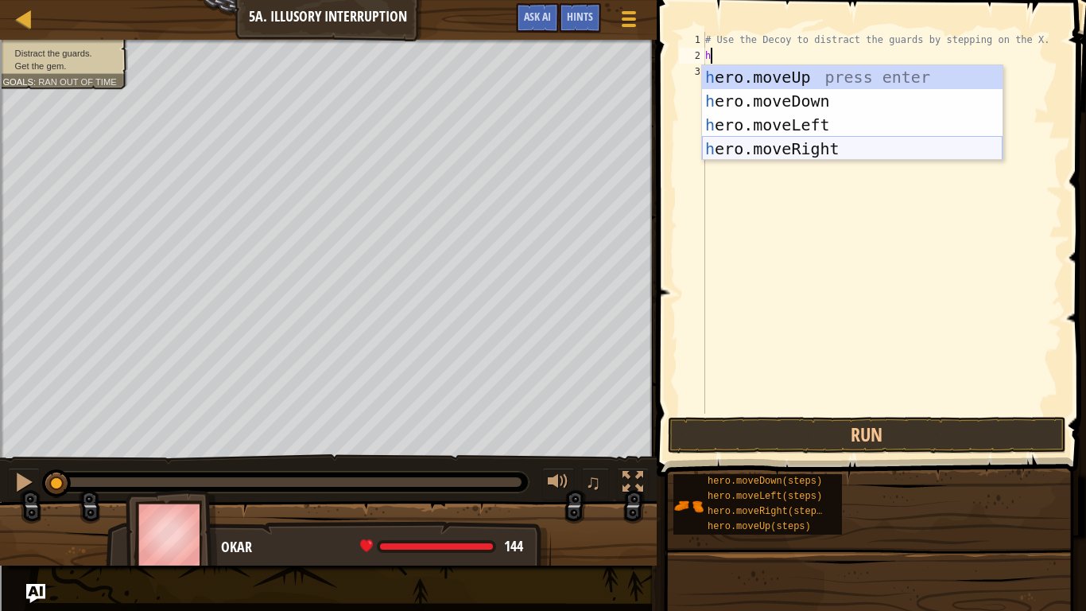
click at [784, 146] on div "h ero.moveUp press enter h ero.moveDown press enter h ero.moveLeft press enter …" at bounding box center [852, 136] width 301 height 143
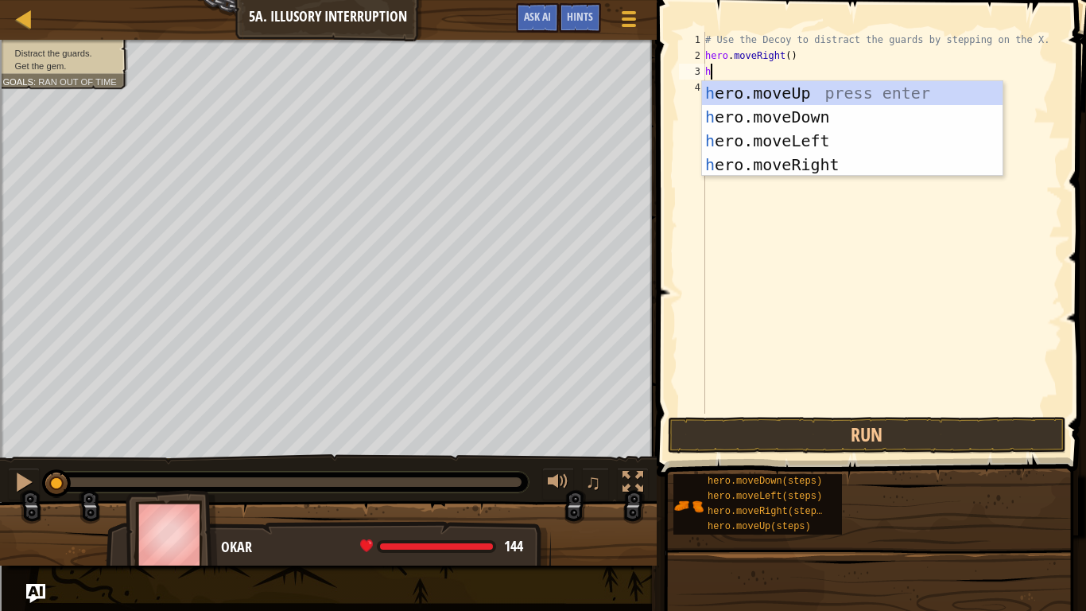
type textarea "he"
click at [790, 107] on div "he ro.moveUp press enter he ro.moveDown press enter he ro.moveLeft press enter …" at bounding box center [852, 152] width 301 height 143
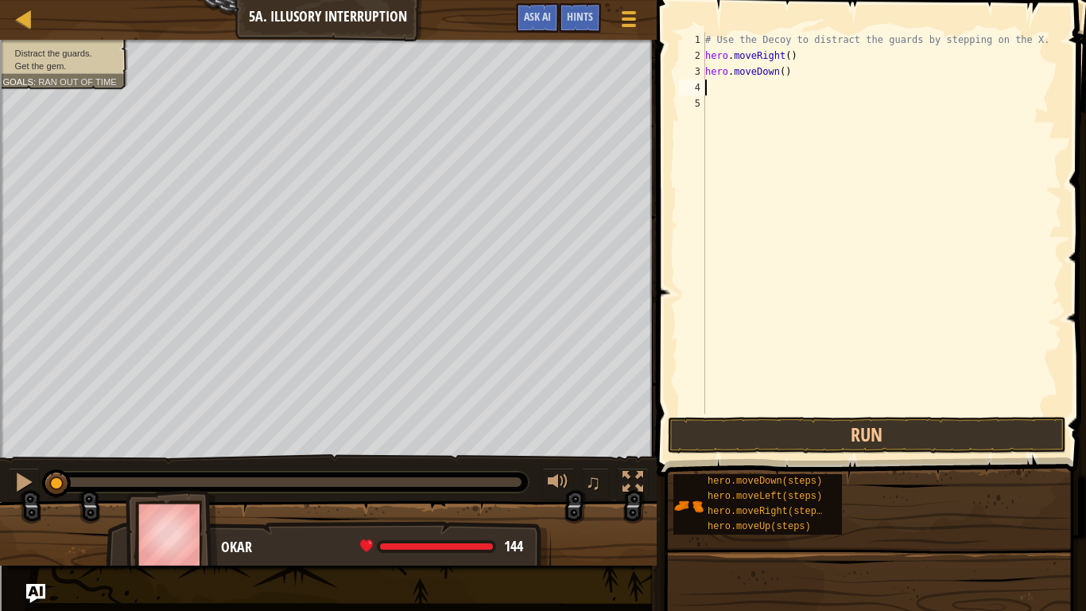
scroll to position [7, 0]
click at [786, 73] on div "# Use the Decoy to distract the guards by stepping on the X. hero . moveRight (…" at bounding box center [882, 239] width 360 height 414
click at [784, 74] on div "# Use the Decoy to distract the guards by stepping on the X. hero . moveRight (…" at bounding box center [882, 239] width 360 height 414
type textarea "hero.moveDown(2)"
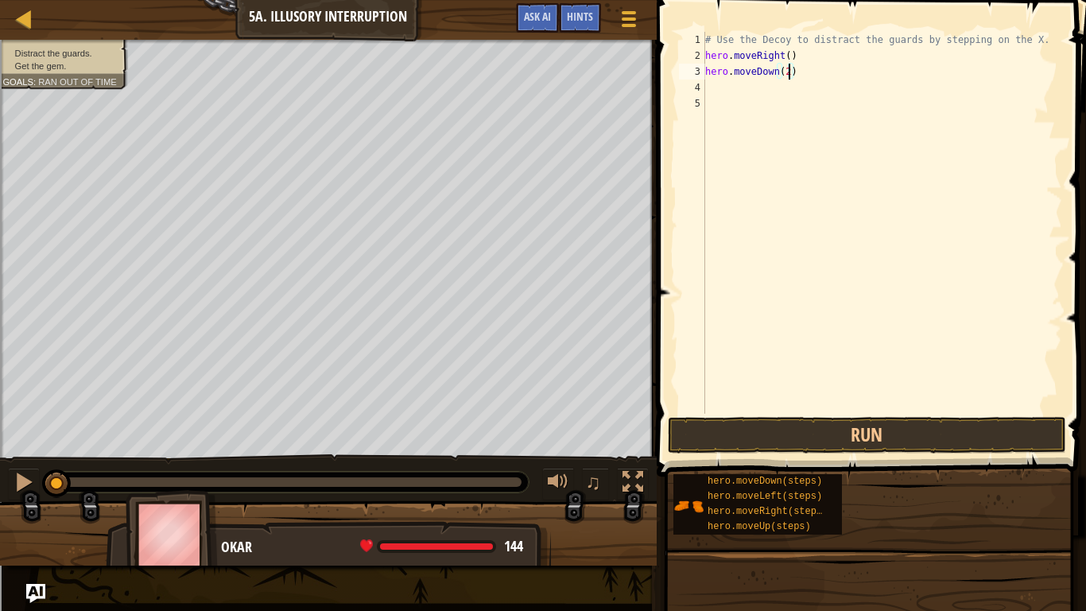
click at [778, 95] on div "# Use the Decoy to distract the guards by stepping on the X. hero . moveRight (…" at bounding box center [882, 239] width 360 height 414
click at [765, 89] on div "# Use the Decoy to distract the guards by stepping on the X. hero . moveRight (…" at bounding box center [882, 239] width 360 height 414
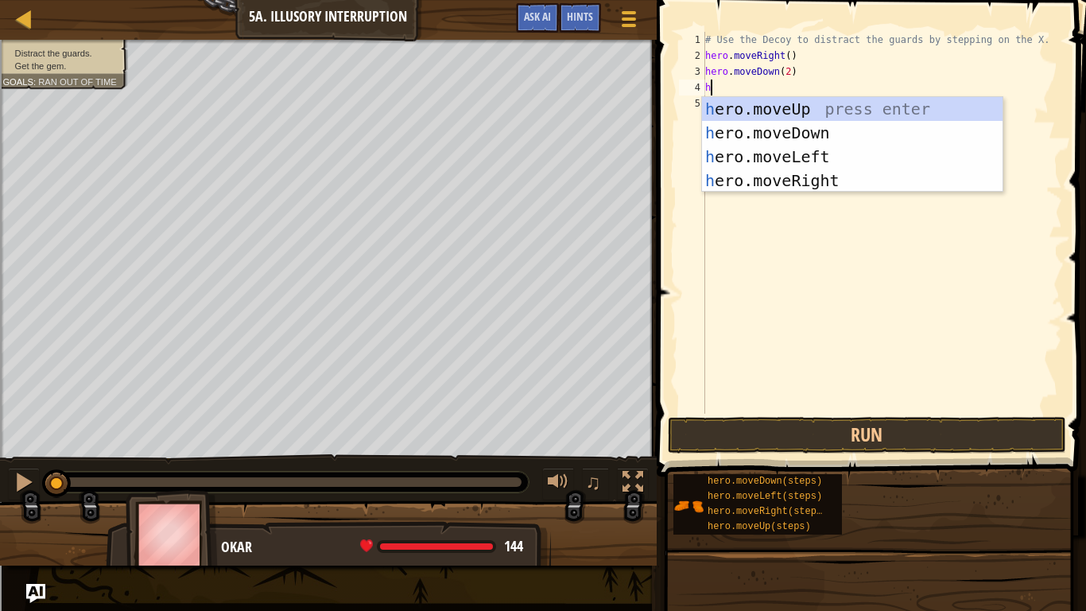
type textarea "he"
click at [778, 98] on div "he ro.moveUp press enter he ro.moveDown press enter he ro.moveLeft press enter …" at bounding box center [852, 168] width 301 height 143
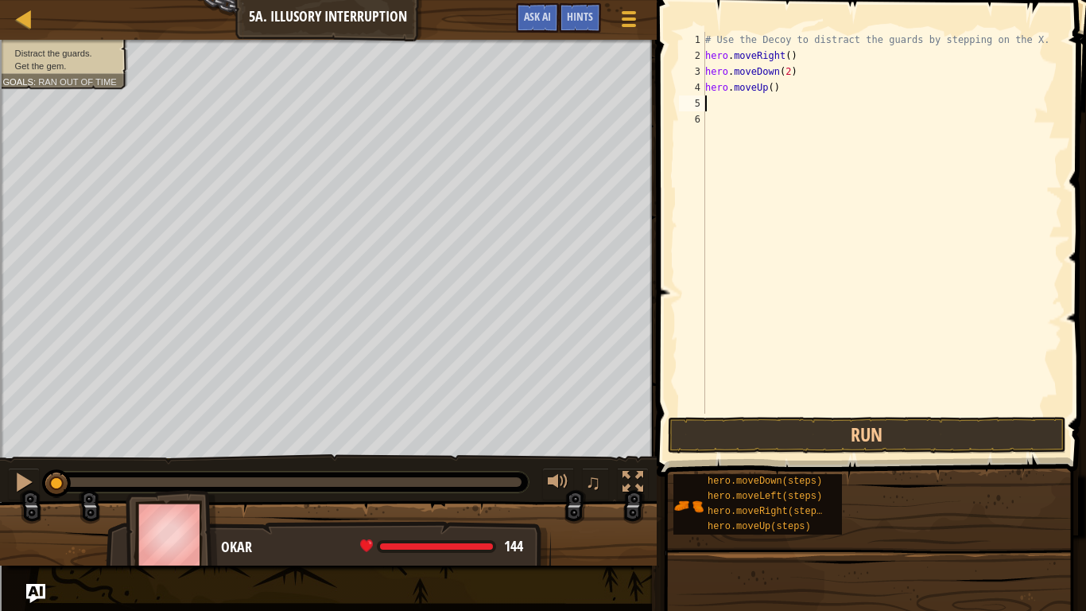
click at [770, 89] on div "# Use the Decoy to distract the guards by stepping on the X. hero . moveRight (…" at bounding box center [882, 239] width 360 height 414
type textarea "hero.moveUp(2)"
click at [761, 103] on div "# Use the Decoy to distract the guards by stepping on the X. hero . moveRight (…" at bounding box center [882, 239] width 360 height 414
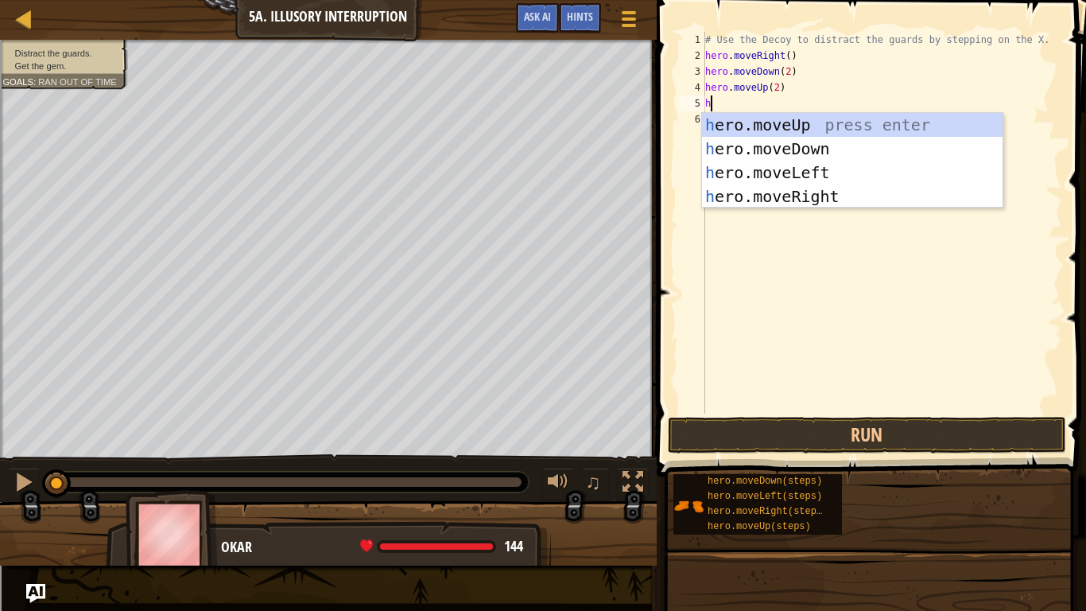
type textarea "he"
click at [807, 189] on div "he ro.moveUp press enter he ro.moveDown press enter he ro.moveLeft press enter …" at bounding box center [852, 184] width 301 height 143
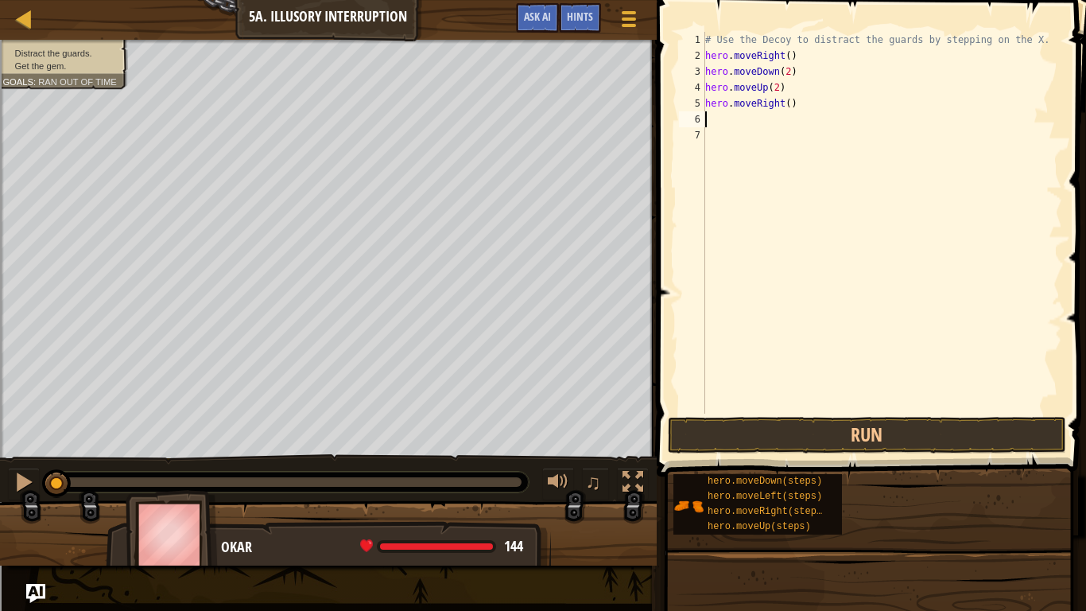
scroll to position [7, 0]
click at [787, 102] on div "# Use the Decoy to distract the guards by stepping on the X. hero . moveRight (…" at bounding box center [882, 239] width 360 height 414
type textarea "hero.moveRight(3)"
click at [872, 431] on button "Run" at bounding box center [867, 435] width 398 height 37
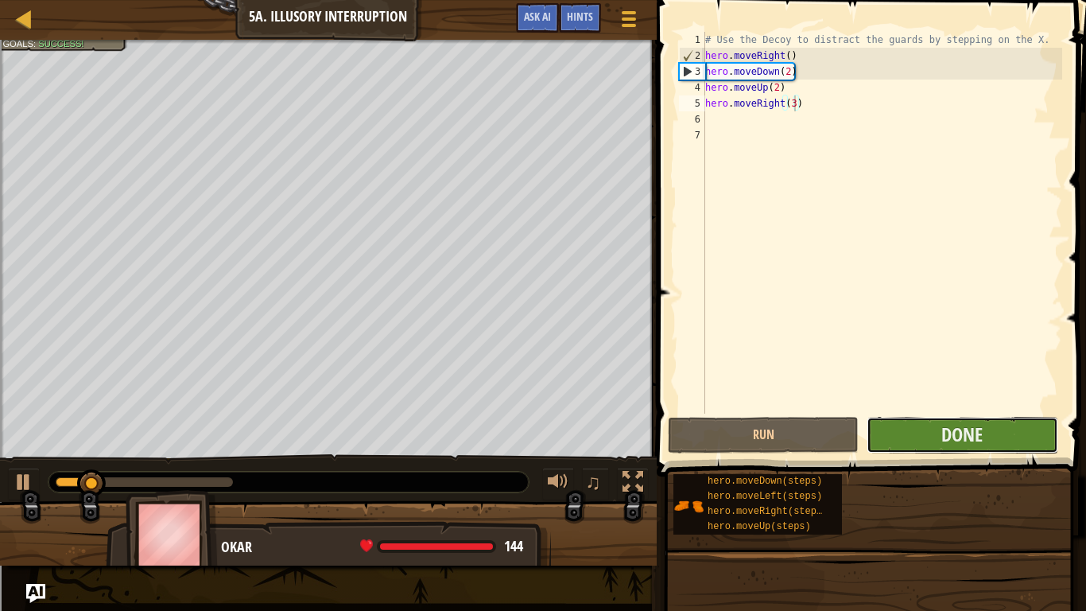
click at [926, 429] on button "Done" at bounding box center [962, 435] width 191 height 37
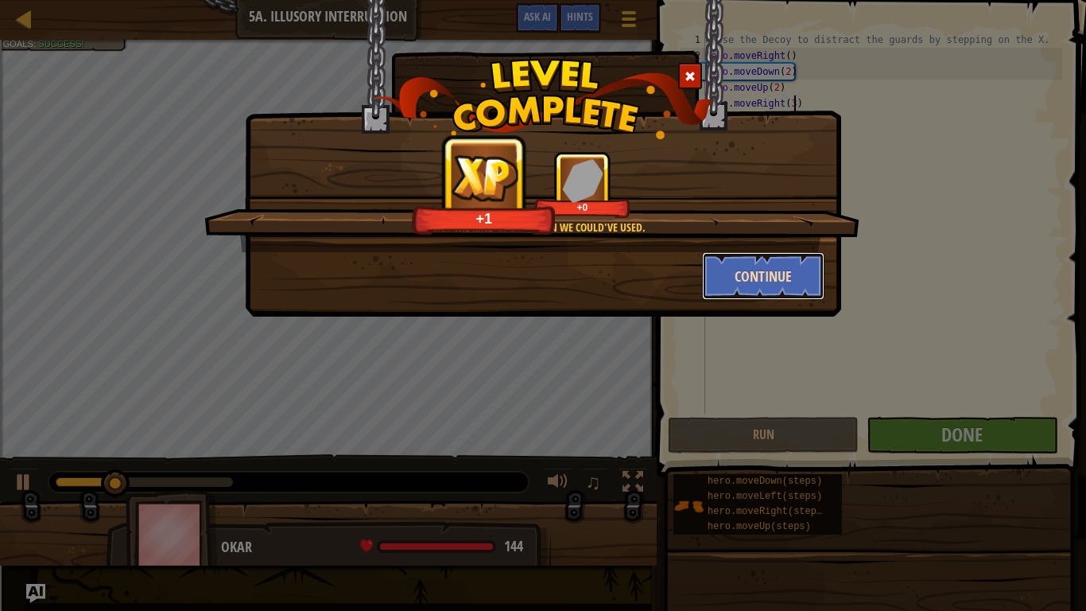
click at [737, 268] on button "Continue" at bounding box center [763, 276] width 123 height 48
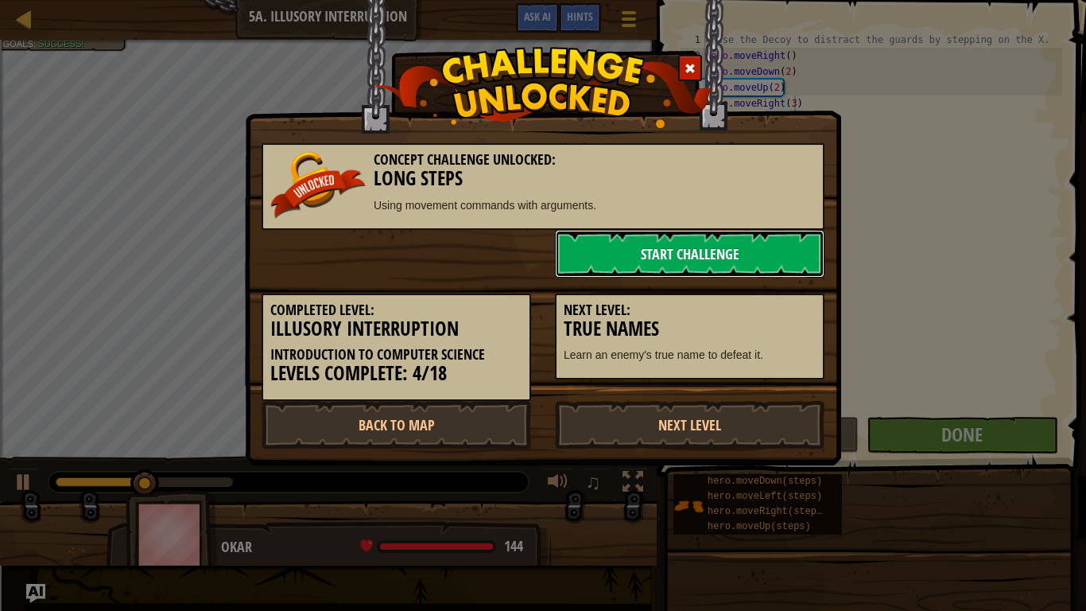
click at [724, 246] on link "Start Challenge" at bounding box center [690, 254] width 270 height 48
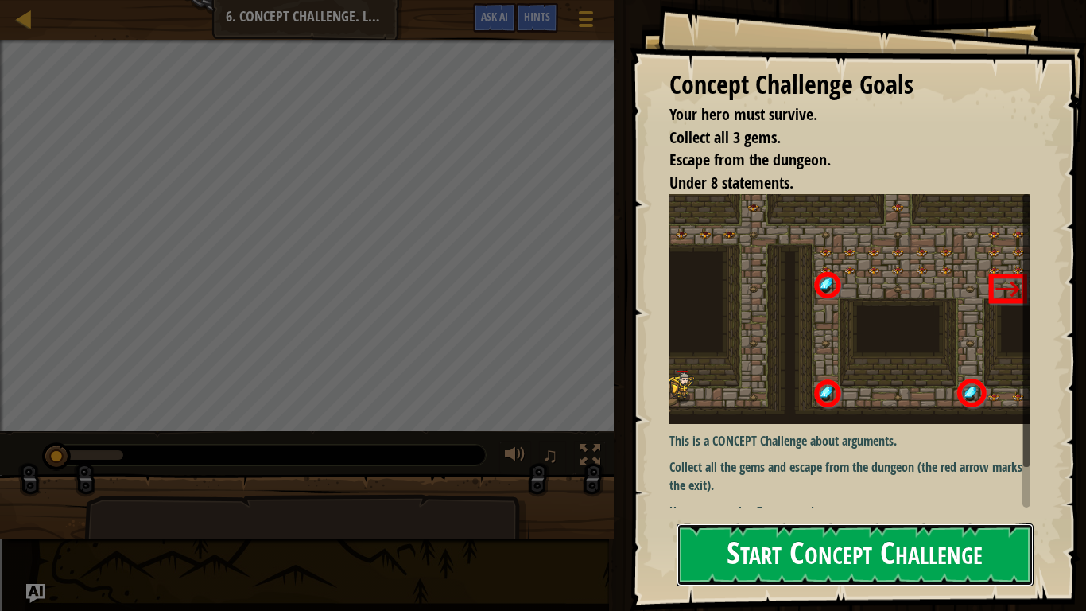
click at [807, 551] on button "Start Concept Challenge" at bounding box center [855, 554] width 357 height 63
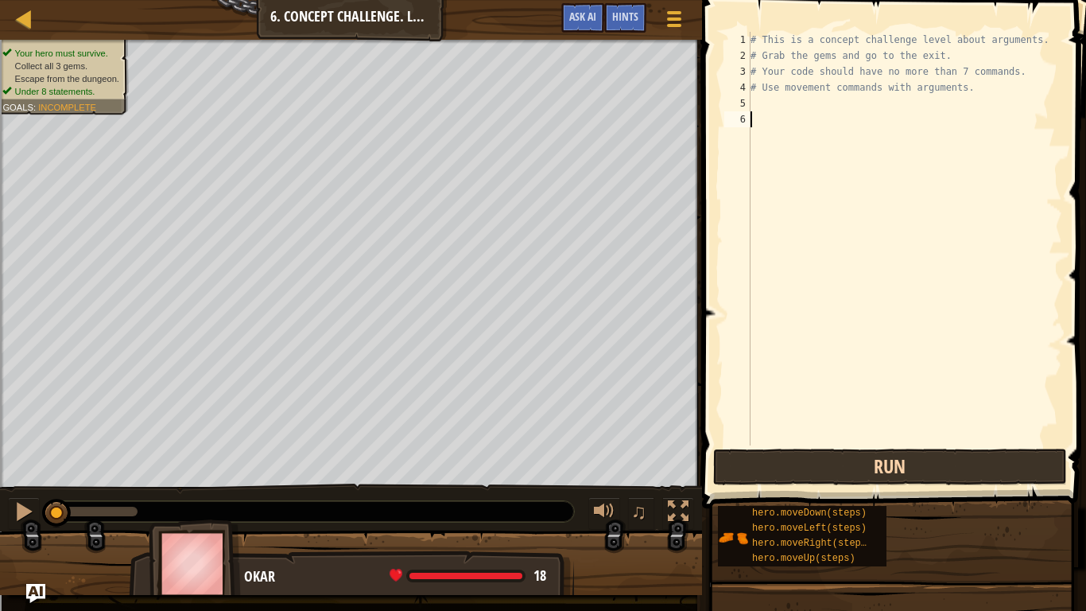
type textarea "n"
type textarea "e"
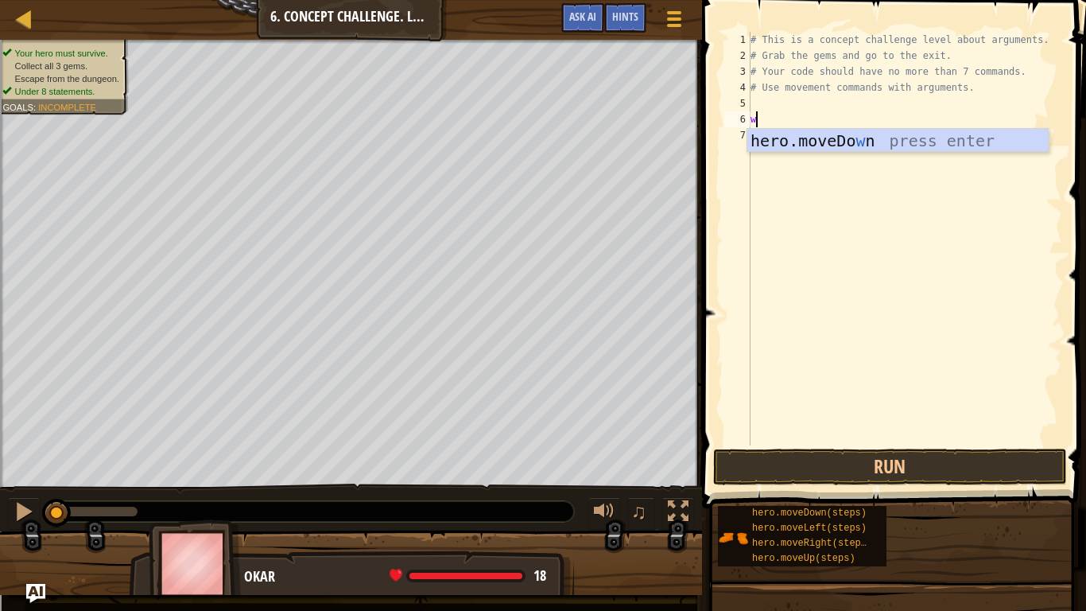
scroll to position [7, 1]
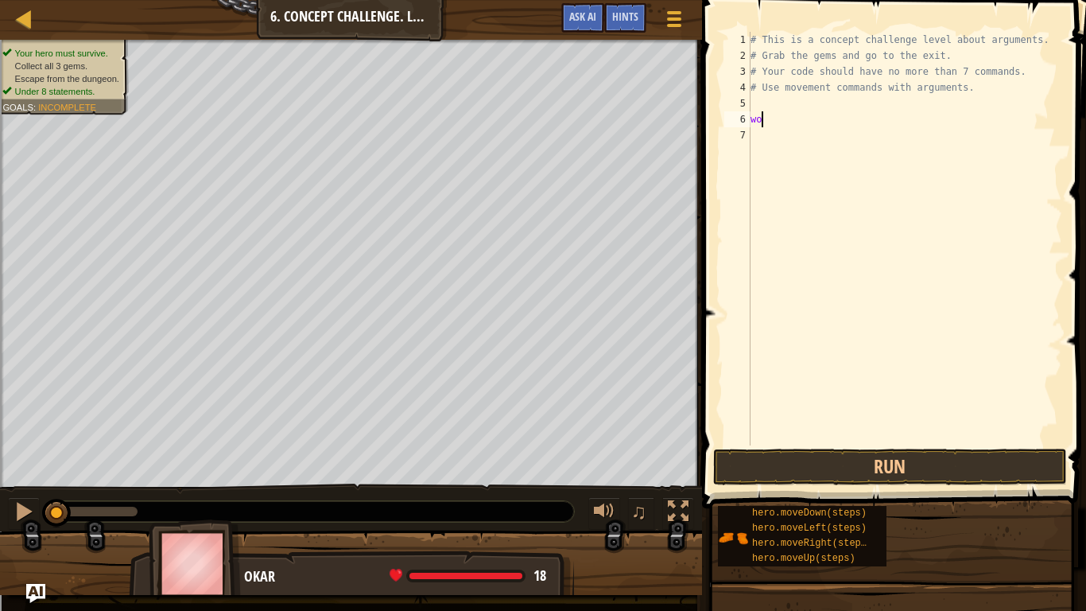
type textarea "w"
type textarea "e"
type textarea "o"
type textarea "v"
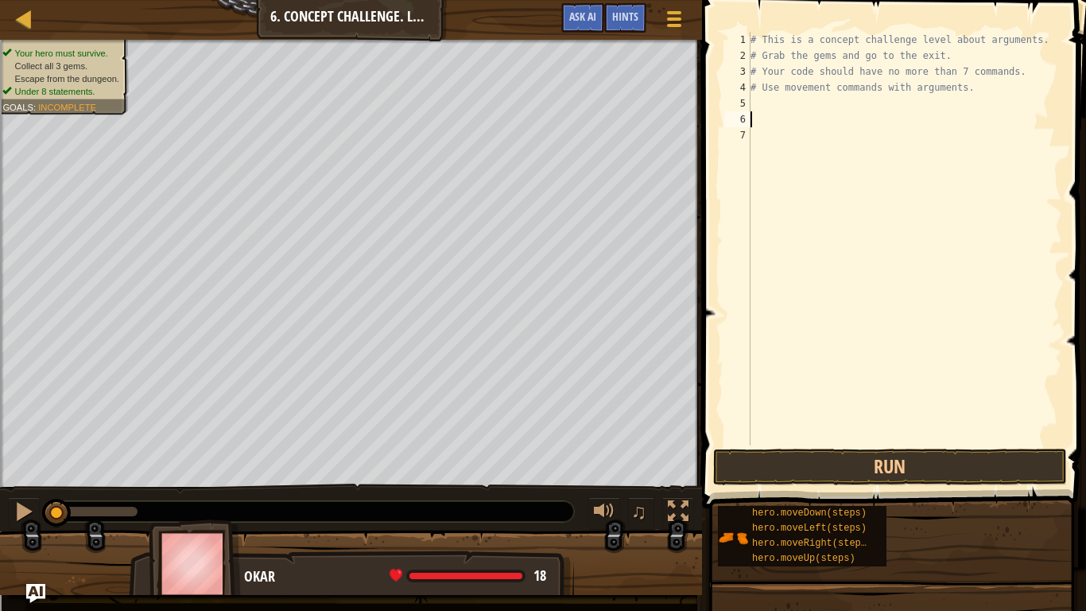
type textarea "m"
type textarea "e"
type textarea "p"
type textarea "d"
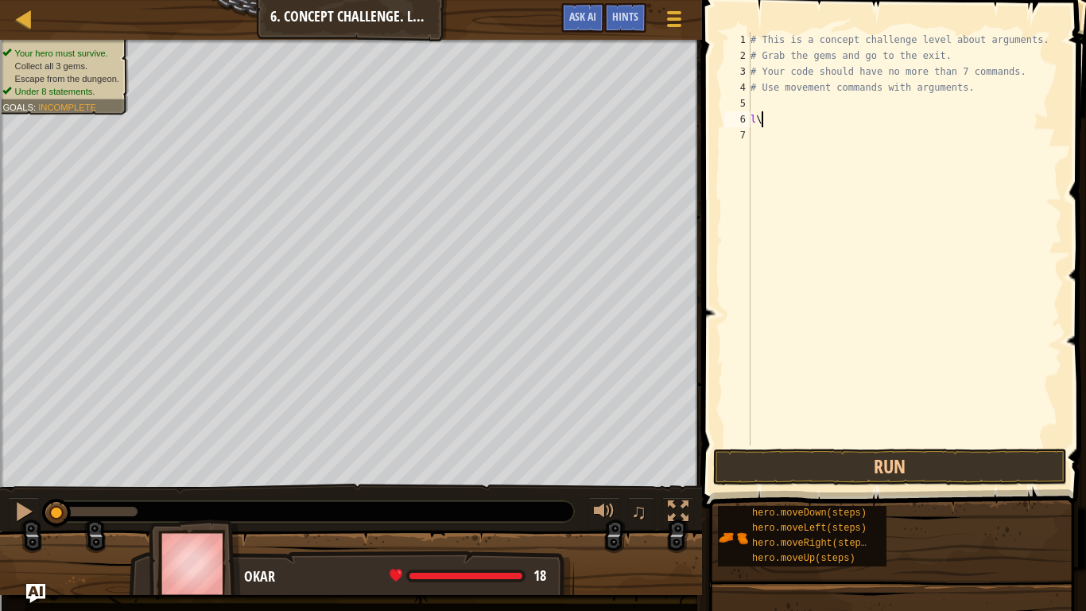
type textarea "l"
type textarea "r"
click at [875, 89] on div "# This is a concept challenge level about arguments. # Grab the gems and go to …" at bounding box center [905, 254] width 315 height 445
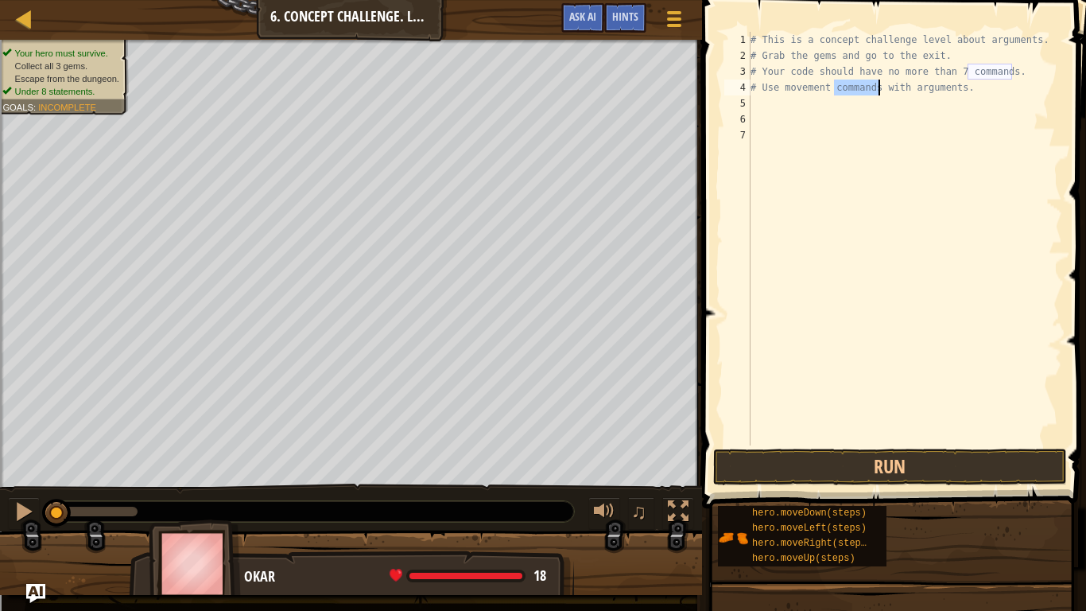
click at [875, 89] on div "# This is a concept challenge level about arguments. # Grab the gems and go to …" at bounding box center [905, 254] width 315 height 445
type textarea "# Use movement commands with arguments."
click at [857, 80] on div "# This is a concept challenge level about arguments. # Grab the gems and go to …" at bounding box center [905, 254] width 315 height 445
click at [856, 80] on div "# This is a concept challenge level about arguments. # Grab the gems and go to …" at bounding box center [905, 254] width 315 height 445
click at [848, 69] on div "# This is a concept challenge level about arguments. # Grab the gems and go to …" at bounding box center [905, 254] width 315 height 445
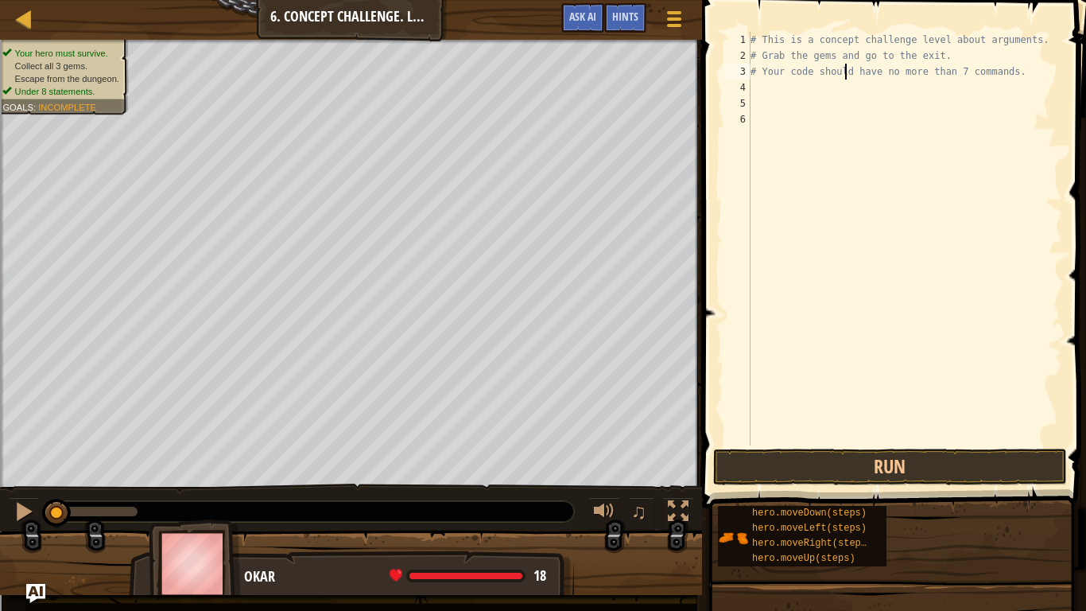
click at [848, 69] on div "# This is a concept challenge level about arguments. # Grab the gems and go to …" at bounding box center [905, 254] width 315 height 445
type textarea "# Your code should have no more than 7 commands."
click at [841, 60] on div "# This is a concept challenge level about arguments. # Grab the gems and go to …" at bounding box center [905, 254] width 315 height 445
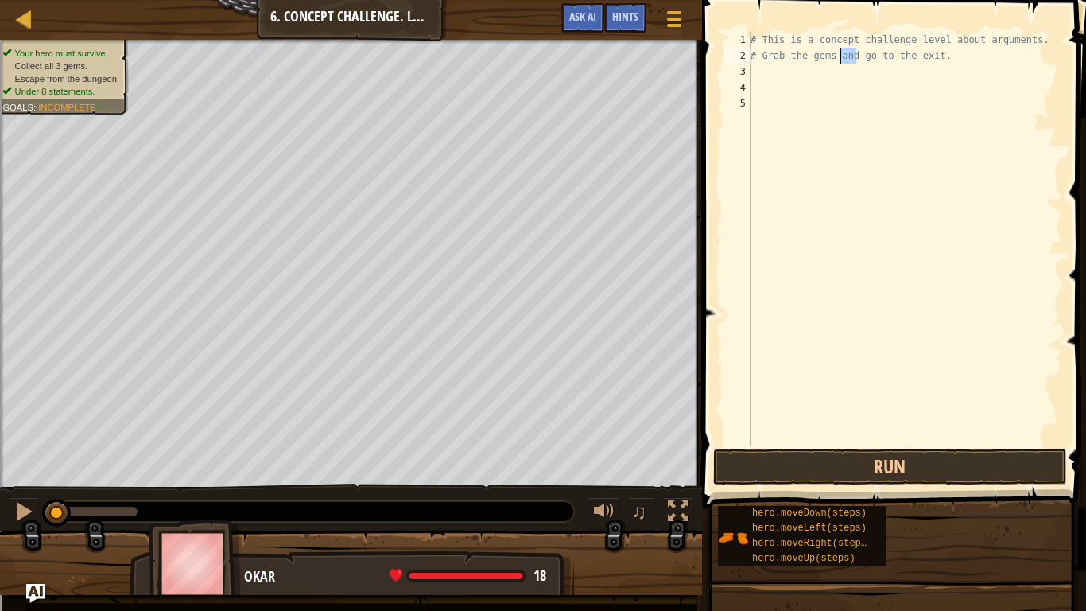
click at [841, 60] on div "# This is a concept challenge level about arguments. # Grab the gems and go to …" at bounding box center [905, 254] width 315 height 445
type textarea "# Grab the gems and go to the exit."
click at [852, 29] on span at bounding box center [895, 231] width 397 height 555
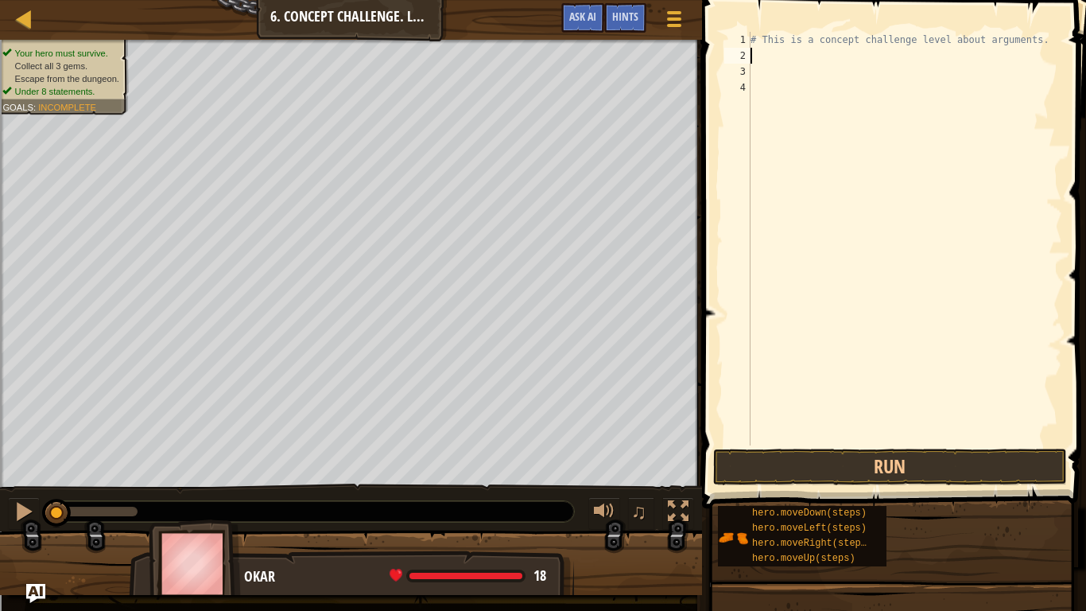
click at [852, 29] on span at bounding box center [895, 231] width 397 height 555
click at [860, 41] on div "# This is a concept challenge level about arguments." at bounding box center [905, 254] width 315 height 445
type textarea "# This is a concept challenge level about arguments."
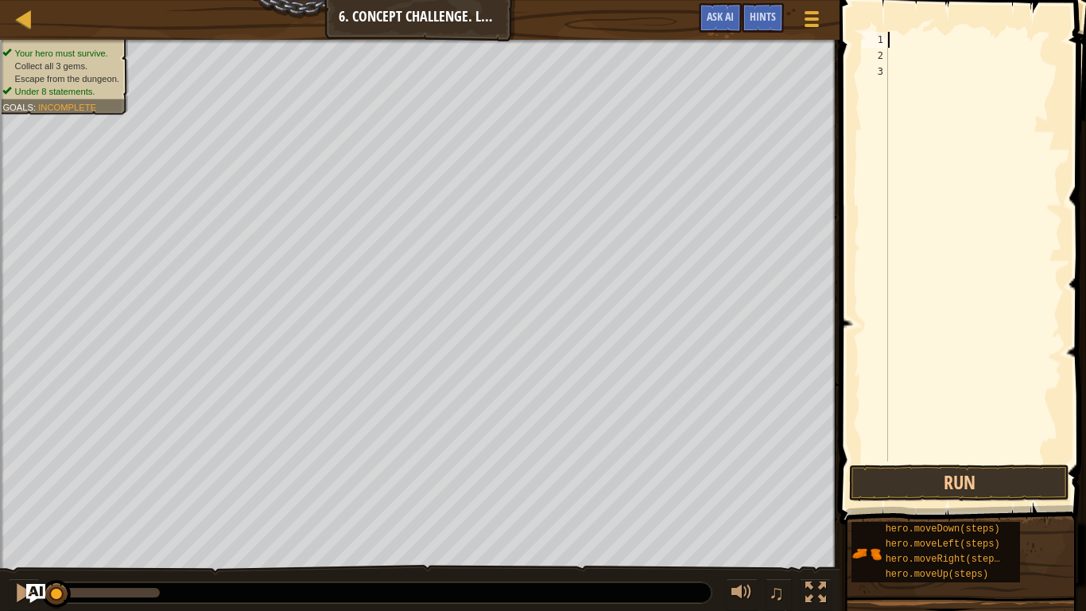
type textarea "h"
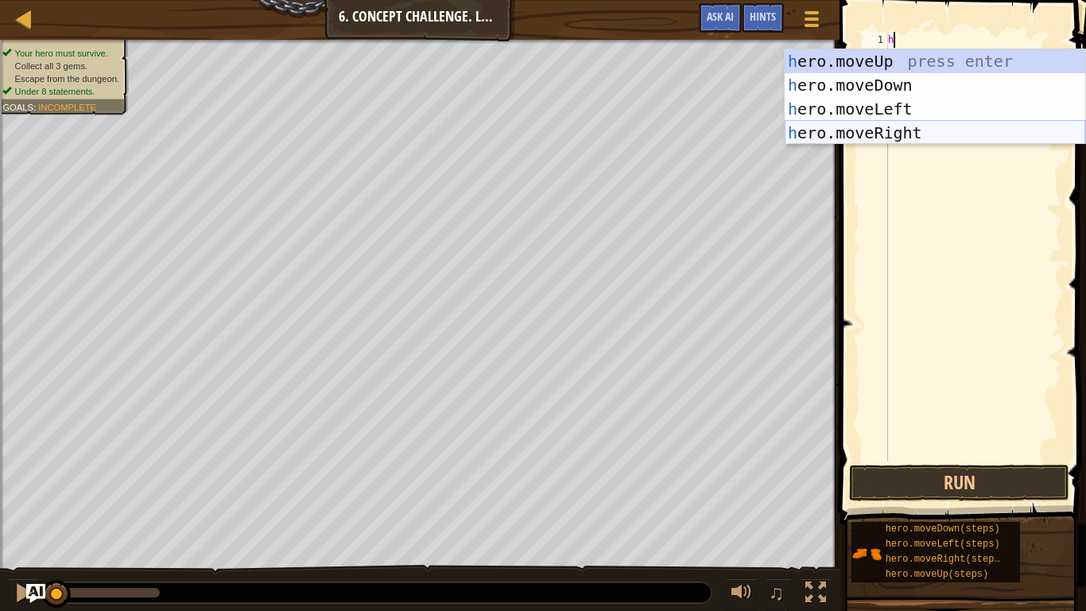
click at [895, 137] on div "h ero.moveUp press enter h ero.moveDown press enter h ero.moveLeft press enter …" at bounding box center [935, 120] width 301 height 143
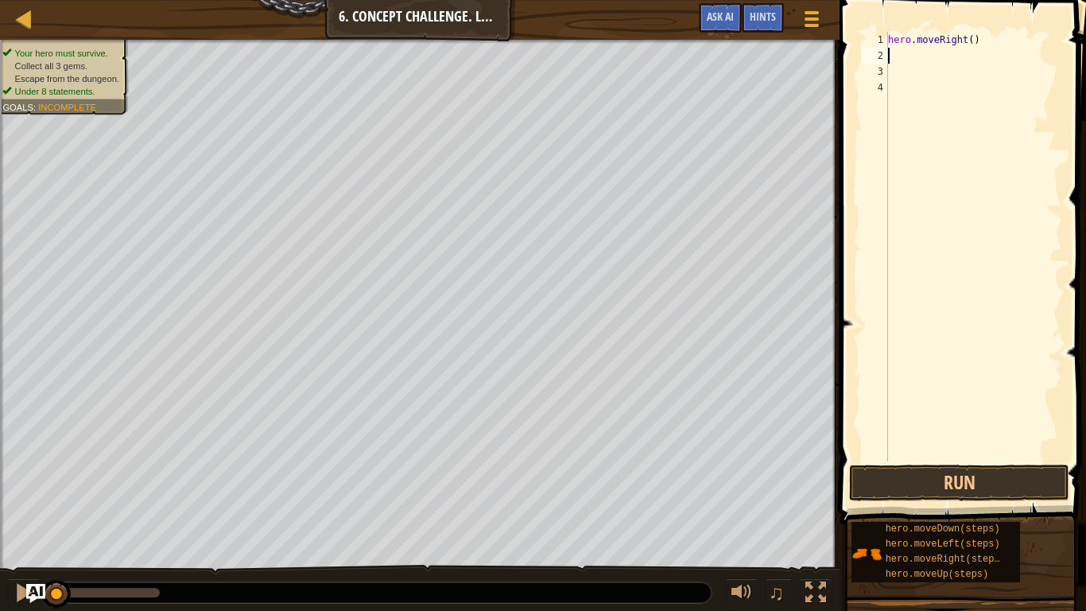
click at [903, 56] on div "hero . moveRight ( )" at bounding box center [973, 262] width 177 height 461
type textarea "h"
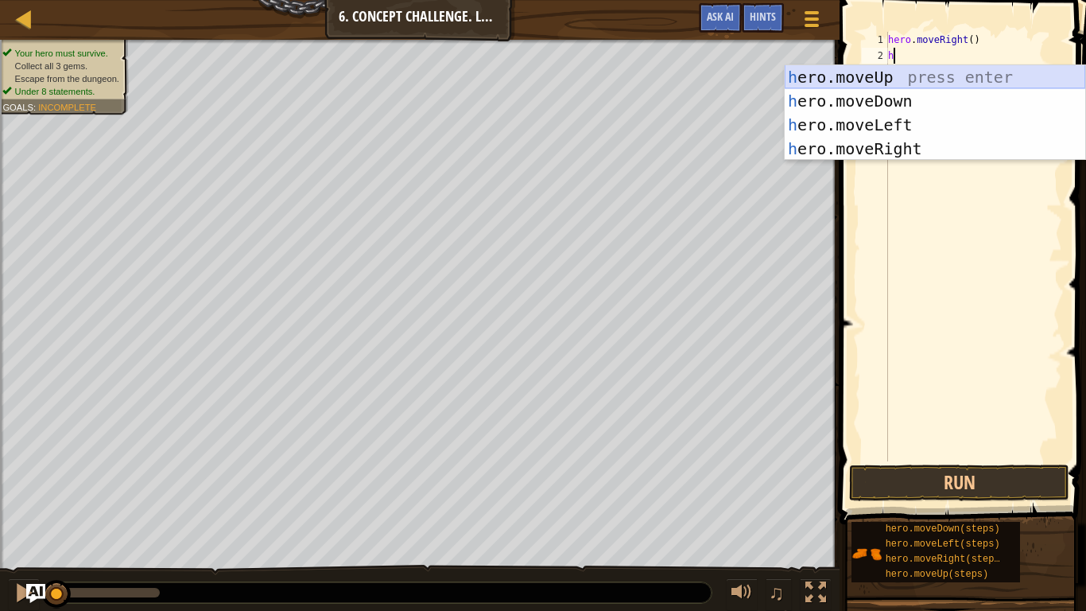
click at [912, 81] on div "h ero.moveUp press enter h ero.moveDown press enter h ero.moveLeft press enter …" at bounding box center [935, 136] width 301 height 143
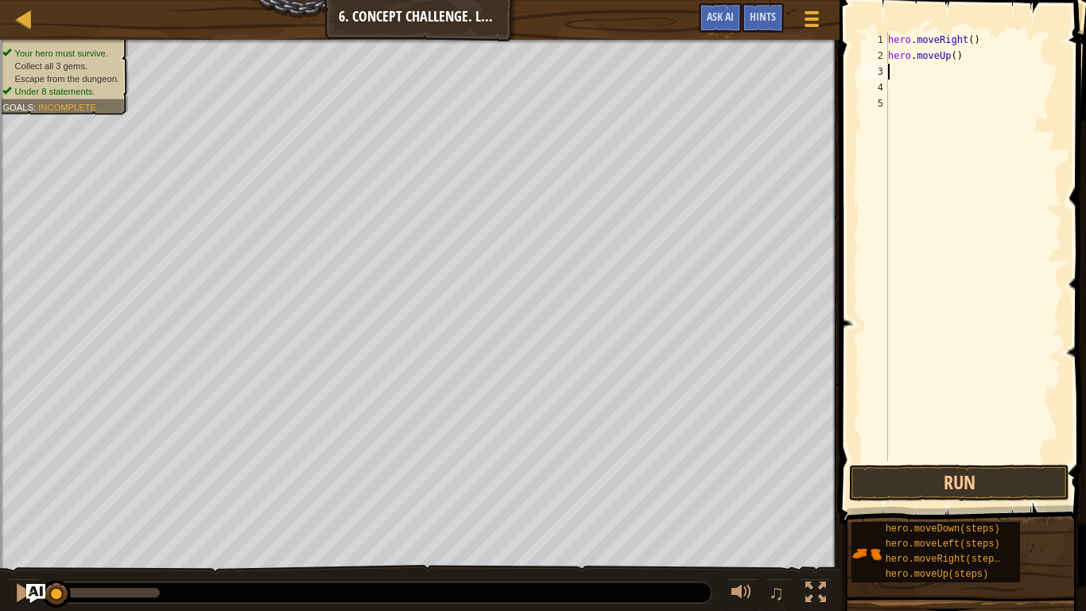
click at [957, 54] on div "hero . moveRight ( ) hero . moveUp ( )" at bounding box center [973, 262] width 177 height 461
type textarea "hero.moveUp(3)"
click at [911, 76] on div "hero . moveRight ( ) hero . moveUp ( 3 )" at bounding box center [973, 262] width 177 height 461
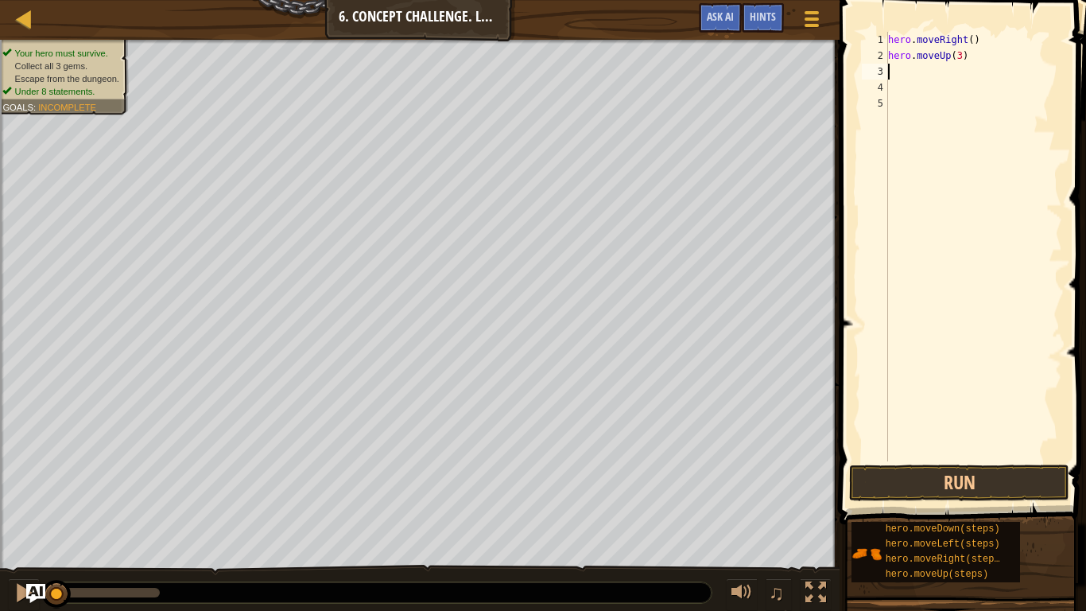
type textarea "h"
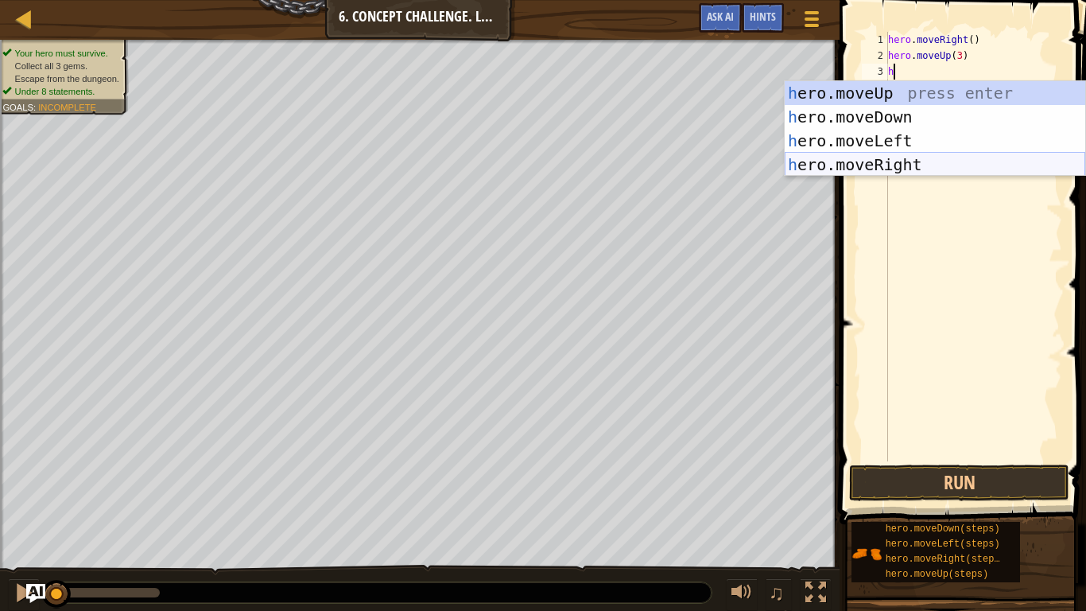
click at [927, 155] on div "h ero.moveUp press enter h ero.moveDown press enter h ero.moveLeft press enter …" at bounding box center [935, 152] width 301 height 143
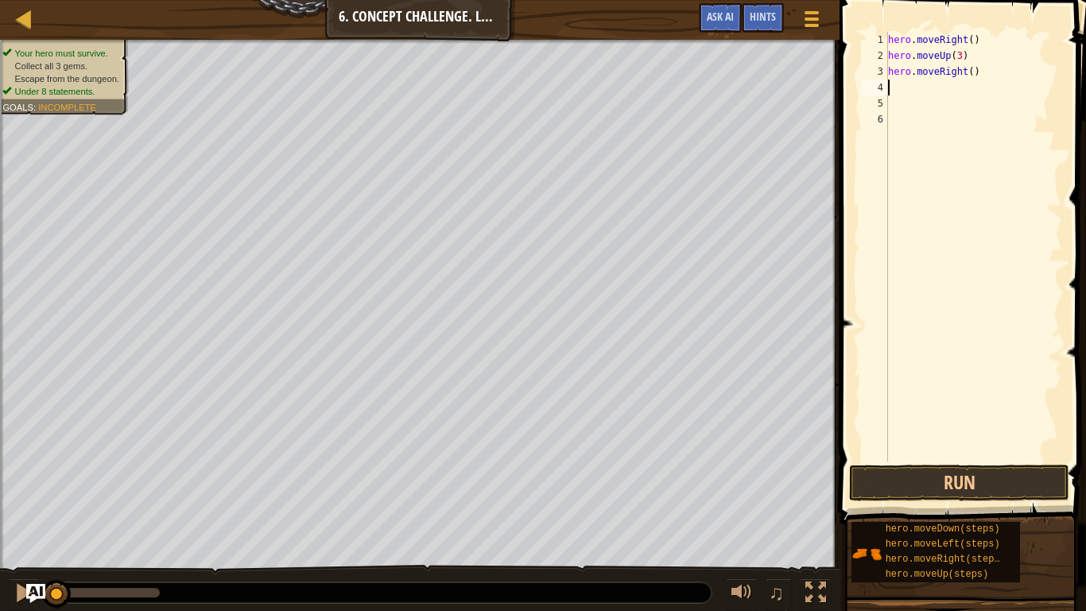
click at [973, 72] on div "hero . moveRight ( ) hero . moveUp ( 3 ) hero . moveRight ( )" at bounding box center [973, 262] width 177 height 461
type textarea "hero.moveRight(2)"
click at [968, 95] on div "hero . moveRight ( ) hero . moveUp ( 3 ) hero . moveRight ( 2 )" at bounding box center [973, 262] width 177 height 461
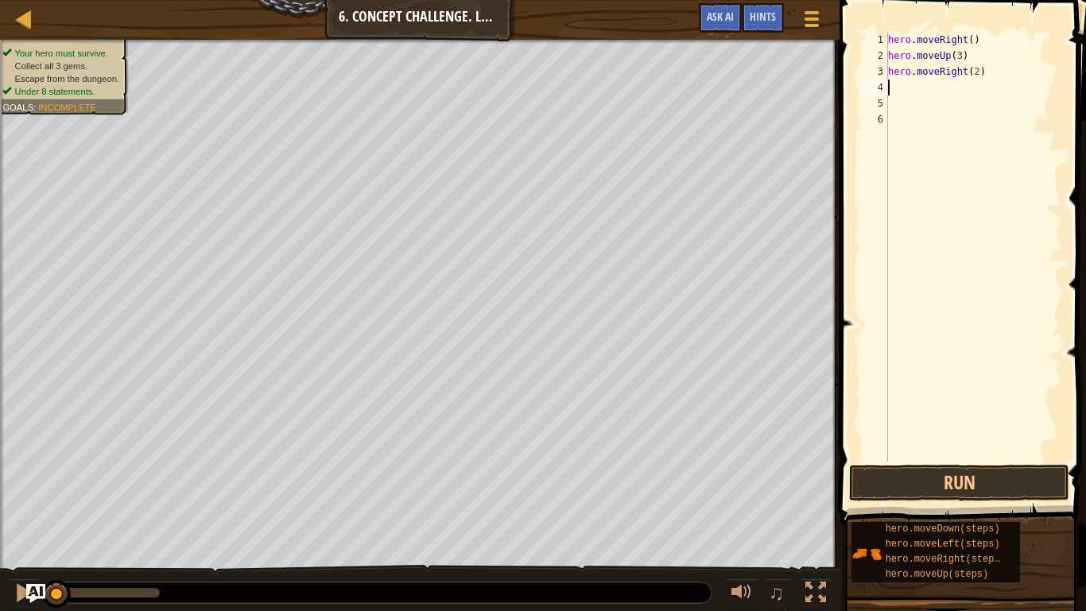
type textarea "h"
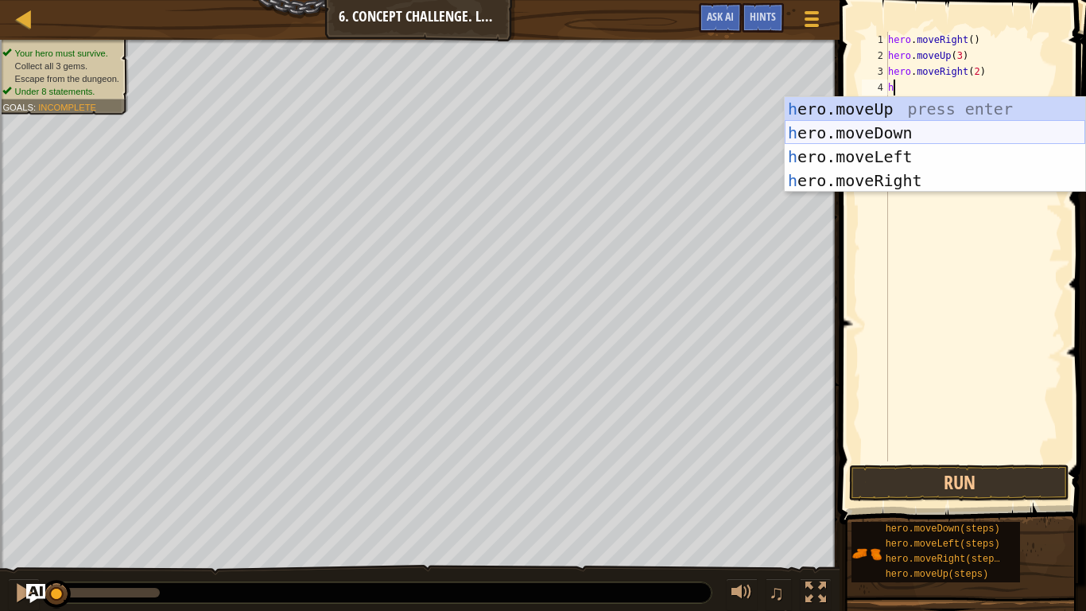
click at [925, 135] on div "h ero.moveUp press enter h ero.moveDown press enter h ero.moveLeft press enter …" at bounding box center [935, 168] width 301 height 143
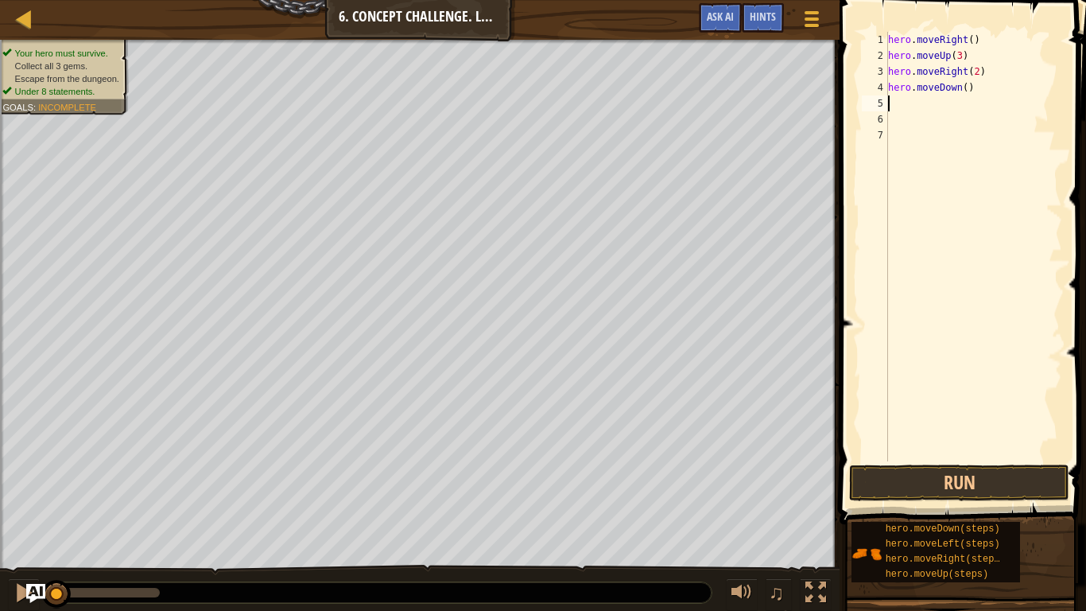
type textarea "1"
type textarea "h"
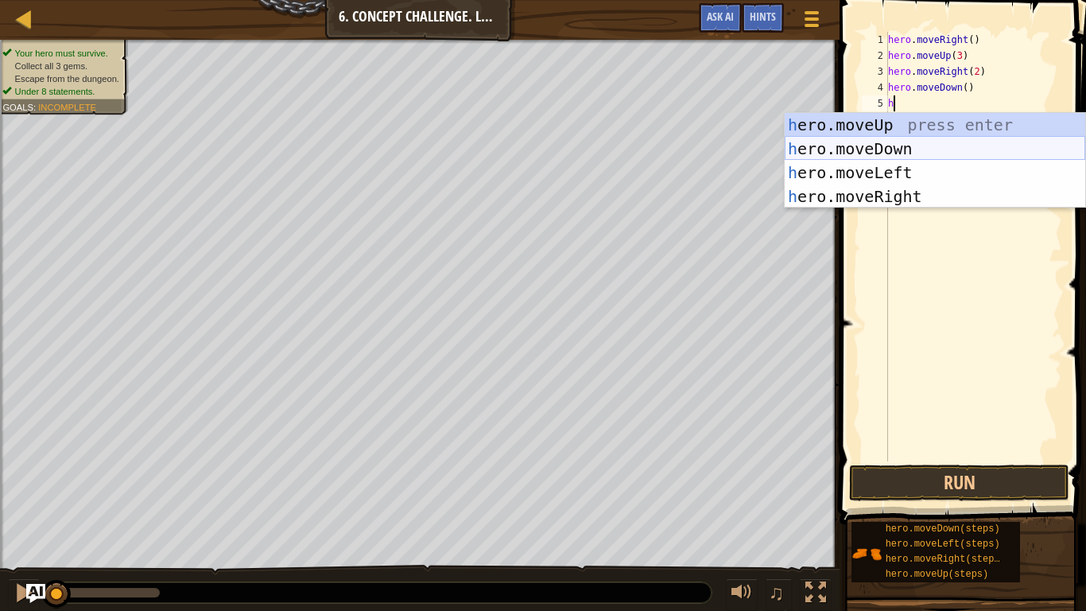
click at [915, 140] on div "h ero.moveUp press enter h ero.moveDown press enter h ero.moveLeft press enter …" at bounding box center [935, 184] width 301 height 143
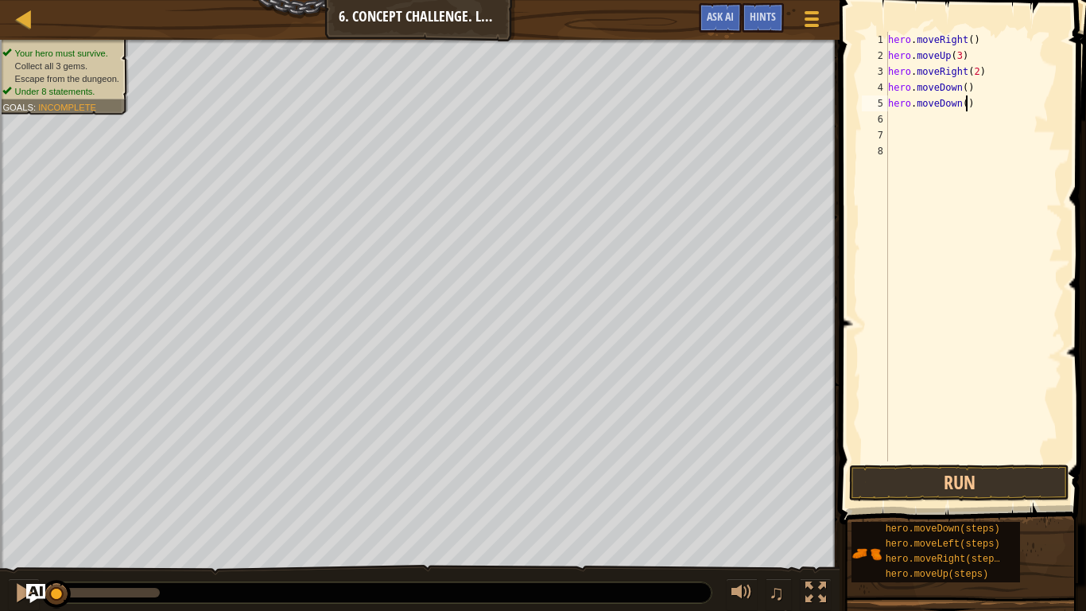
click at [964, 107] on div "hero . moveRight ( ) hero . moveUp ( 3 ) hero . moveRight ( 2 ) hero . moveDown…" at bounding box center [973, 262] width 177 height 461
type textarea "hero.moveDown(1)"
click at [975, 126] on div "hero . moveRight ( ) hero . moveUp ( 3 ) hero . moveRight ( 2 ) hero . moveDown…" at bounding box center [973, 262] width 177 height 461
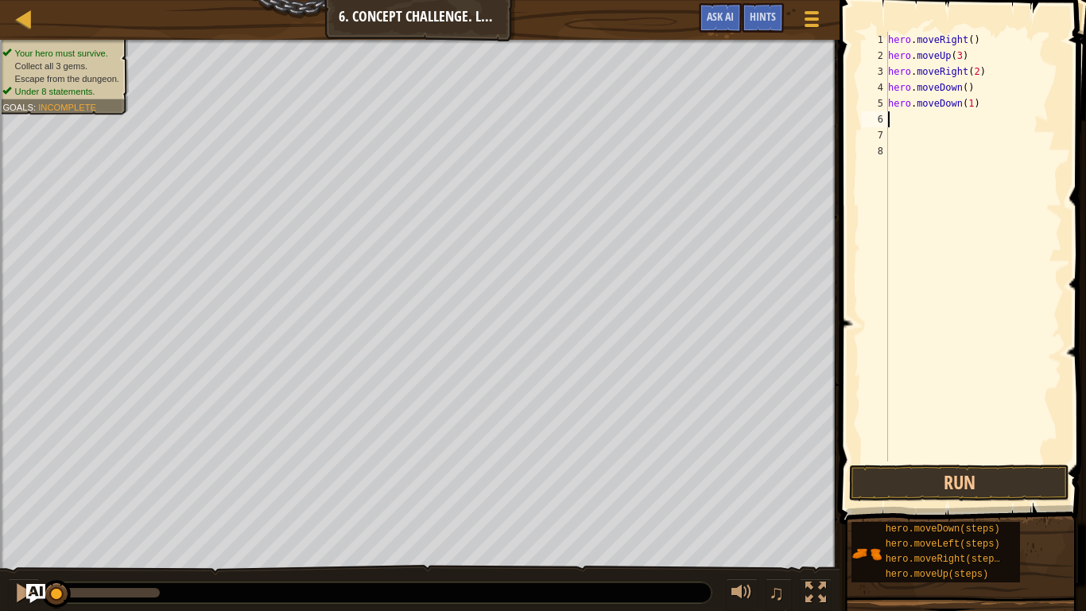
type textarea "h"
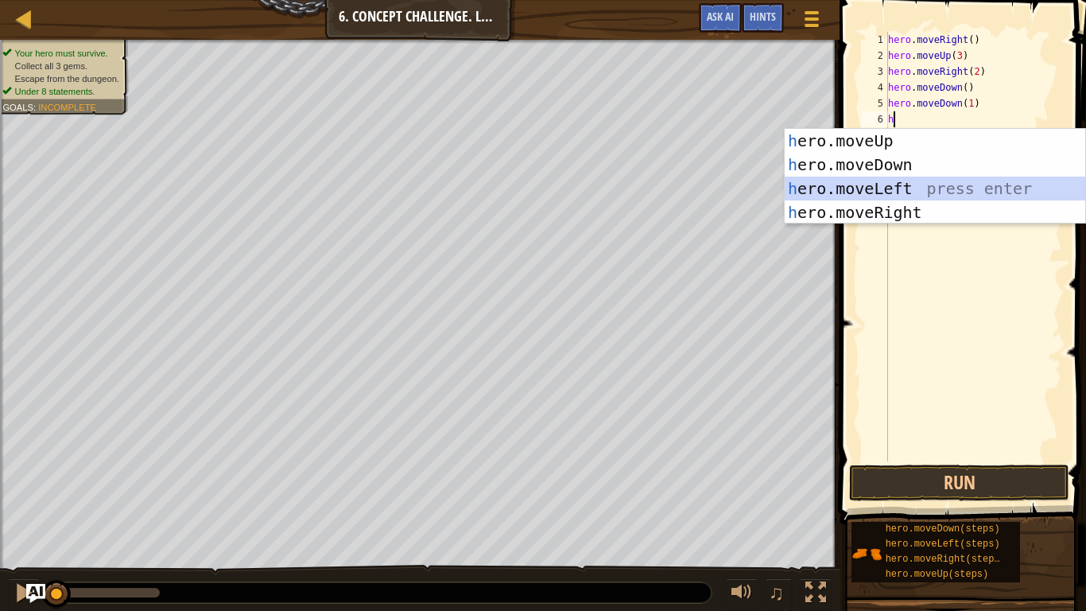
click at [915, 184] on div "h ero.moveUp press enter h ero.moveDown press enter h ero.moveLeft press enter …" at bounding box center [935, 200] width 301 height 143
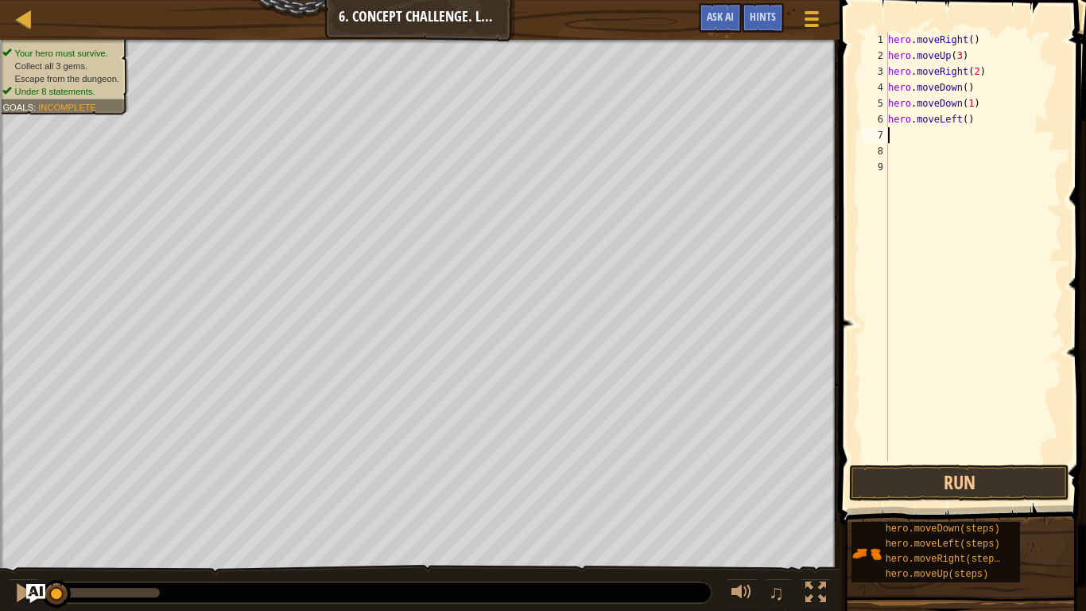
click at [969, 120] on div "hero . moveRight ( ) hero . moveUp ( 3 ) hero . moveRight ( 2 ) hero . moveDown…" at bounding box center [973, 262] width 177 height 461
type textarea "hero.moveLeft(1)"
click at [942, 137] on div "hero . moveRight ( ) hero . moveUp ( 3 ) hero . moveRight ( 2 ) hero . moveDown…" at bounding box center [973, 262] width 177 height 461
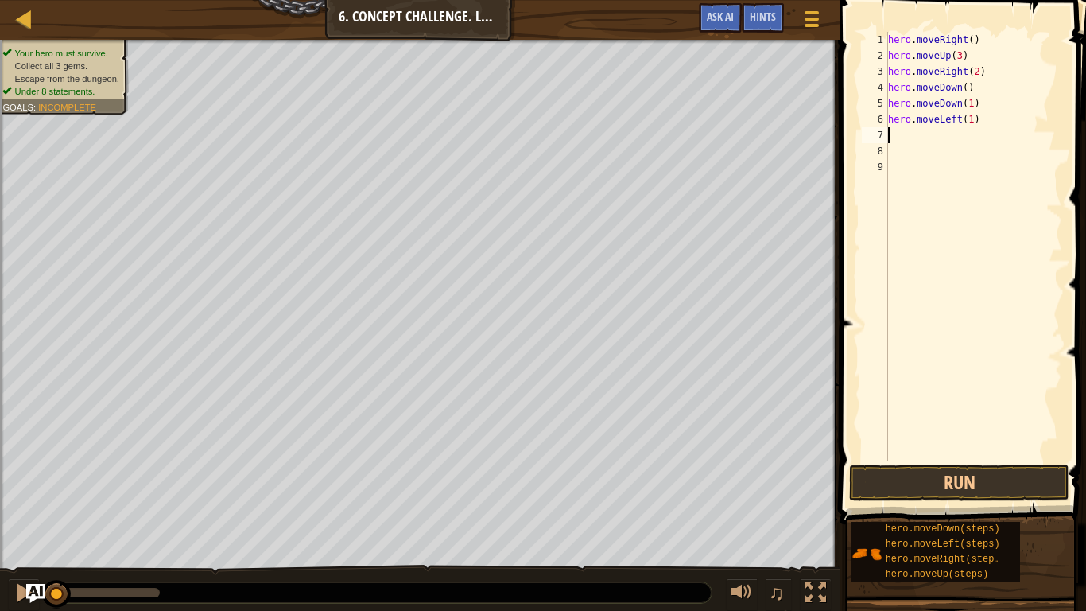
click at [972, 120] on div "hero . moveRight ( ) hero . moveUp ( 3 ) hero . moveRight ( 2 ) hero . moveDown…" at bounding box center [973, 262] width 177 height 461
click at [970, 100] on div "hero . moveRight ( ) hero . moveUp ( 3 ) hero . moveRight ( 2 ) hero . moveDown…" at bounding box center [973, 262] width 177 height 461
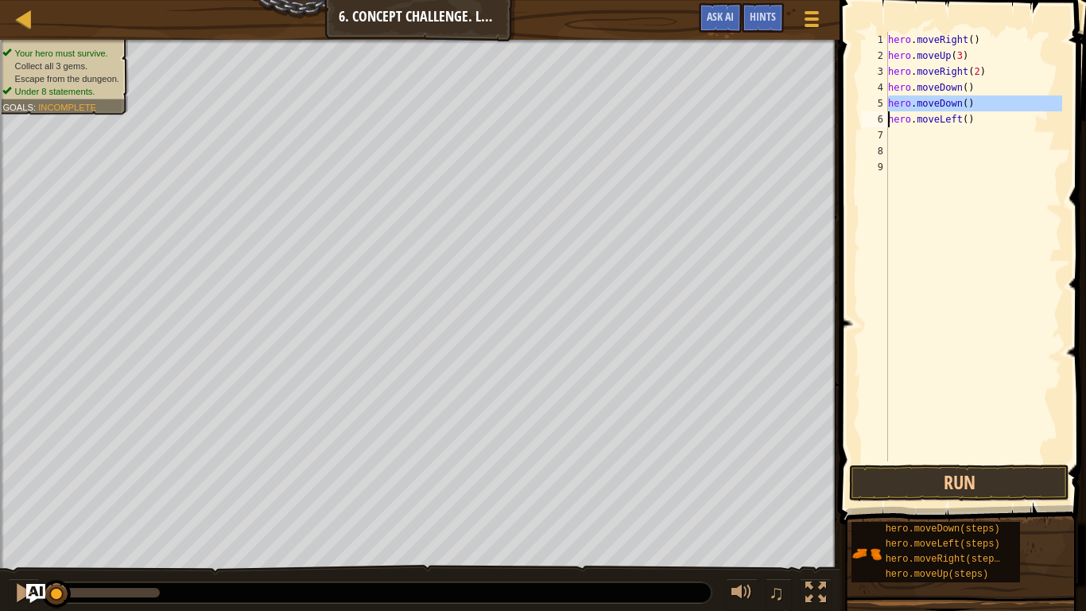
type textarea "hero.moveLeft()"
click at [1020, 118] on div "hero . moveRight ( ) hero . moveUp ( 3 ) hero . moveRight ( 2 ) hero . moveDown…" at bounding box center [973, 262] width 177 height 461
type textarea "h"
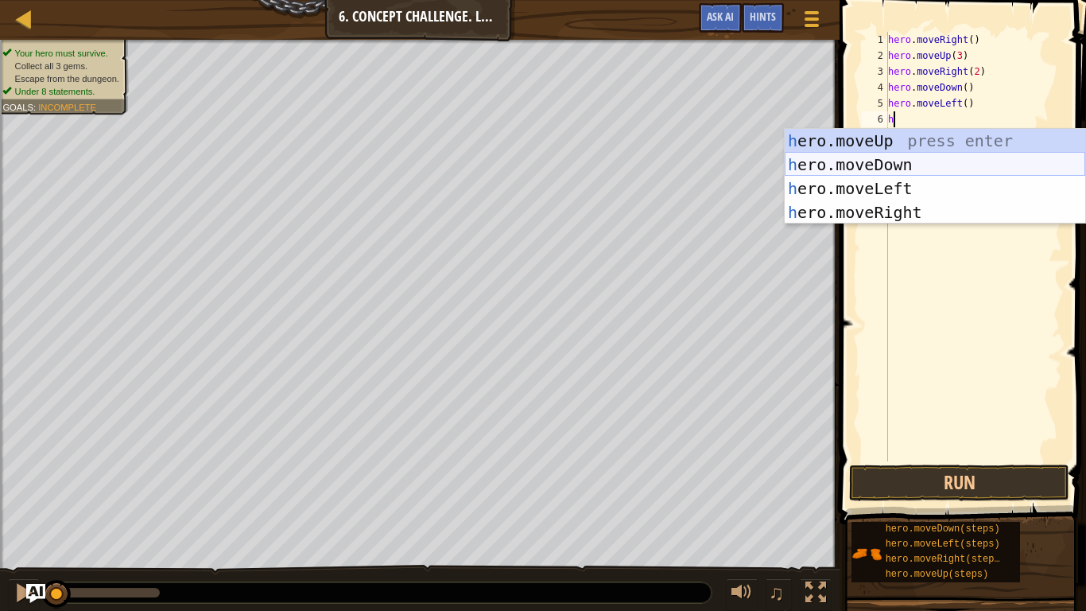
click at [938, 165] on div "h ero.moveUp press enter h ero.moveDown press enter h ero.moveLeft press enter …" at bounding box center [935, 200] width 301 height 143
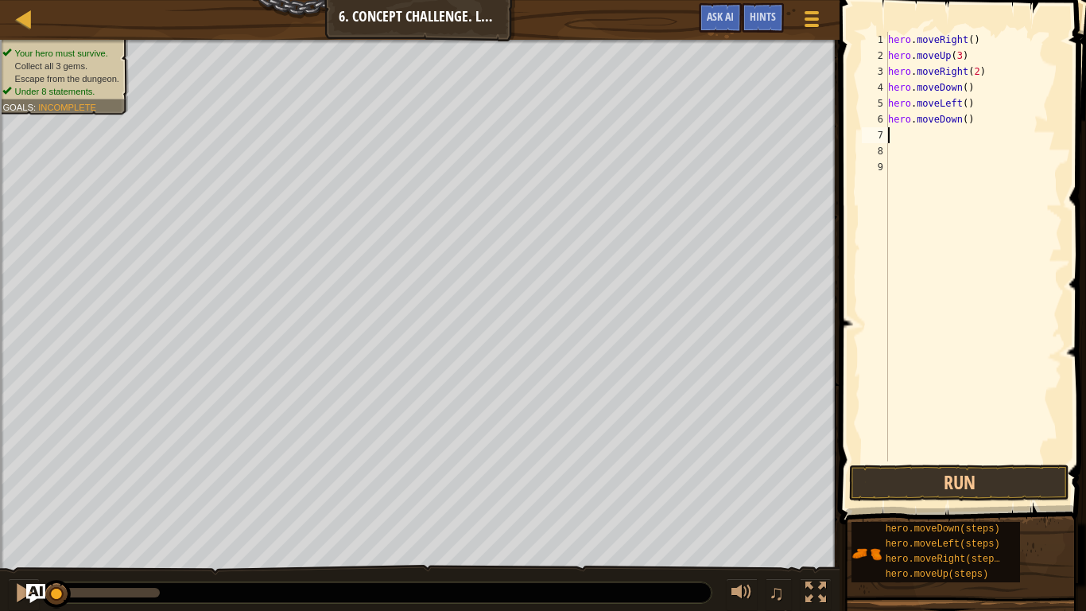
click at [966, 120] on div "hero . moveRight ( ) hero . moveUp ( 3 ) hero . moveRight ( 2 ) hero . moveDown…" at bounding box center [973, 262] width 177 height 461
type textarea "hero.moveDown(2)"
click at [961, 149] on div "hero . moveRight ( ) hero . moveUp ( 3 ) hero . moveRight ( 2 ) hero . moveDown…" at bounding box center [973, 262] width 177 height 461
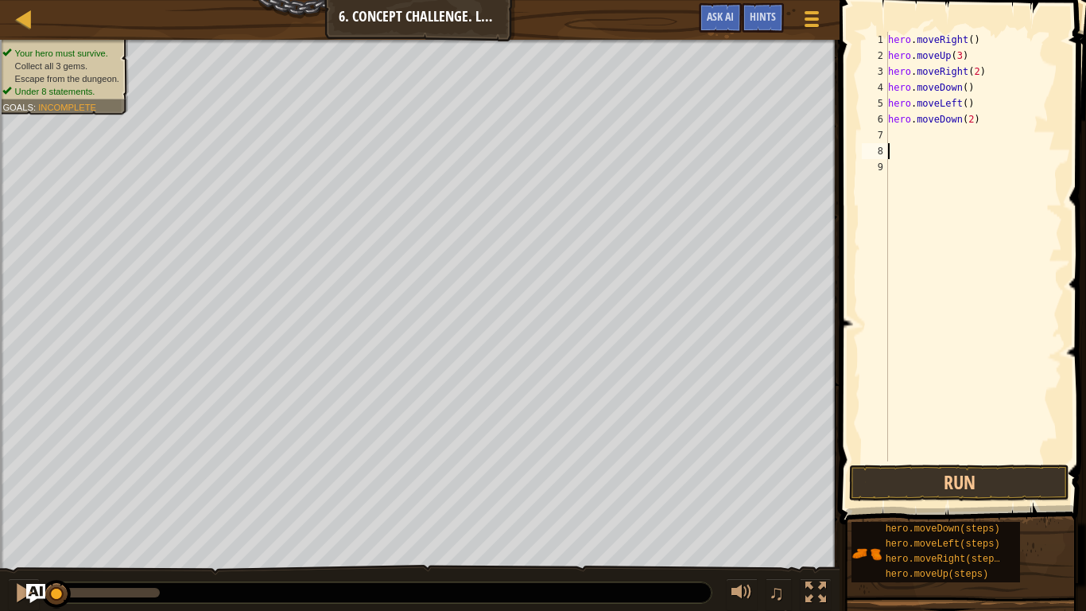
click at [934, 134] on div "hero . moveRight ( ) hero . moveUp ( 3 ) hero . moveRight ( 2 ) hero . moveDown…" at bounding box center [973, 262] width 177 height 461
type textarea "h"
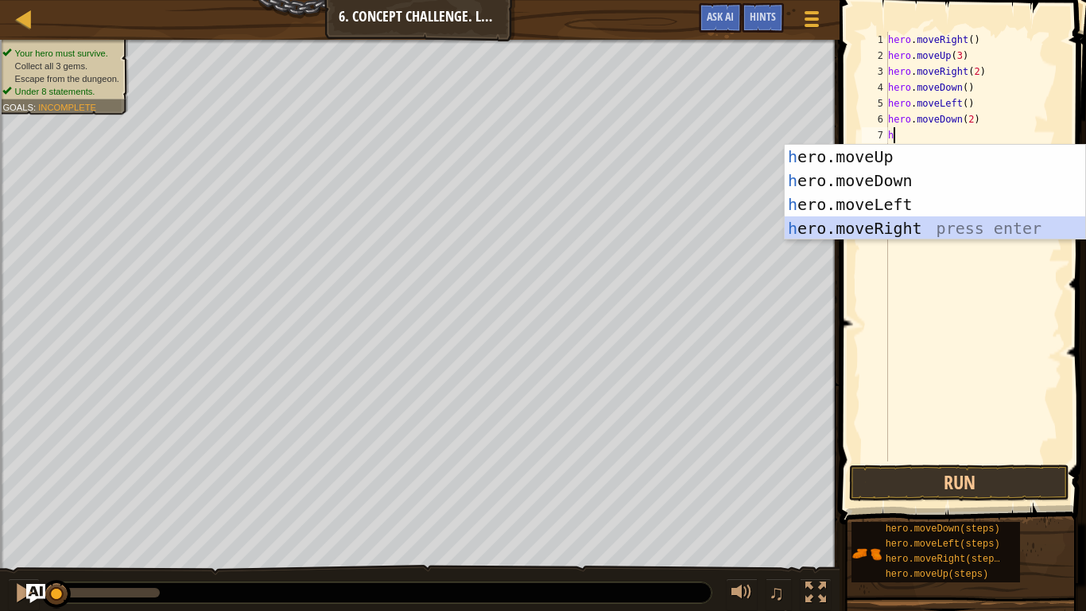
click at [943, 227] on div "h ero.moveUp press enter h ero.moveDown press enter h ero.moveLeft press enter …" at bounding box center [935, 216] width 301 height 143
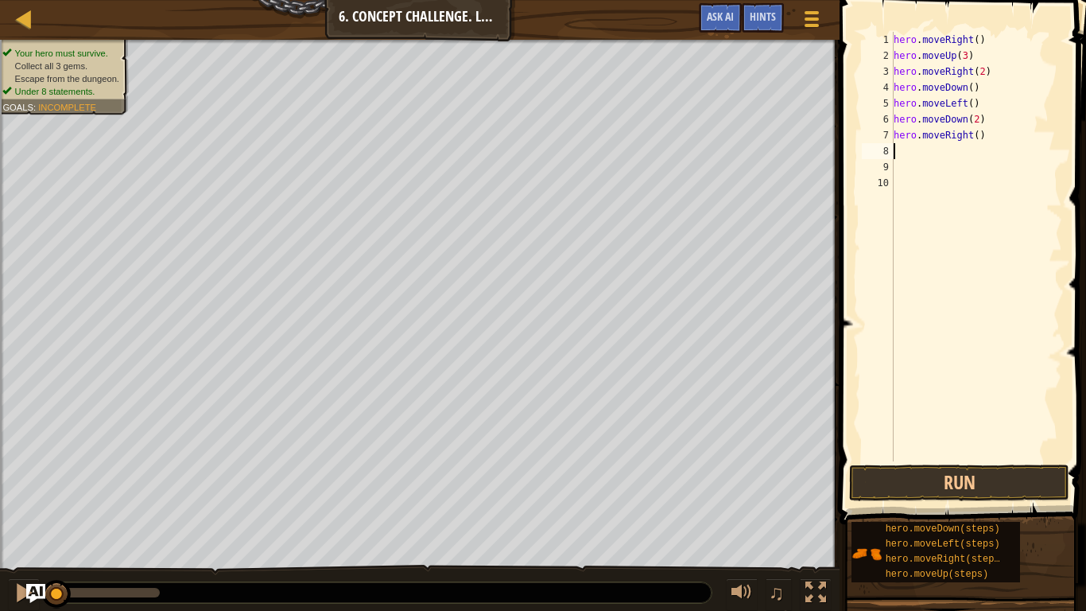
click at [981, 136] on div "hero . moveRight ( ) hero . moveUp ( 3 ) hero . moveRight ( 2 ) hero . moveDown…" at bounding box center [977, 262] width 172 height 461
type textarea "hero.moveRight()2"
click at [960, 157] on div "hero . moveRight ( ) hero . moveUp ( 3 ) hero . moveRight ( 2 ) hero . moveDown…" at bounding box center [977, 262] width 172 height 461
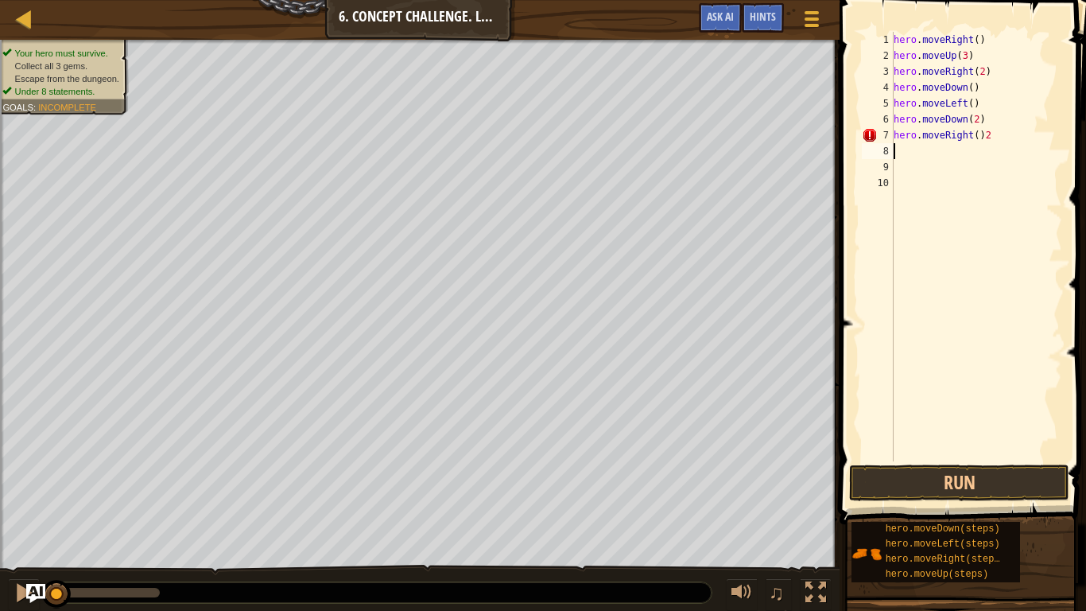
click at [978, 139] on div "hero . moveRight ( ) hero . moveUp ( 3 ) hero . moveRight ( 2 ) hero . moveDown…" at bounding box center [977, 262] width 172 height 461
click at [1009, 142] on div "hero . moveRight ( ) hero . moveUp ( 3 ) hero . moveRight ( 2 ) hero . moveDown…" at bounding box center [977, 262] width 172 height 461
type textarea "hero.moveRight(2)"
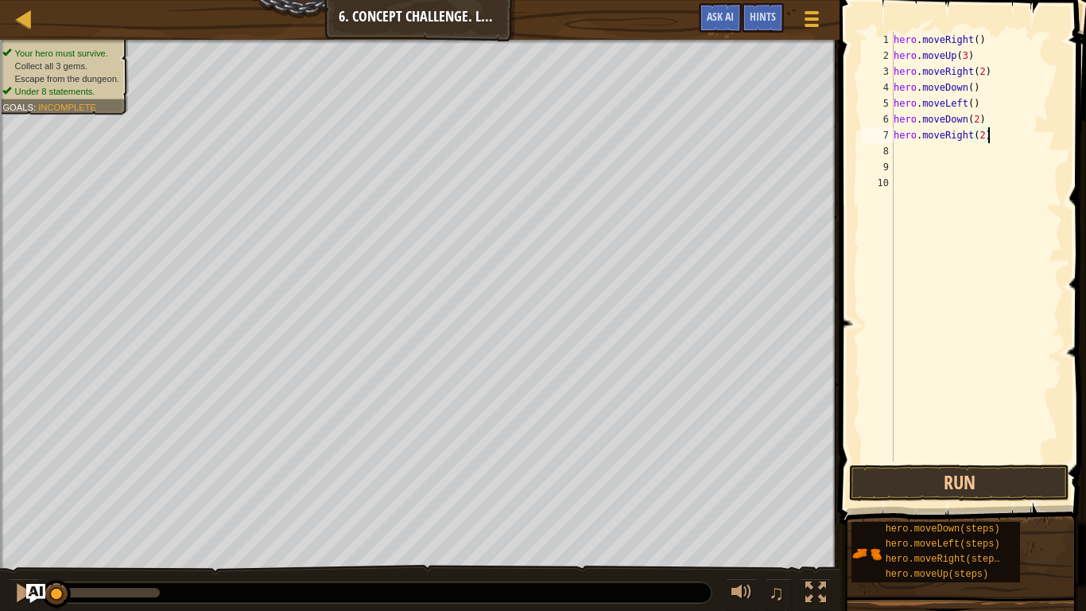
click at [990, 163] on div "hero . moveRight ( ) hero . moveUp ( 3 ) hero . moveRight ( 2 ) hero . moveDown…" at bounding box center [977, 262] width 172 height 461
click at [966, 158] on div "hero . moveRight ( ) hero . moveUp ( 3 ) hero . moveRight ( 2 ) hero . moveDown…" at bounding box center [977, 262] width 172 height 461
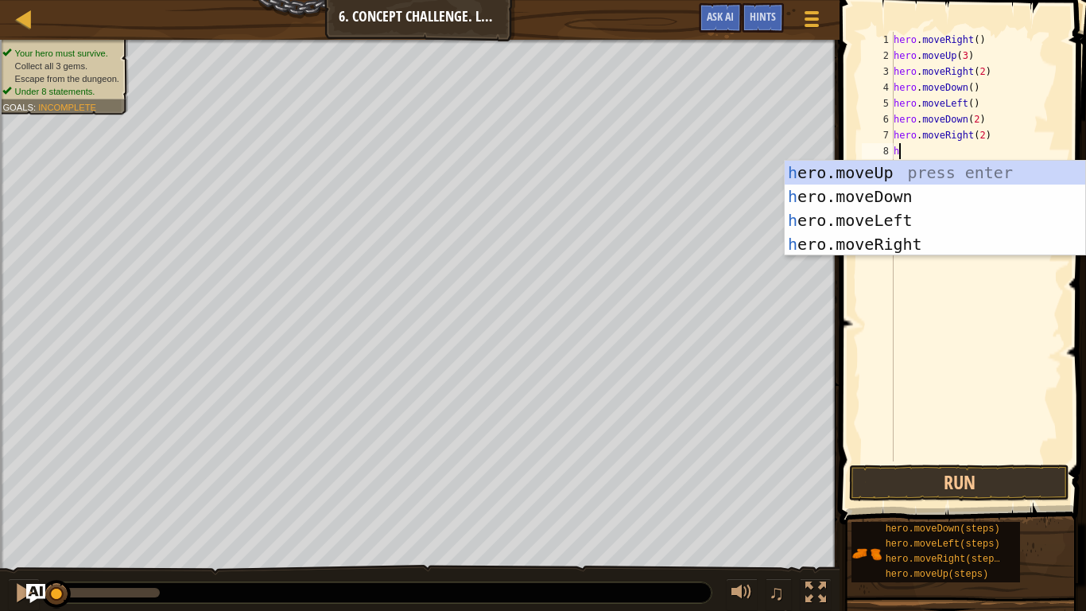
type textarea "h"
click at [927, 173] on div "h ero.moveUp press enter h ero.moveDown press enter h ero.moveLeft press enter …" at bounding box center [935, 232] width 301 height 143
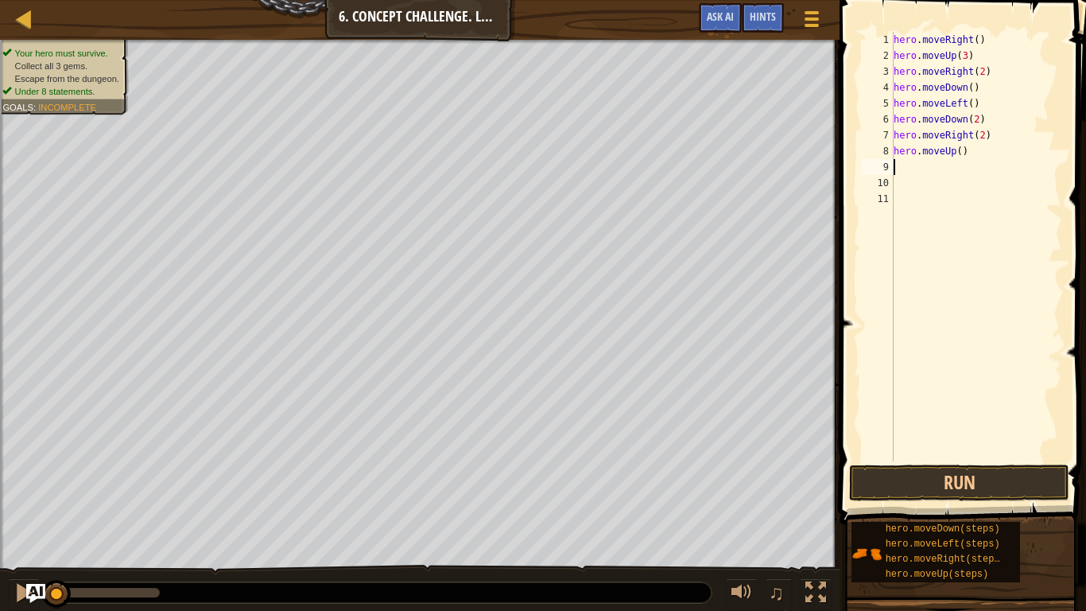
click at [964, 153] on div "hero . moveRight ( ) hero . moveUp ( 3 ) hero . moveRight ( 2 ) hero . moveDown…" at bounding box center [977, 262] width 172 height 461
click at [961, 155] on div "hero . moveRight ( ) hero . moveUp ( 3 ) hero . moveRight ( 2 ) hero . moveDown…" at bounding box center [977, 262] width 172 height 461
type textarea "hero.moveUp(2)"
click at [911, 173] on div "hero . moveRight ( ) hero . moveUp ( 3 ) hero . moveRight ( 2 ) hero . moveDown…" at bounding box center [977, 262] width 172 height 461
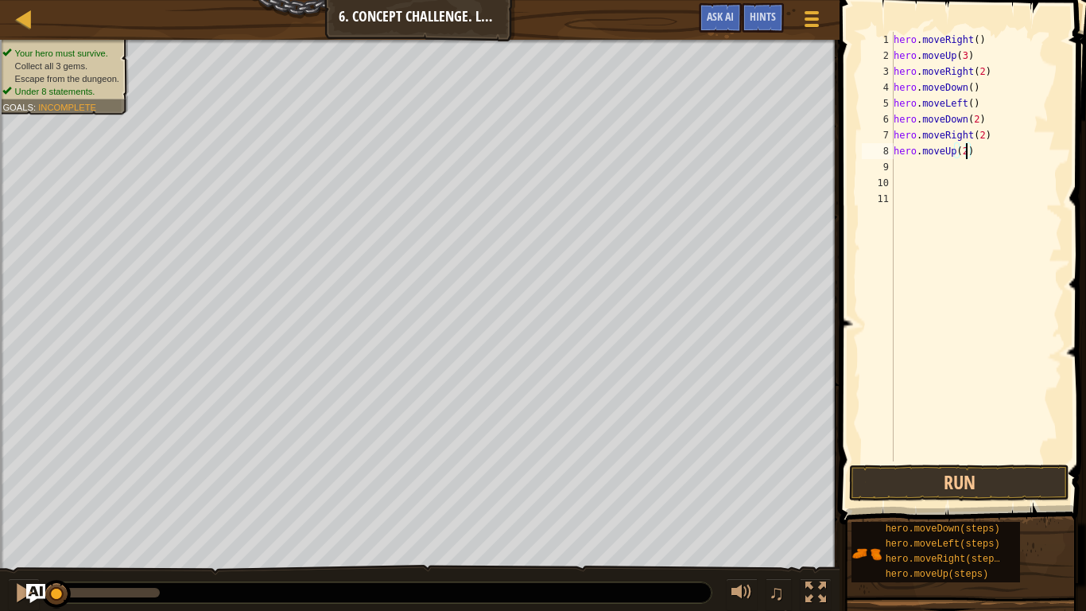
scroll to position [7, 0]
type textarea "h"
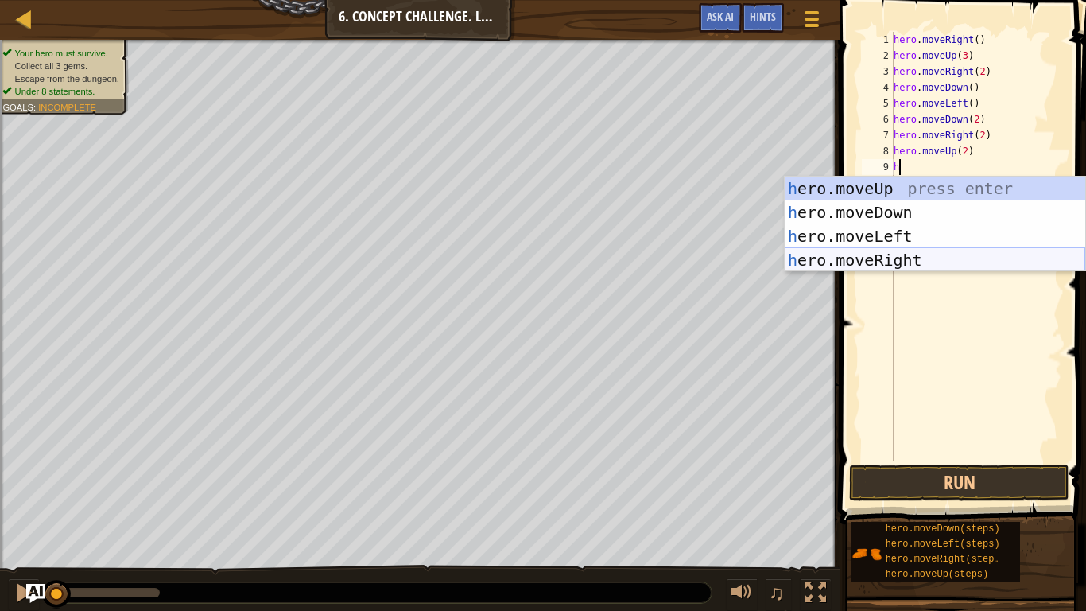
click at [938, 258] on div "h ero.moveUp press enter h ero.moveDown press enter h ero.moveLeft press enter …" at bounding box center [935, 248] width 301 height 143
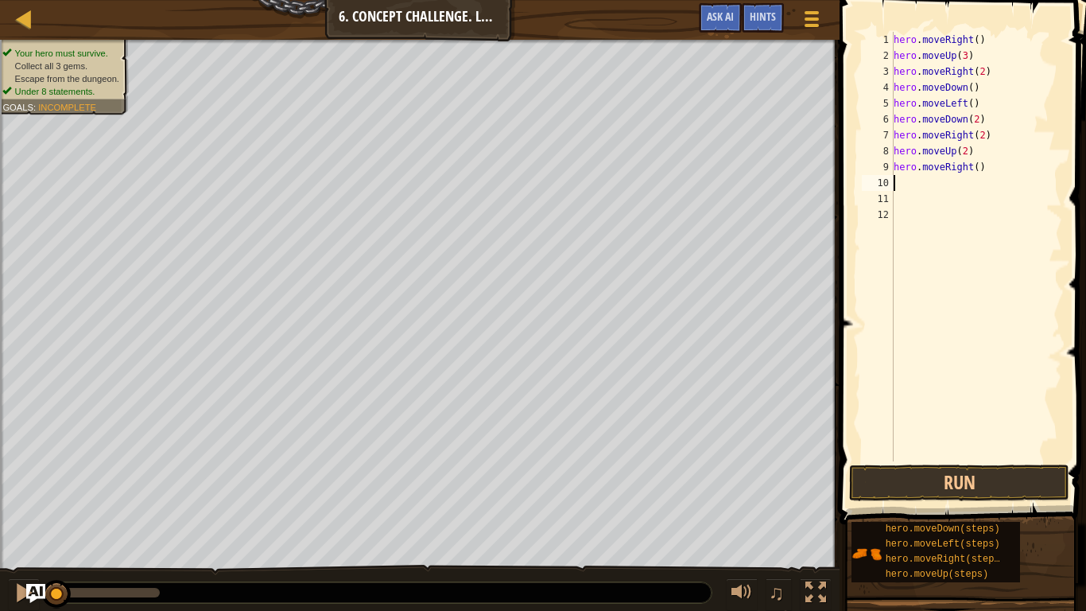
click at [980, 170] on div "hero . moveRight ( ) hero . moveUp ( 3 ) hero . moveRight ( 2 ) hero . moveDown…" at bounding box center [977, 262] width 172 height 461
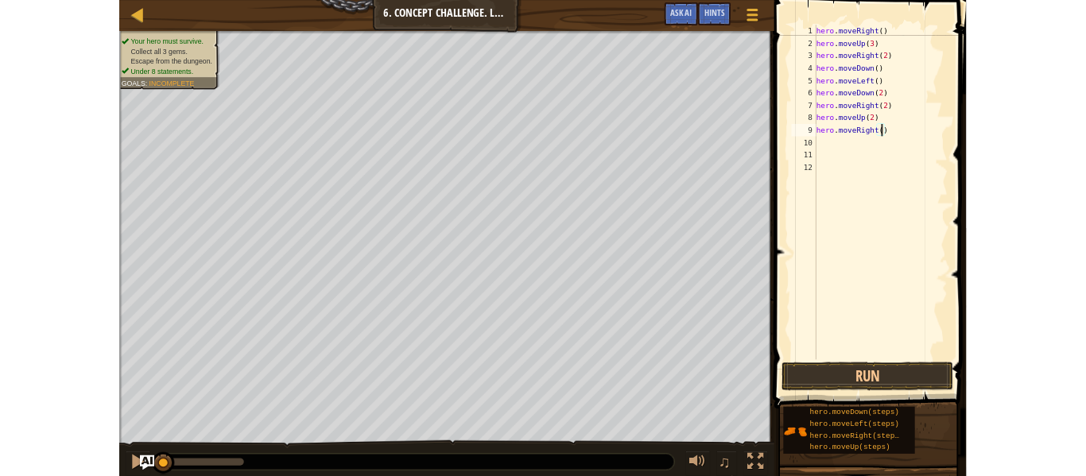
scroll to position [7, 13]
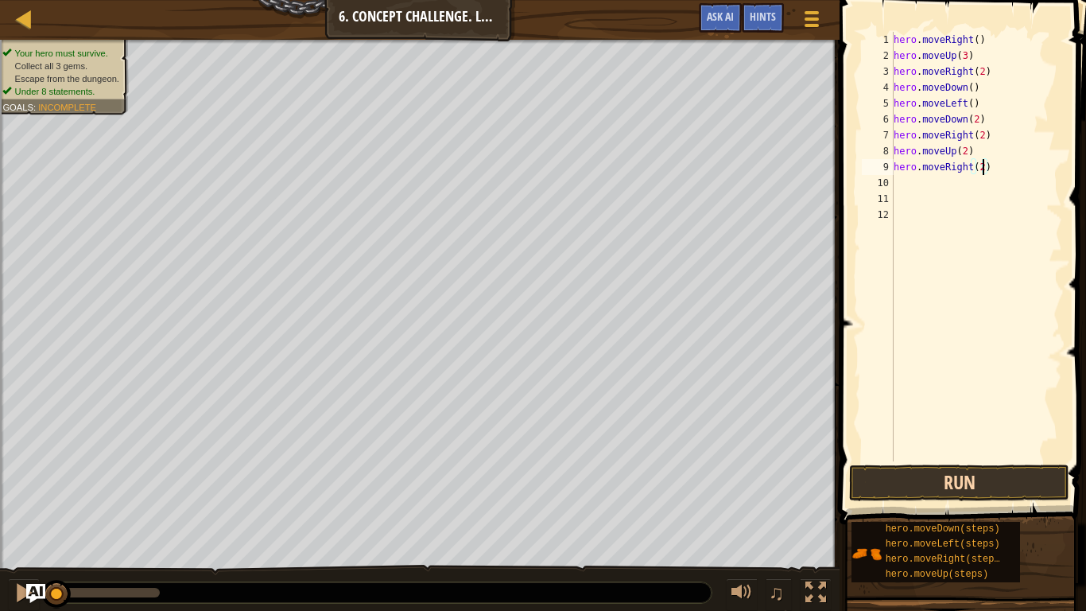
type textarea "hero.moveRight(2)"
click at [1025, 473] on button "Run" at bounding box center [959, 482] width 220 height 37
